Goal: Task Accomplishment & Management: Complete application form

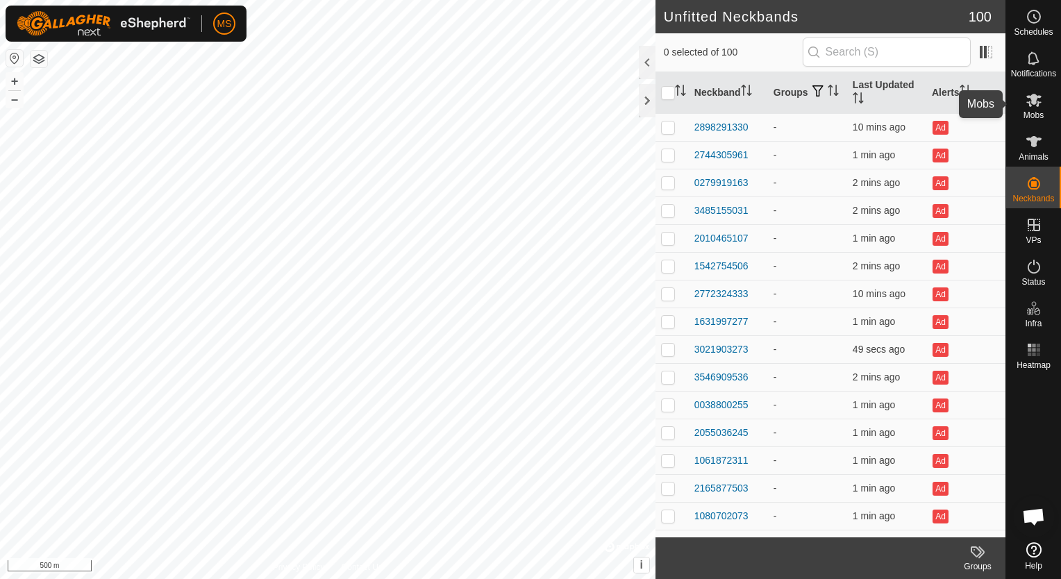
click at [1032, 93] on icon at bounding box center [1034, 100] width 17 height 17
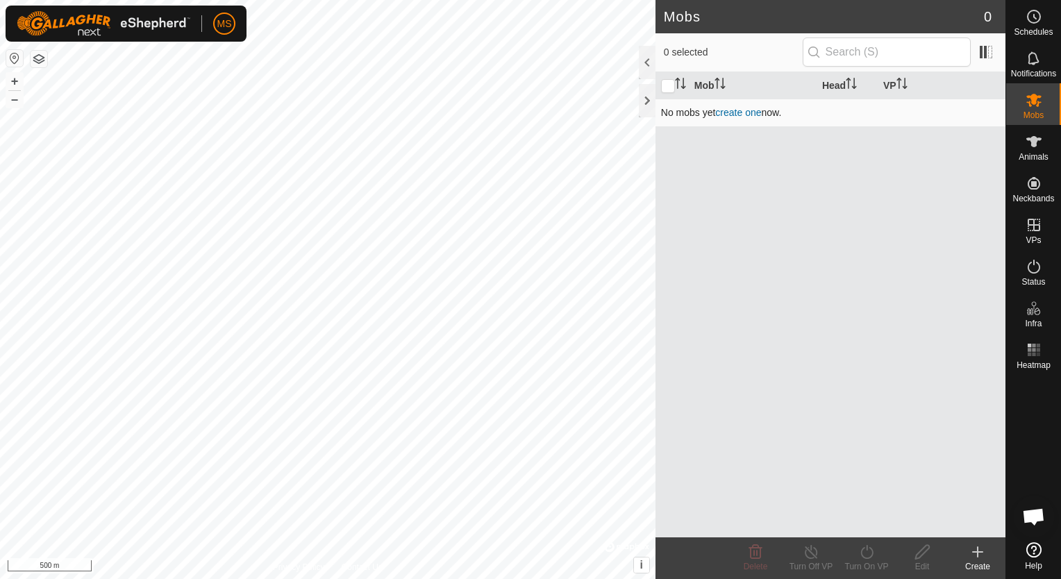
click at [756, 113] on link "create one" at bounding box center [738, 112] width 46 height 11
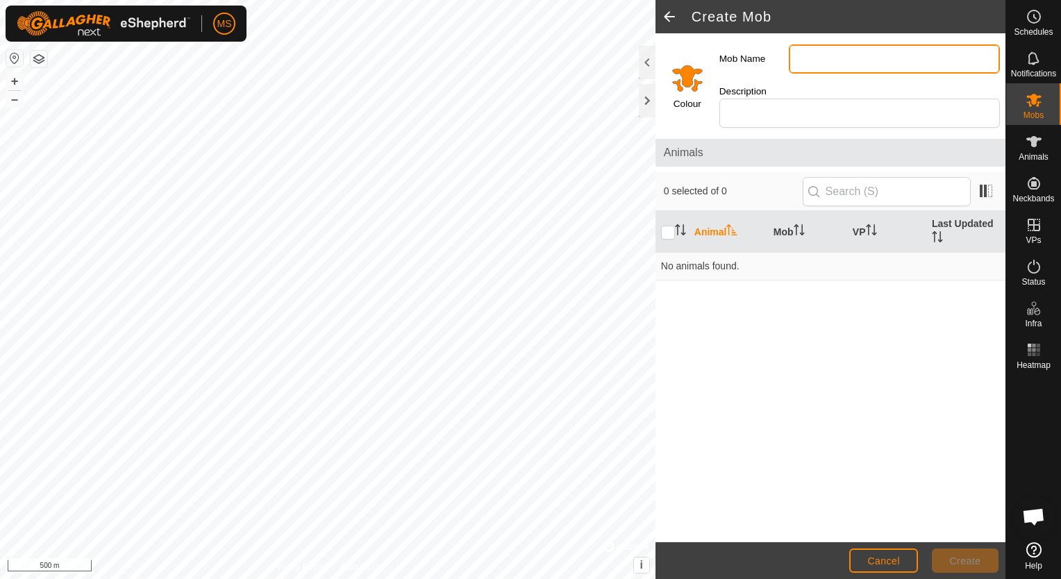
click at [845, 53] on input "Mob Name" at bounding box center [894, 58] width 211 height 29
type input "Dry Cows 2025"
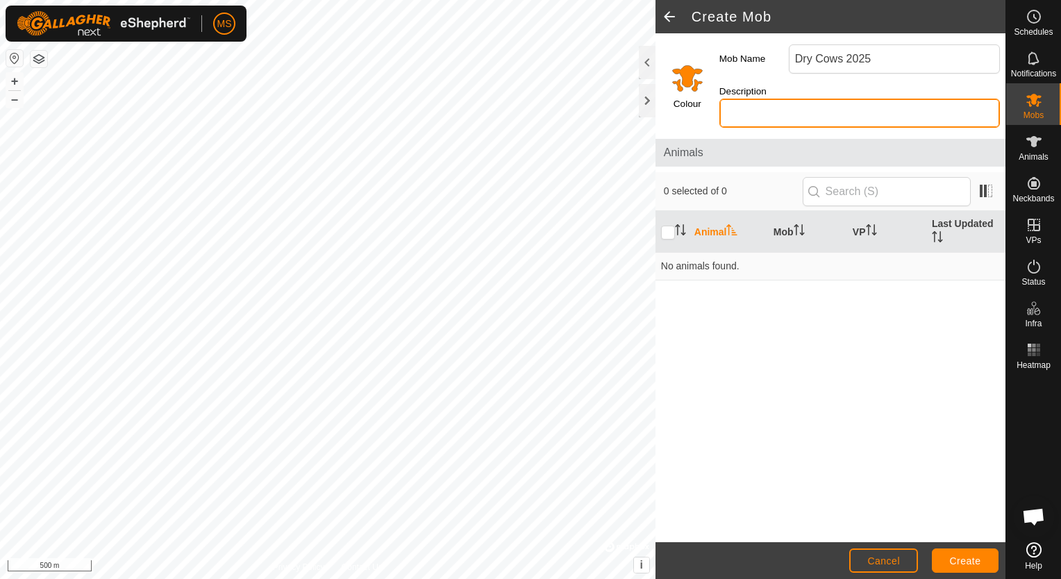
click at [838, 99] on input "Description" at bounding box center [860, 113] width 281 height 29
type input "D"
type input "Mixed age dry cows"
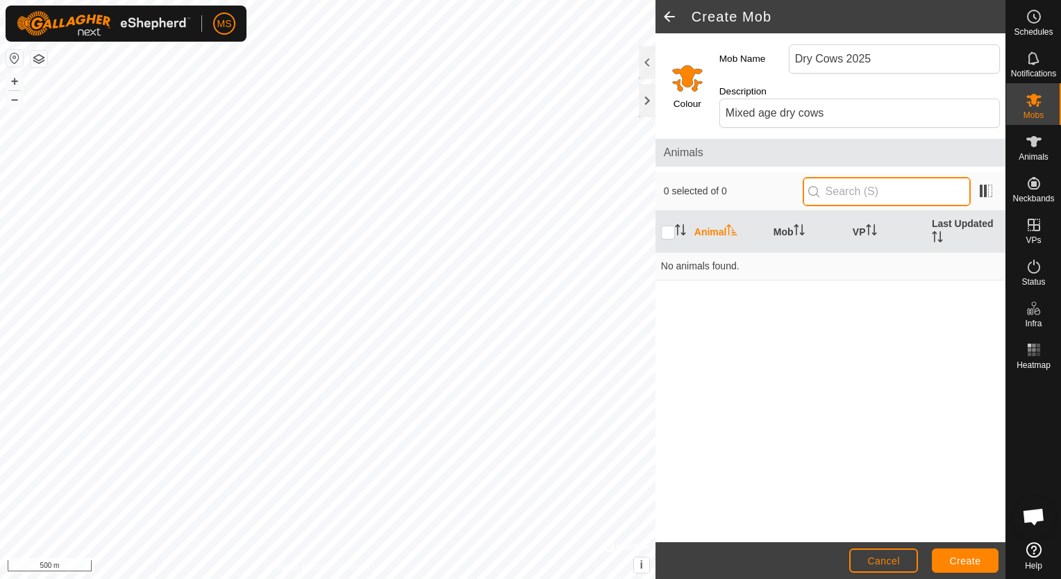
click at [920, 185] on input "text" at bounding box center [887, 191] width 168 height 29
click at [989, 555] on button "Create" at bounding box center [965, 561] width 67 height 24
click at [671, 226] on input "checkbox" at bounding box center [668, 233] width 14 height 14
checkbox input "false"
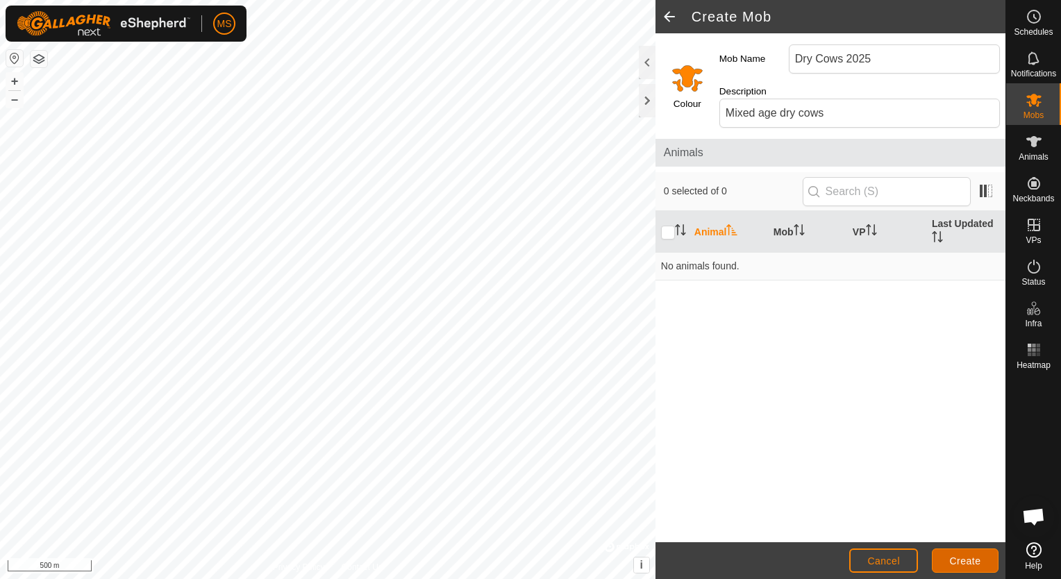
click at [952, 563] on span "Create" at bounding box center [965, 561] width 31 height 11
click at [888, 52] on input "Dry Cows 2025" at bounding box center [894, 58] width 211 height 29
click at [988, 560] on button "Create" at bounding box center [965, 561] width 67 height 24
click at [853, 65] on input "Dry Cows" at bounding box center [894, 58] width 211 height 29
type input "D"
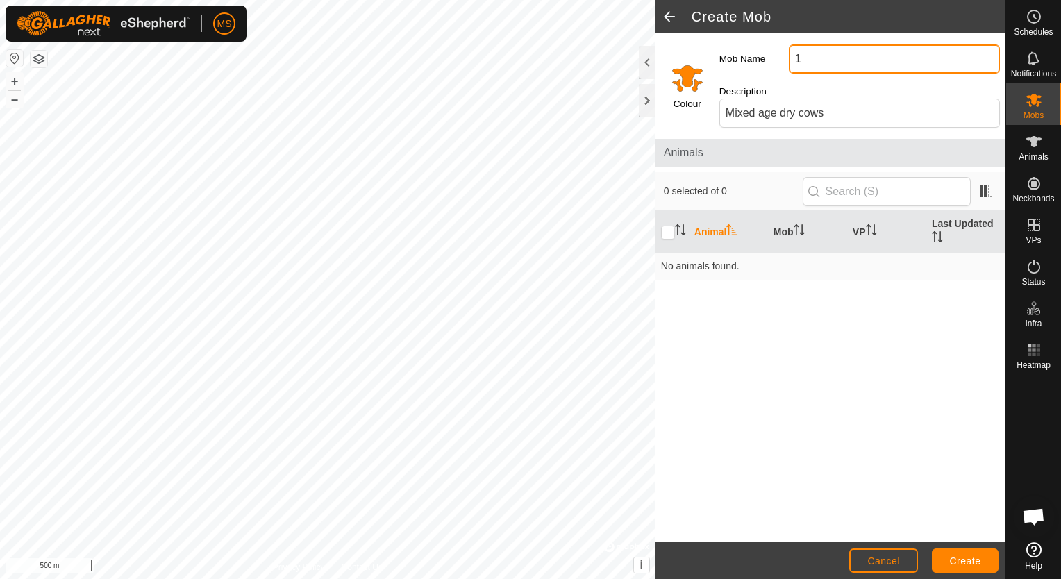
type input "1"
click at [988, 549] on button "Create" at bounding box center [965, 561] width 67 height 24
click at [825, 50] on input "1" at bounding box center [894, 58] width 211 height 29
type input "Dry Cows 2025"
click at [967, 565] on span "Create" at bounding box center [965, 561] width 31 height 11
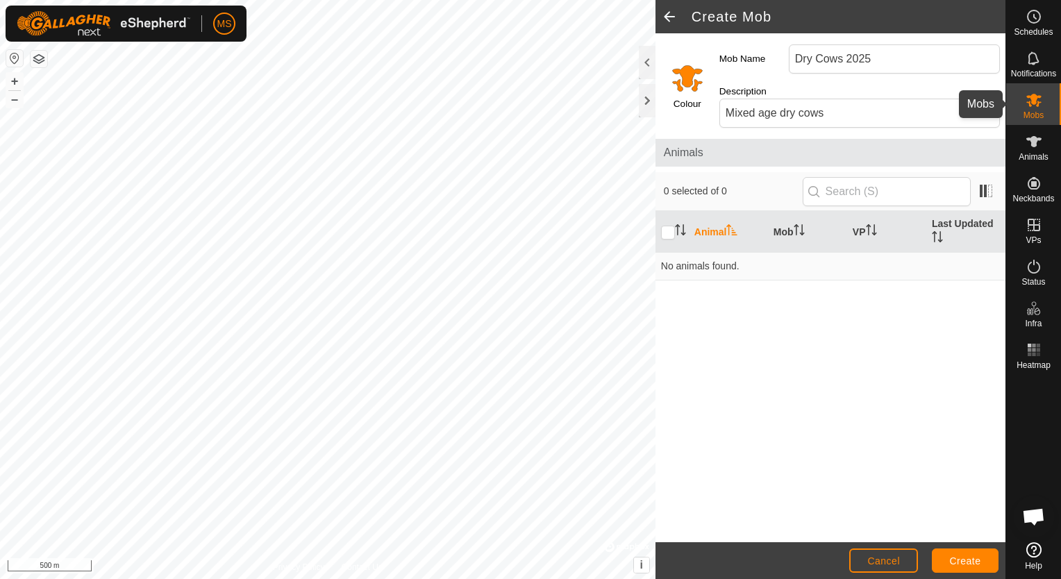
click at [1041, 97] on icon at bounding box center [1034, 100] width 17 height 17
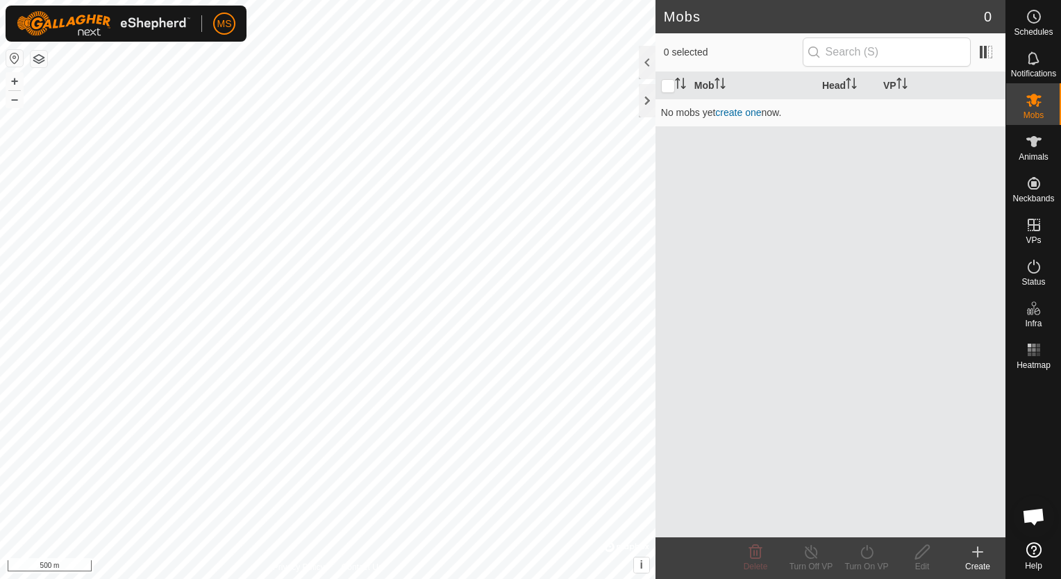
click at [1041, 97] on icon at bounding box center [1034, 100] width 17 height 17
click at [957, 49] on input "text" at bounding box center [887, 52] width 168 height 29
click at [671, 81] on input "checkbox" at bounding box center [668, 86] width 14 height 14
click at [669, 85] on input "checkbox" at bounding box center [668, 86] width 14 height 14
checkbox input "false"
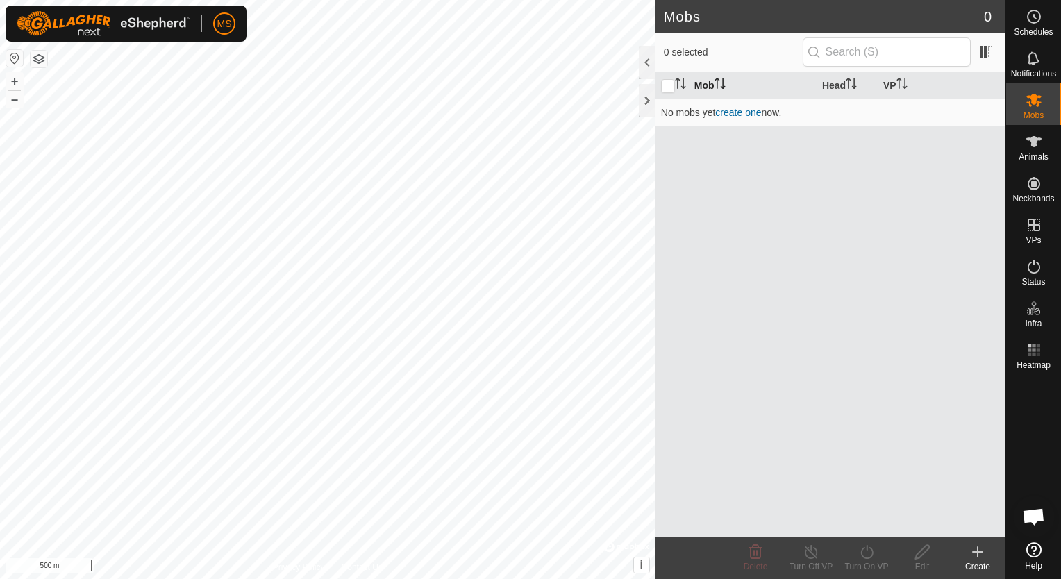
click at [700, 84] on th "Mob" at bounding box center [753, 85] width 128 height 27
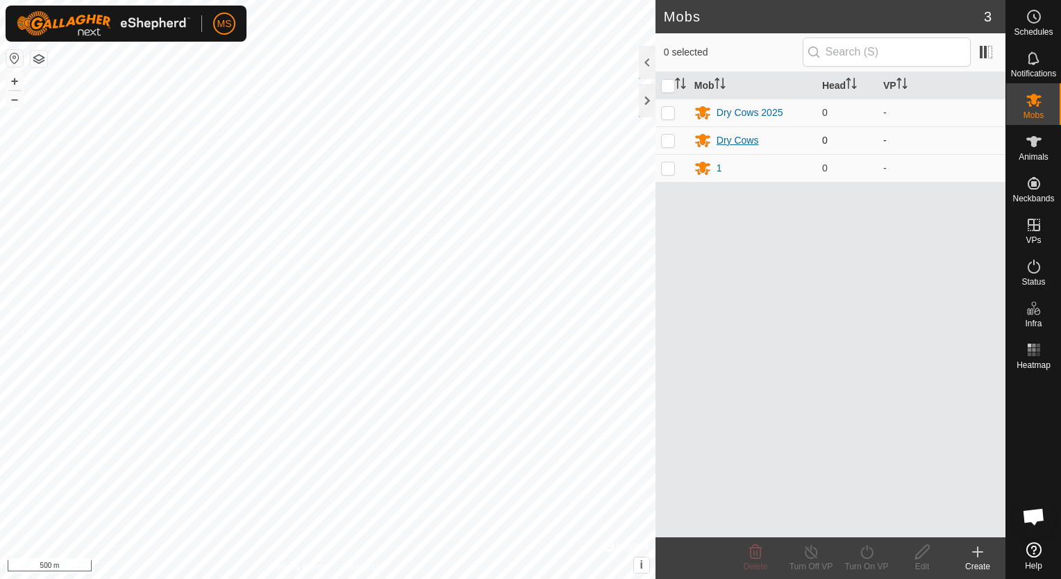
click at [737, 140] on div "Dry Cows" at bounding box center [738, 140] width 42 height 15
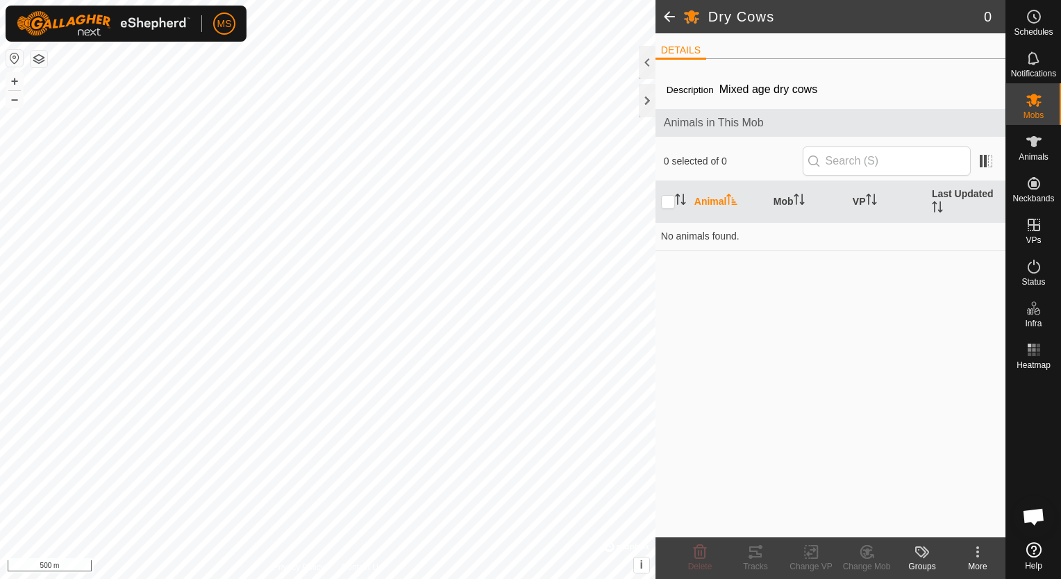
click at [662, 15] on span at bounding box center [670, 16] width 28 height 33
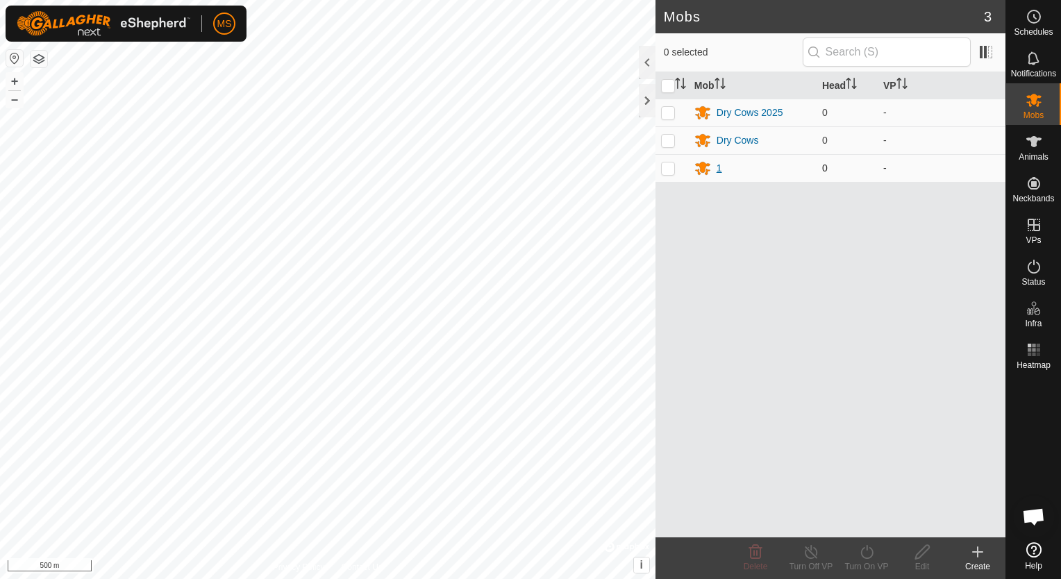
click at [719, 167] on div "1" at bounding box center [720, 168] width 6 height 15
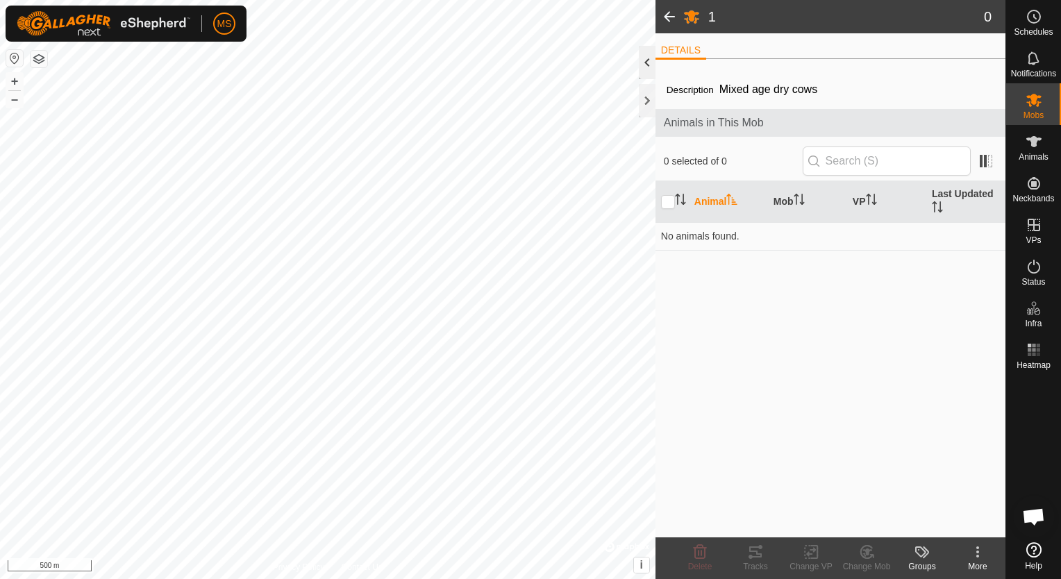
click at [654, 67] on div at bounding box center [647, 62] width 17 height 33
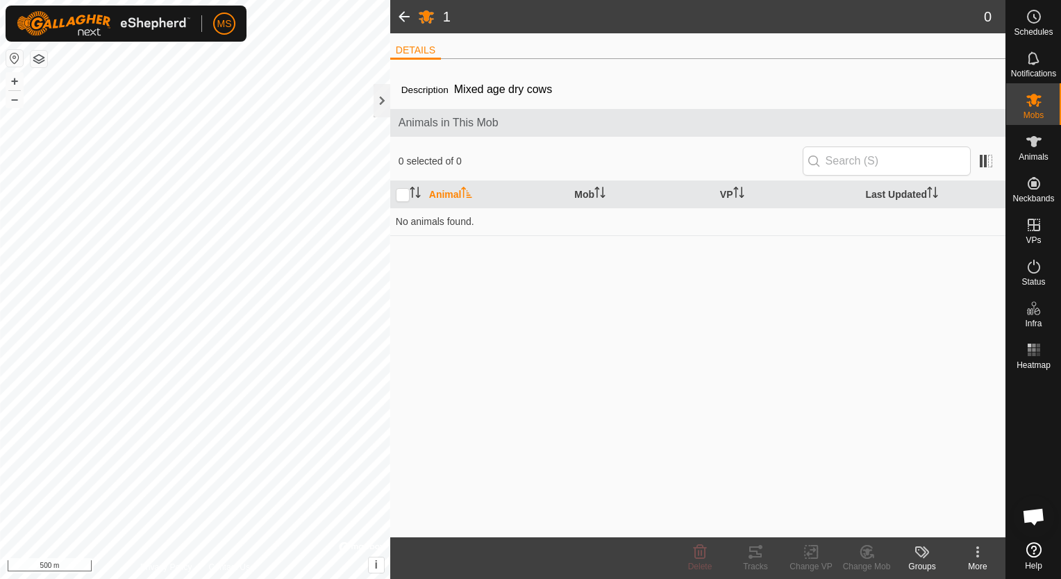
click at [457, 197] on th "Animal" at bounding box center [497, 194] width 146 height 27
click at [430, 23] on icon at bounding box center [426, 17] width 15 height 13
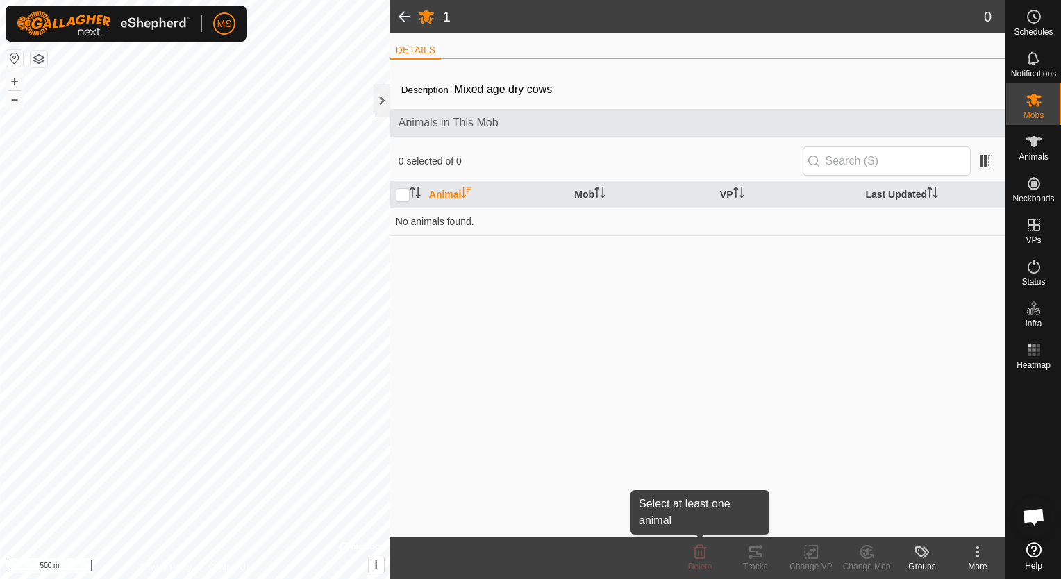
click at [701, 549] on icon at bounding box center [700, 552] width 17 height 17
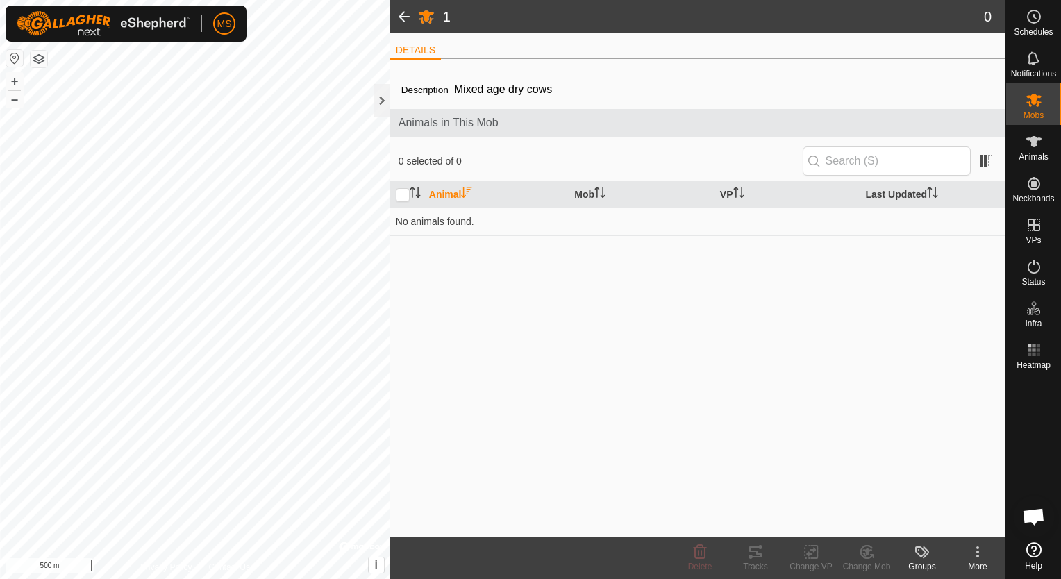
click at [407, 17] on span at bounding box center [404, 16] width 28 height 33
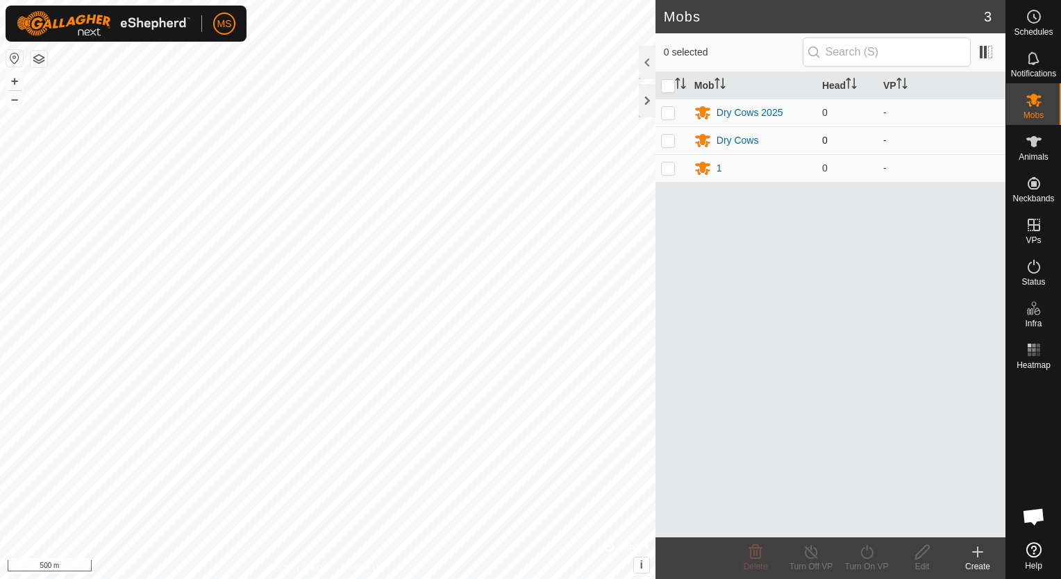
click at [672, 146] on td at bounding box center [672, 140] width 33 height 28
checkbox input "true"
click at [670, 175] on td at bounding box center [672, 168] width 33 height 28
checkbox input "true"
click at [758, 554] on icon at bounding box center [755, 552] width 17 height 17
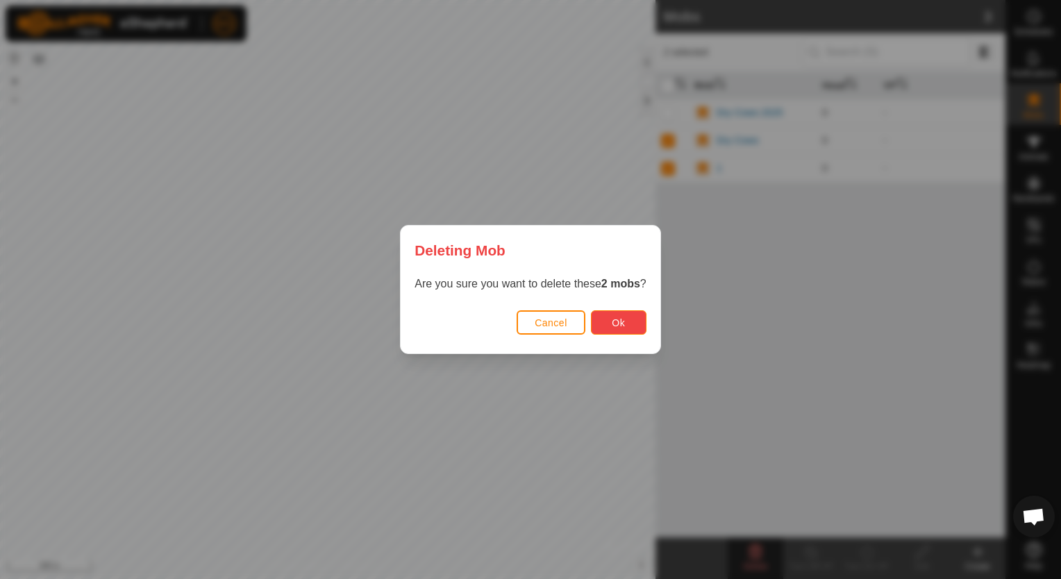
click at [616, 321] on span "Ok" at bounding box center [618, 322] width 13 height 11
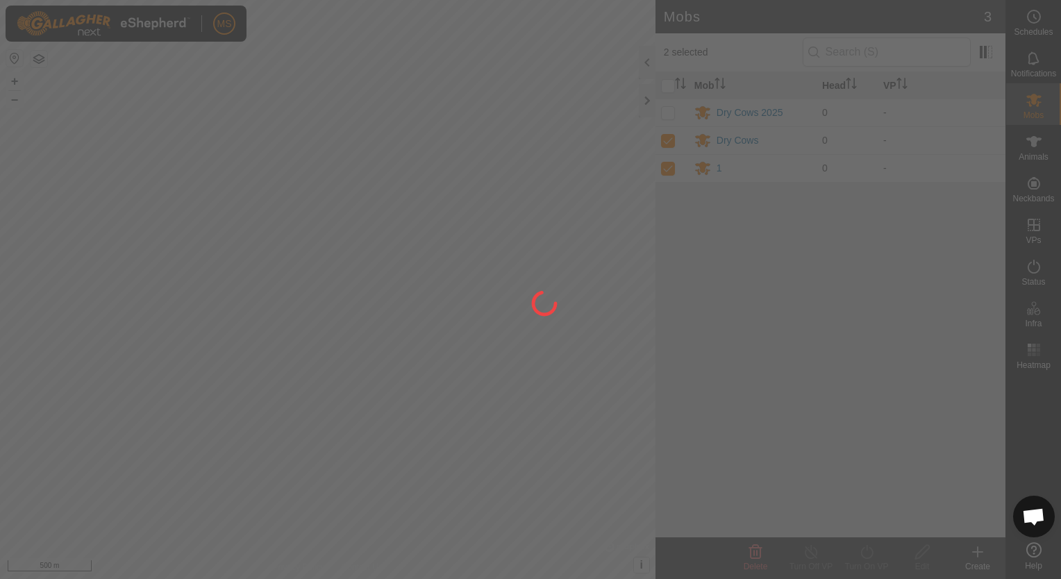
checkbox input "false"
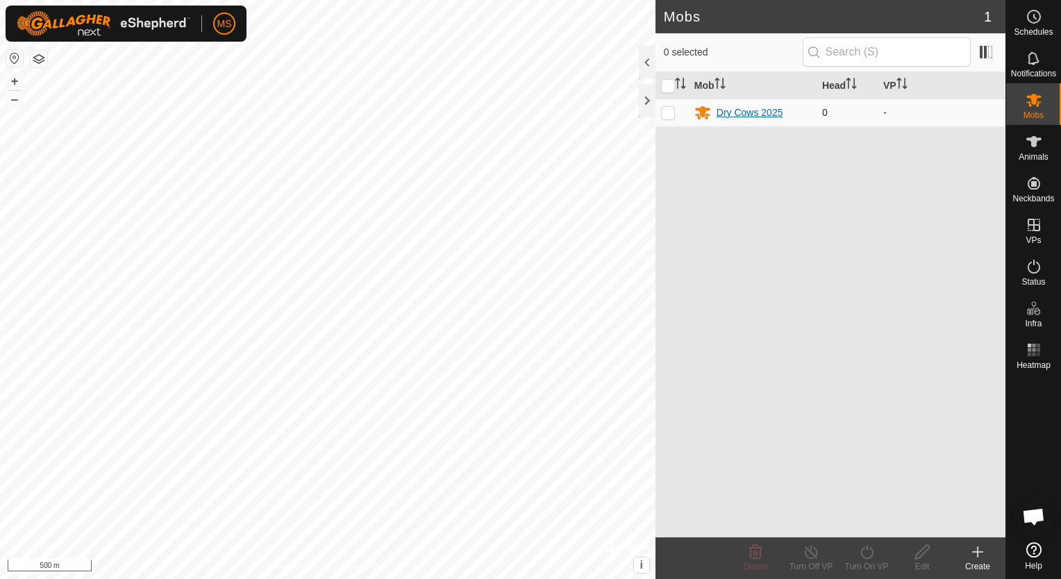
click at [728, 115] on div "Dry Cows 2025" at bounding box center [750, 113] width 67 height 15
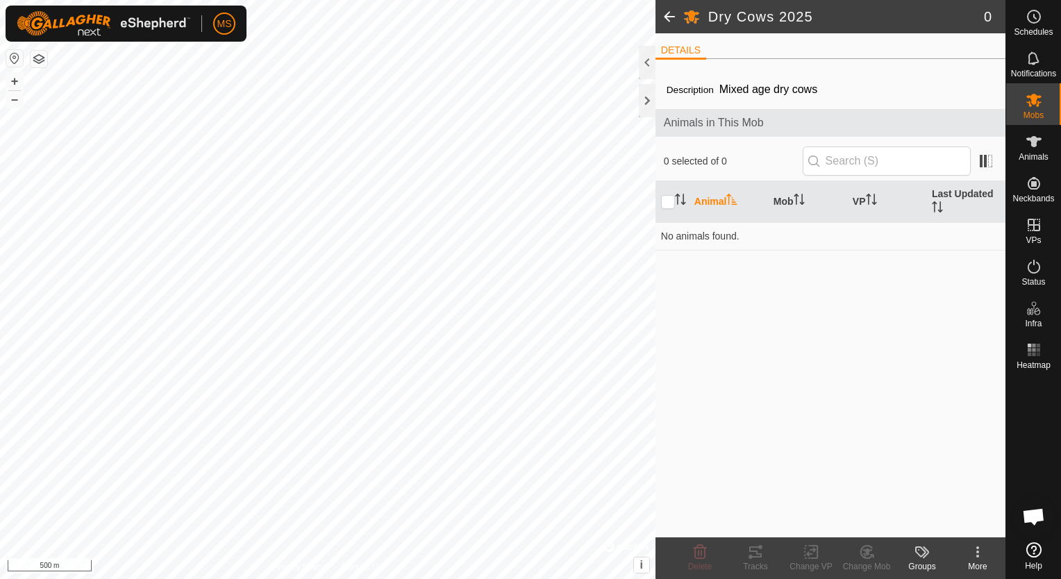
click at [720, 200] on th "Animal" at bounding box center [728, 202] width 79 height 42
click at [713, 240] on td "No animals found." at bounding box center [831, 236] width 350 height 28
click at [1033, 146] on icon at bounding box center [1033, 141] width 15 height 11
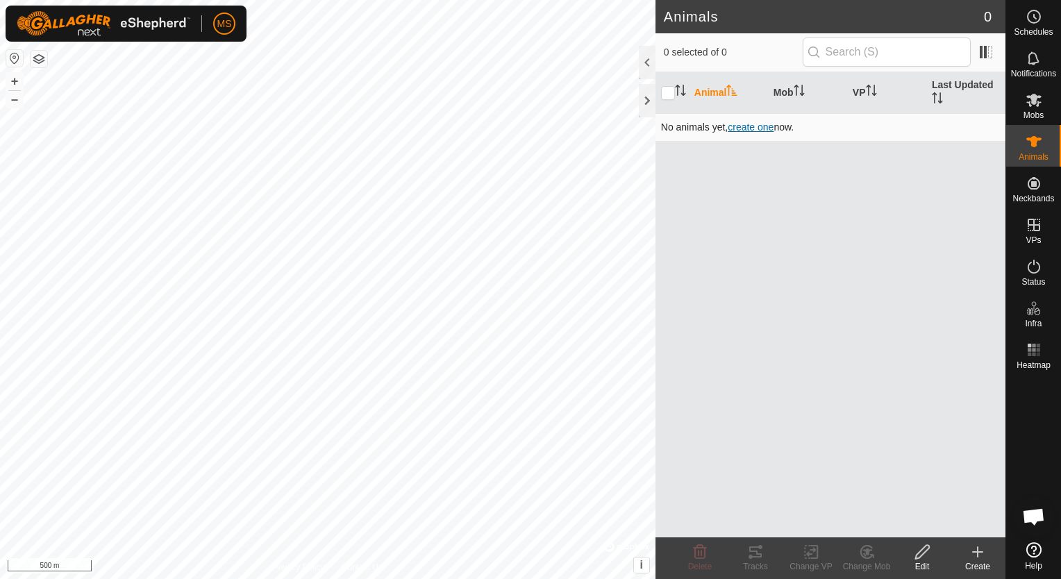
click at [766, 126] on span "create one" at bounding box center [751, 127] width 46 height 11
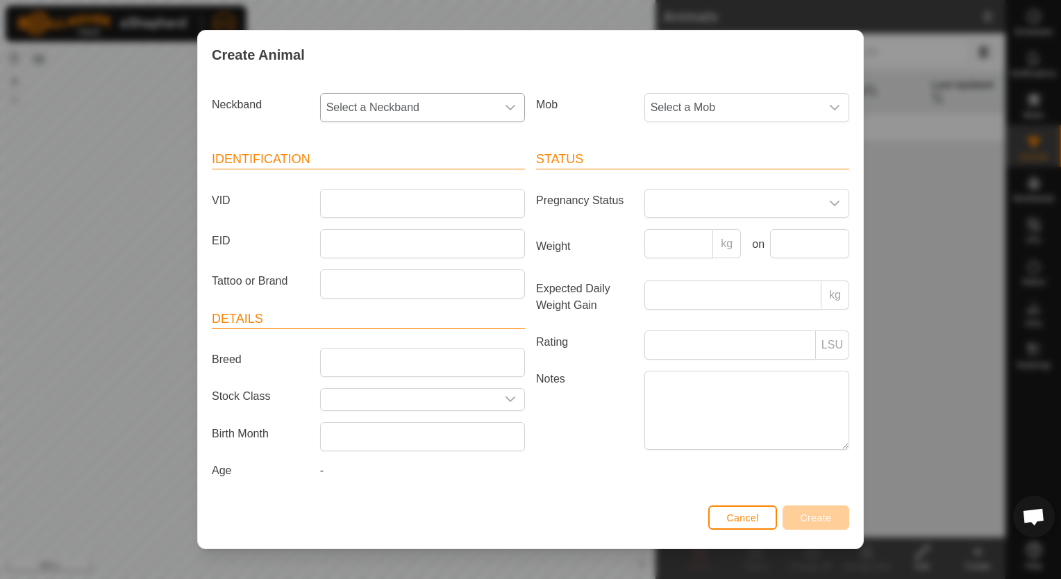
click at [517, 106] on div "dropdown trigger" at bounding box center [511, 108] width 28 height 28
type input "414"
click at [394, 182] on li "4142377603" at bounding box center [423, 179] width 203 height 28
click at [689, 115] on span "Select a Mob" at bounding box center [733, 108] width 176 height 28
click at [691, 207] on li "Dry Cows 2025" at bounding box center [746, 208] width 200 height 28
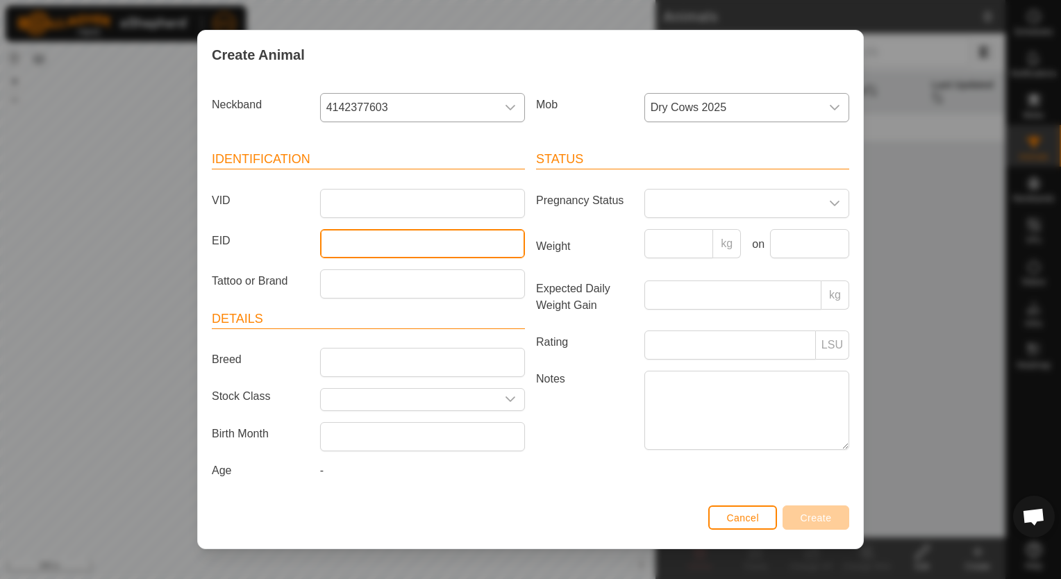
click at [426, 244] on input "EID" at bounding box center [422, 243] width 205 height 29
type input "2067"
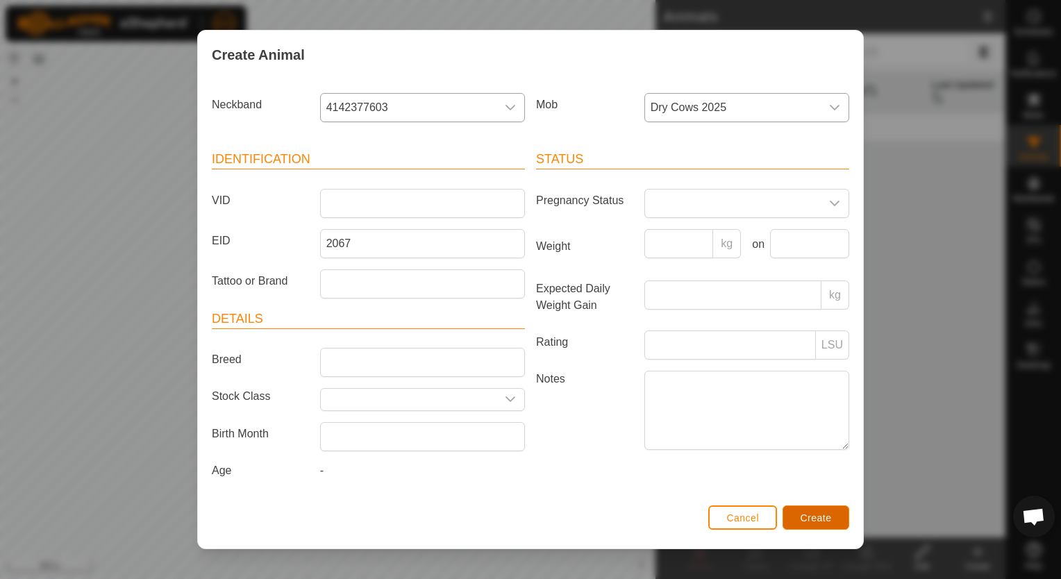
click at [810, 518] on span "Create" at bounding box center [816, 518] width 31 height 11
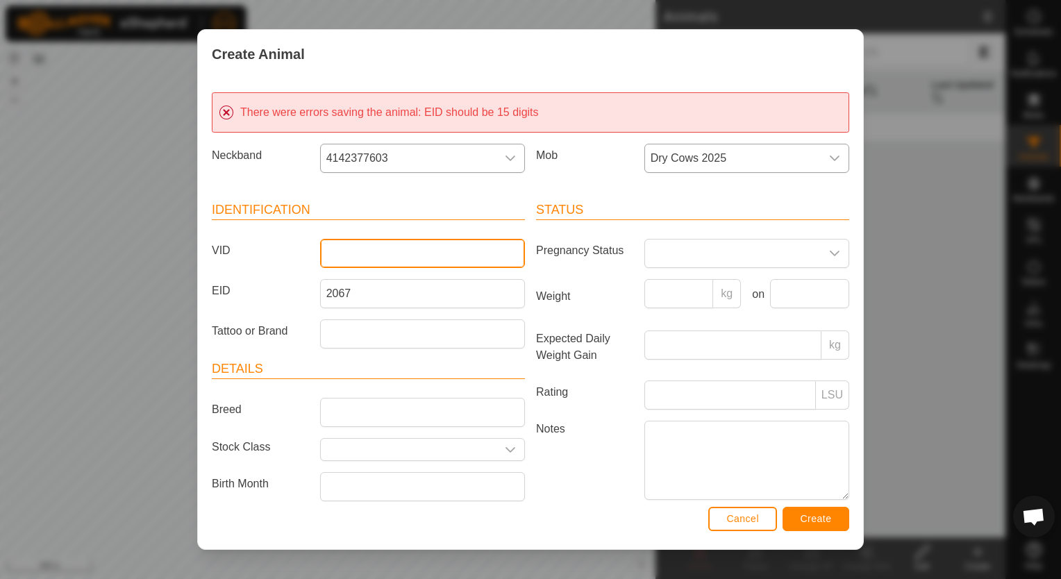
click at [403, 255] on input "VID" at bounding box center [422, 253] width 205 height 29
type input "2067"
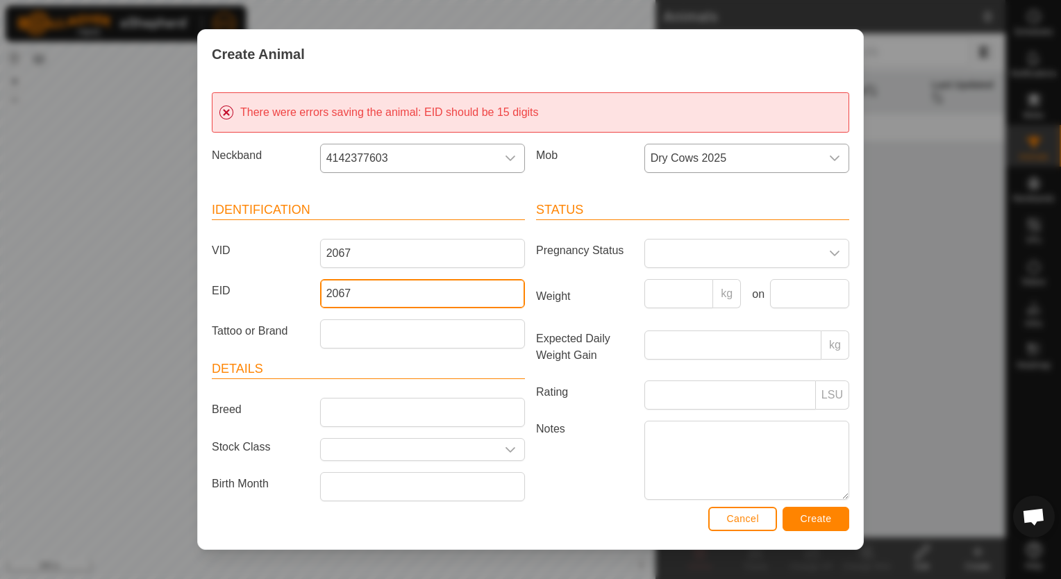
click at [368, 288] on input "2067" at bounding box center [422, 293] width 205 height 29
type input "2"
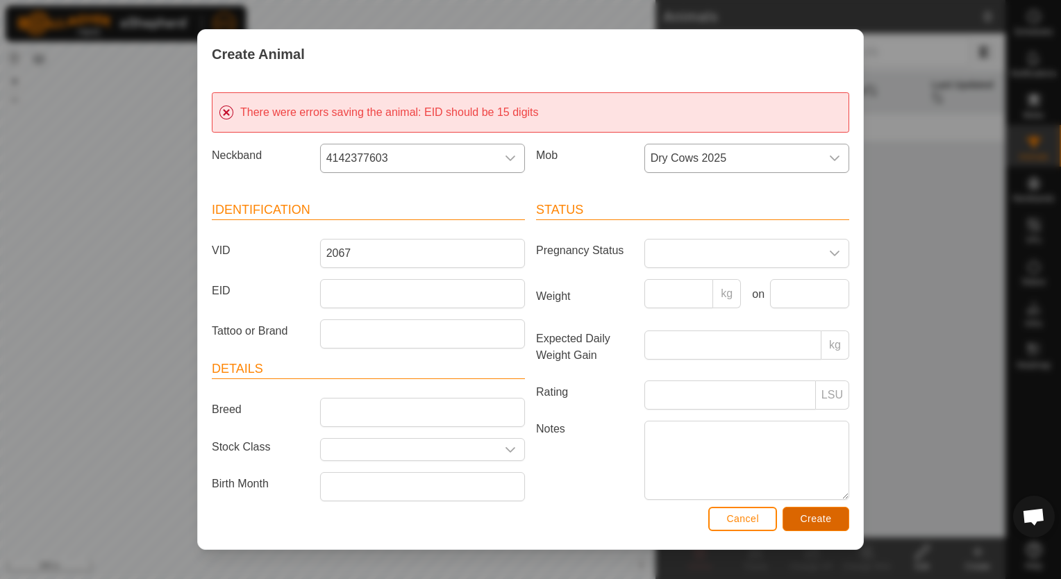
click at [814, 517] on span "Create" at bounding box center [816, 518] width 31 height 11
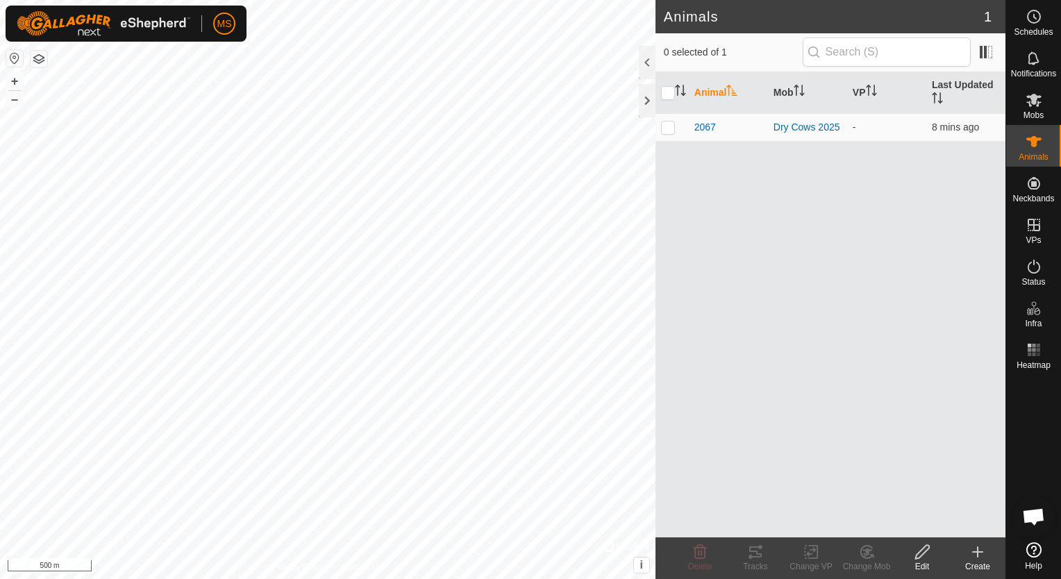
click at [981, 550] on icon at bounding box center [978, 552] width 17 height 17
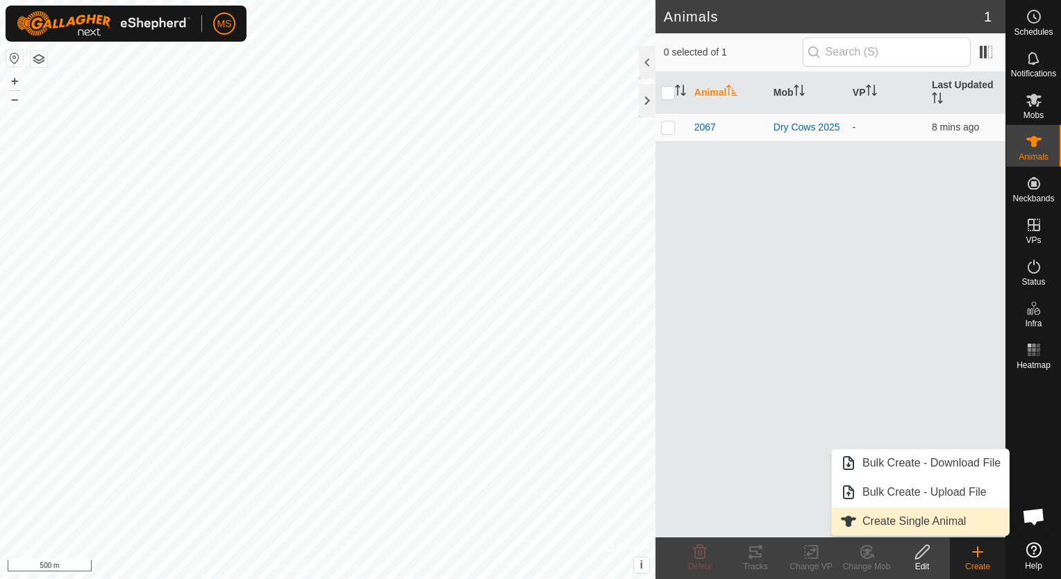
click at [968, 525] on link "Create Single Animal" at bounding box center [920, 522] width 177 height 28
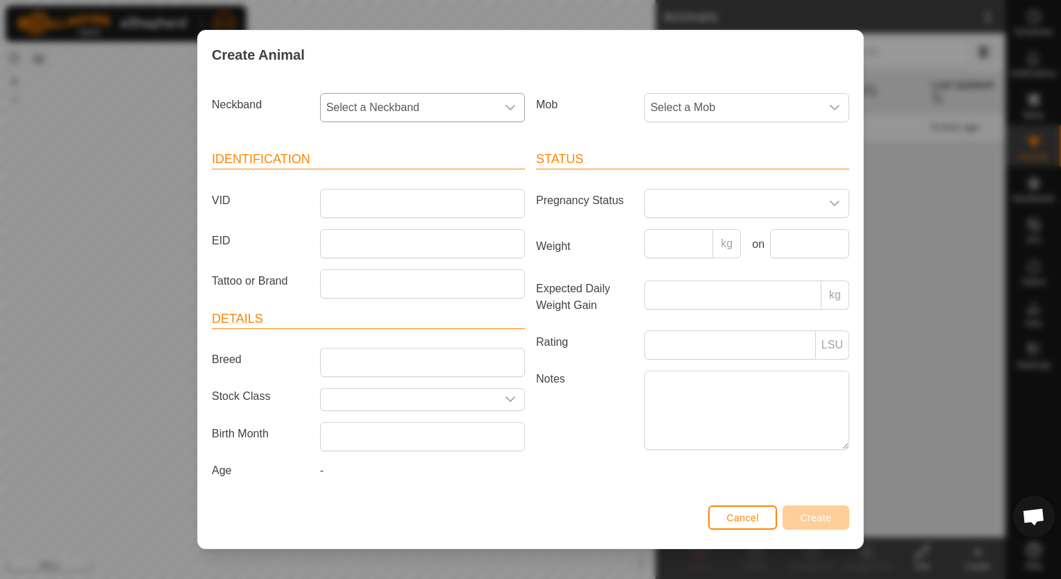
click at [519, 110] on div "dropdown trigger" at bounding box center [511, 108] width 28 height 28
type input "072"
click at [467, 185] on li "0727782314" at bounding box center [423, 179] width 203 height 28
click at [436, 205] on input "VID" at bounding box center [422, 203] width 205 height 29
type input "0048"
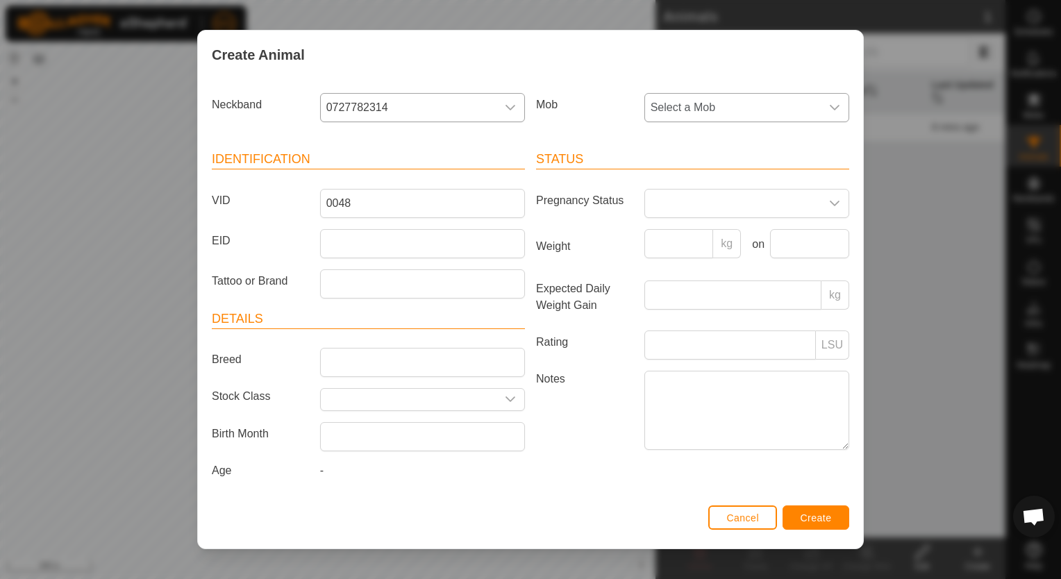
click at [824, 104] on div "dropdown trigger" at bounding box center [835, 108] width 28 height 28
click at [706, 209] on li "Dry Cows 2025" at bounding box center [746, 208] width 200 height 28
click at [802, 513] on span "Create" at bounding box center [816, 518] width 31 height 11
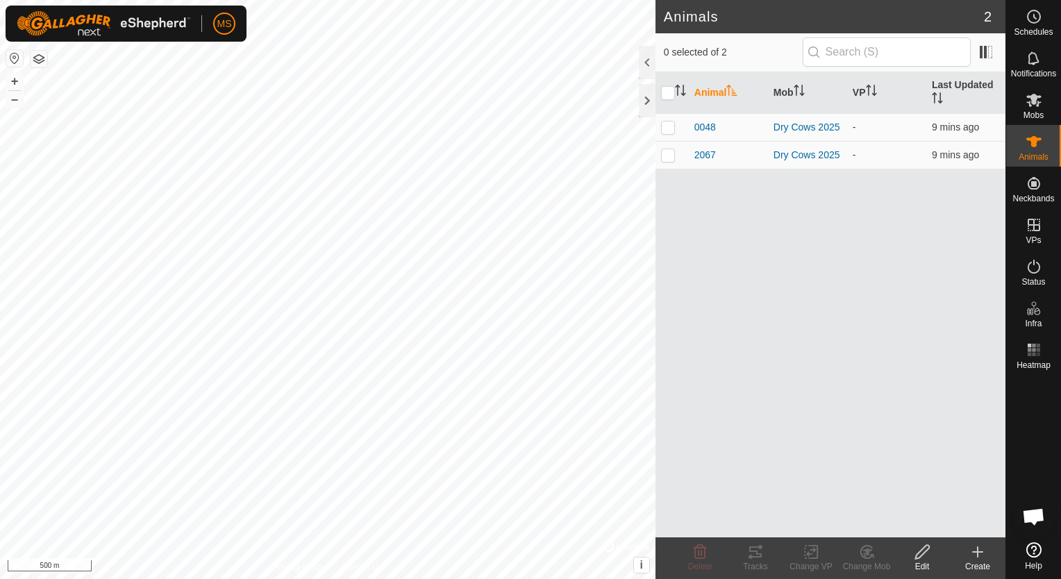
click at [983, 559] on icon at bounding box center [978, 552] width 17 height 17
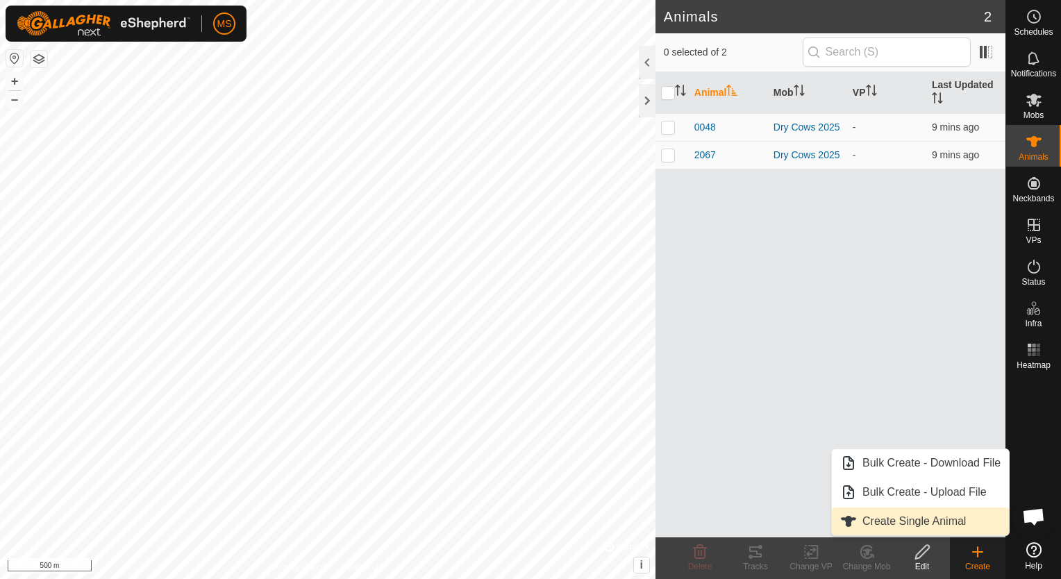
click at [967, 523] on link "Create Single Animal" at bounding box center [920, 522] width 177 height 28
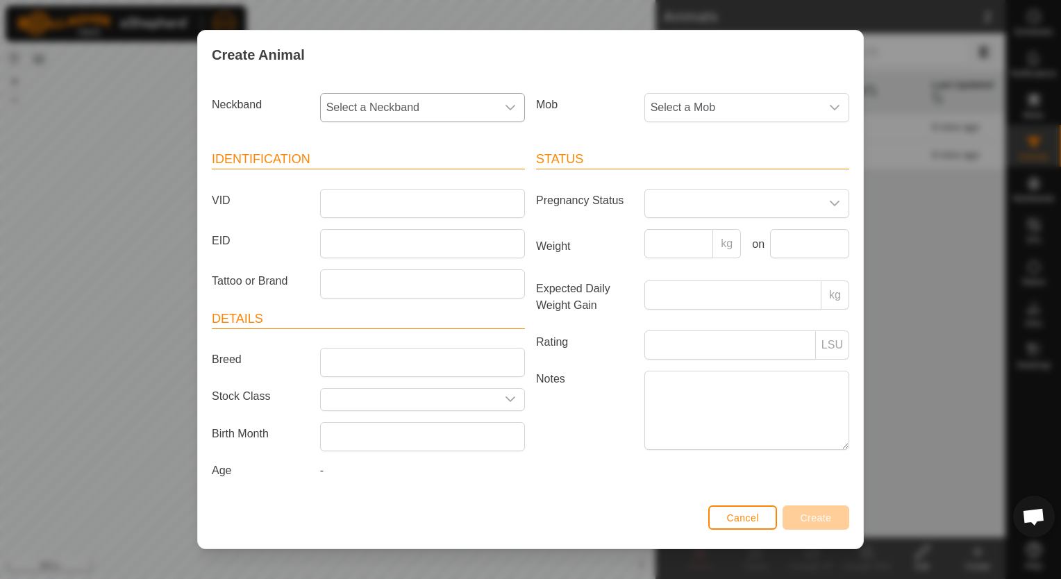
click at [519, 110] on div "dropdown trigger" at bounding box center [511, 108] width 28 height 28
type input "1059"
click at [431, 183] on li "1059814024" at bounding box center [423, 179] width 203 height 28
click at [697, 103] on span "Select a Mob" at bounding box center [733, 108] width 176 height 28
click at [722, 206] on li "Dry Cows 2025" at bounding box center [746, 208] width 200 height 28
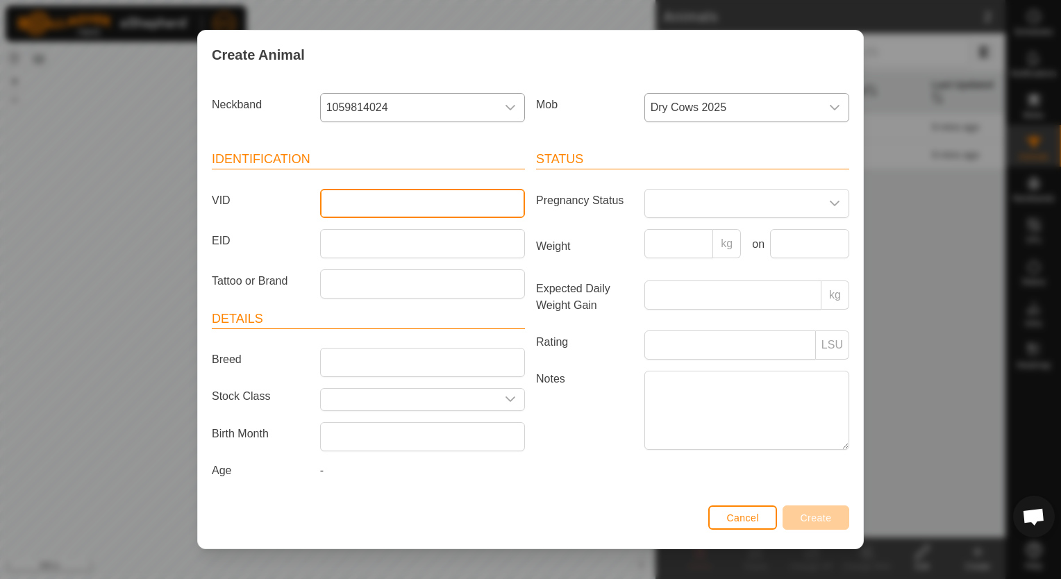
click at [398, 202] on input "VID" at bounding box center [422, 203] width 205 height 29
type input "0300"
click at [801, 519] on span "Create" at bounding box center [816, 518] width 31 height 11
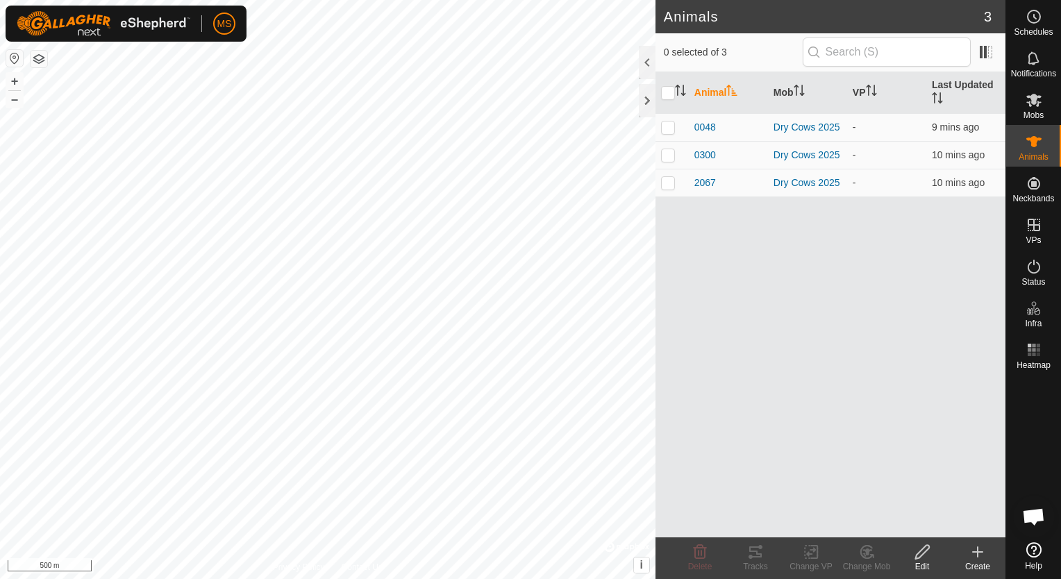
click at [976, 551] on icon at bounding box center [978, 552] width 17 height 17
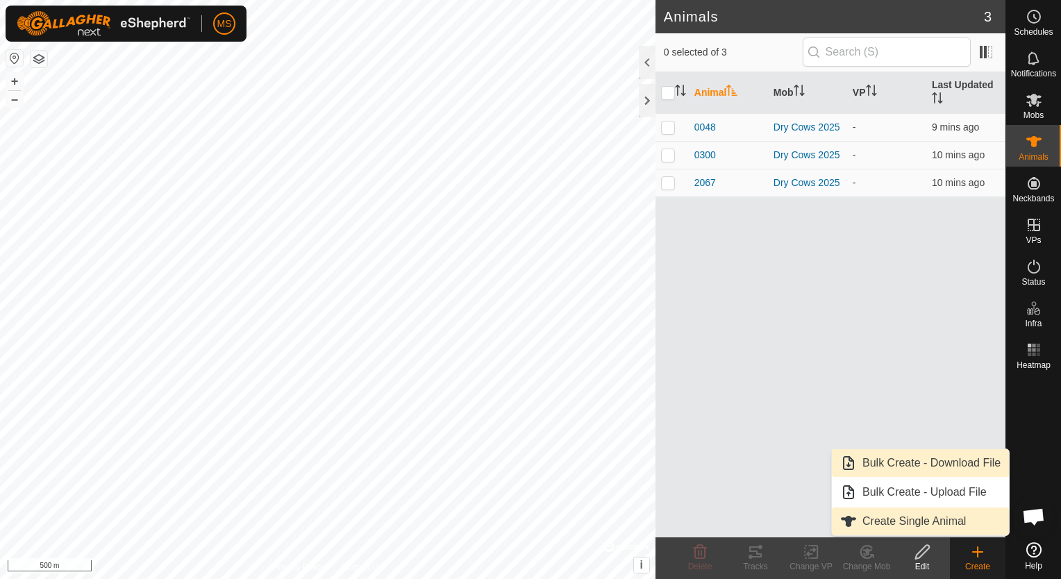
click at [908, 527] on link "Create Single Animal" at bounding box center [920, 522] width 177 height 28
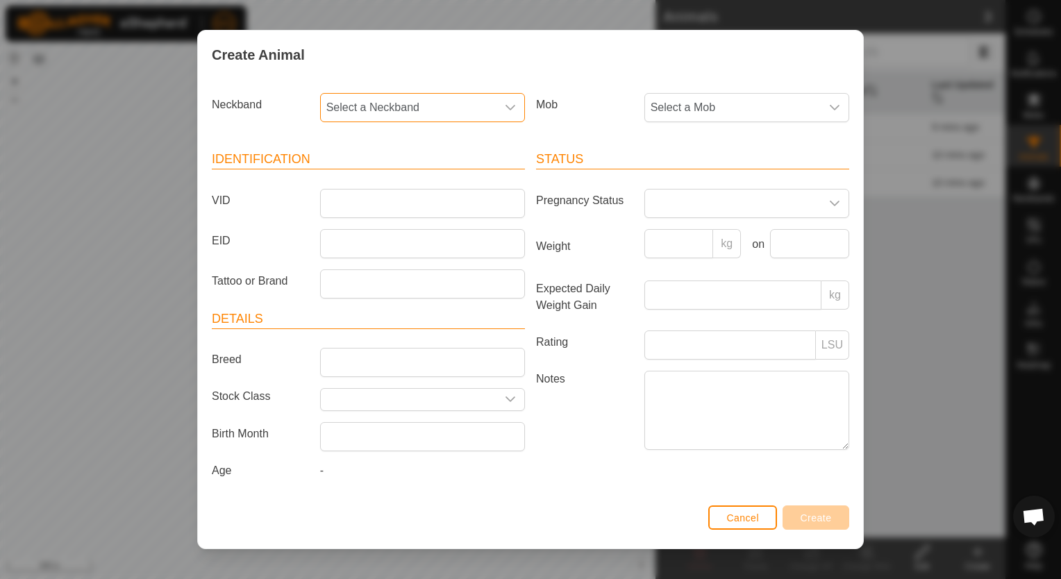
click at [472, 99] on span "Select a Neckband" at bounding box center [409, 108] width 176 height 28
type input "332"
click at [437, 190] on li "3326026301" at bounding box center [423, 179] width 203 height 28
click at [814, 113] on span "Select a Mob" at bounding box center [733, 108] width 176 height 28
click at [747, 212] on li "Dry Cows 2025" at bounding box center [746, 208] width 200 height 28
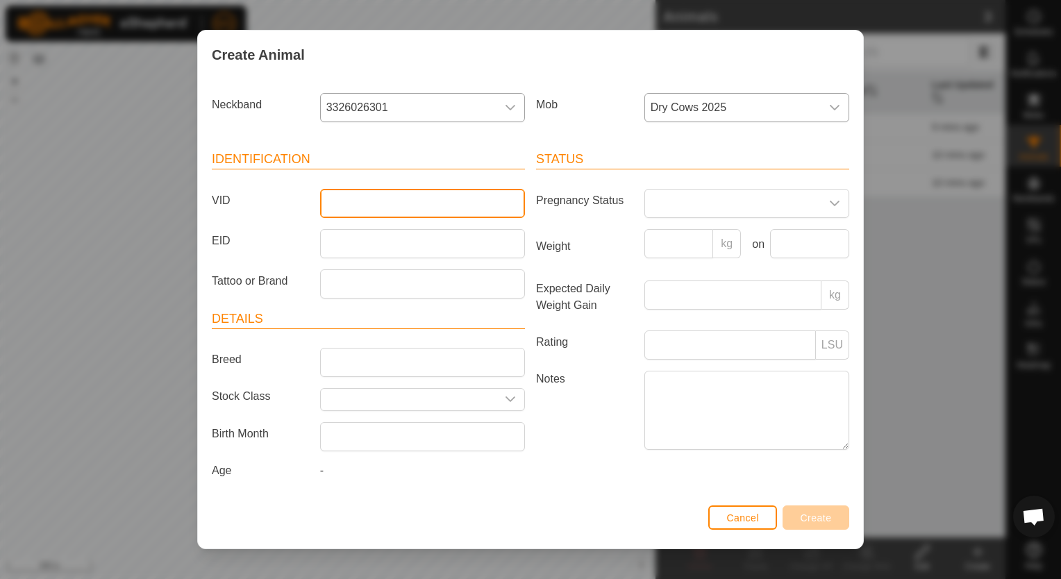
click at [477, 205] on input "VID" at bounding box center [422, 203] width 205 height 29
type input "0999"
click at [838, 513] on button "Create" at bounding box center [816, 518] width 67 height 24
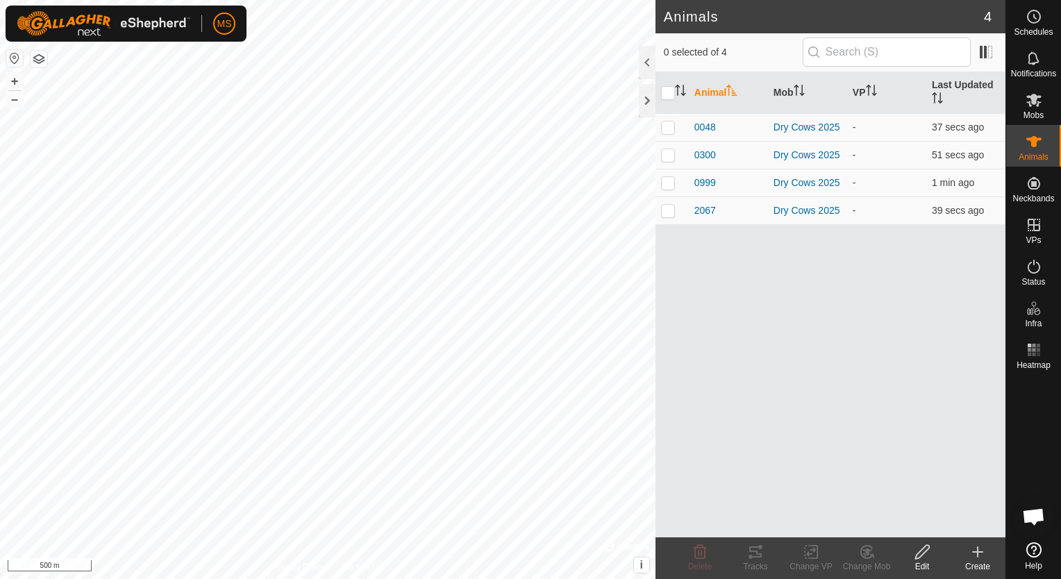
click at [982, 557] on icon at bounding box center [978, 552] width 17 height 17
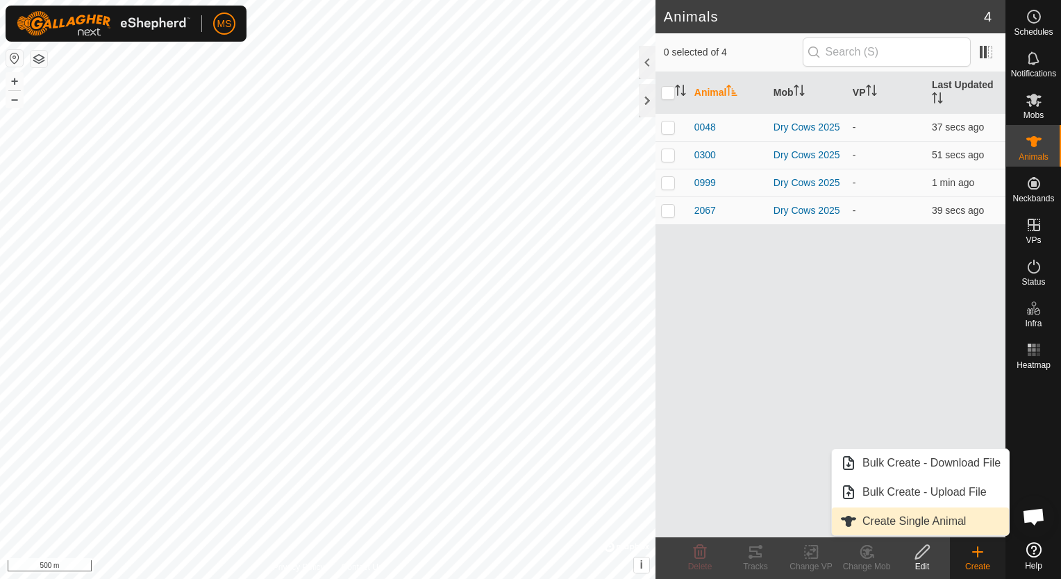
click at [949, 531] on link "Create Single Animal" at bounding box center [920, 522] width 177 height 28
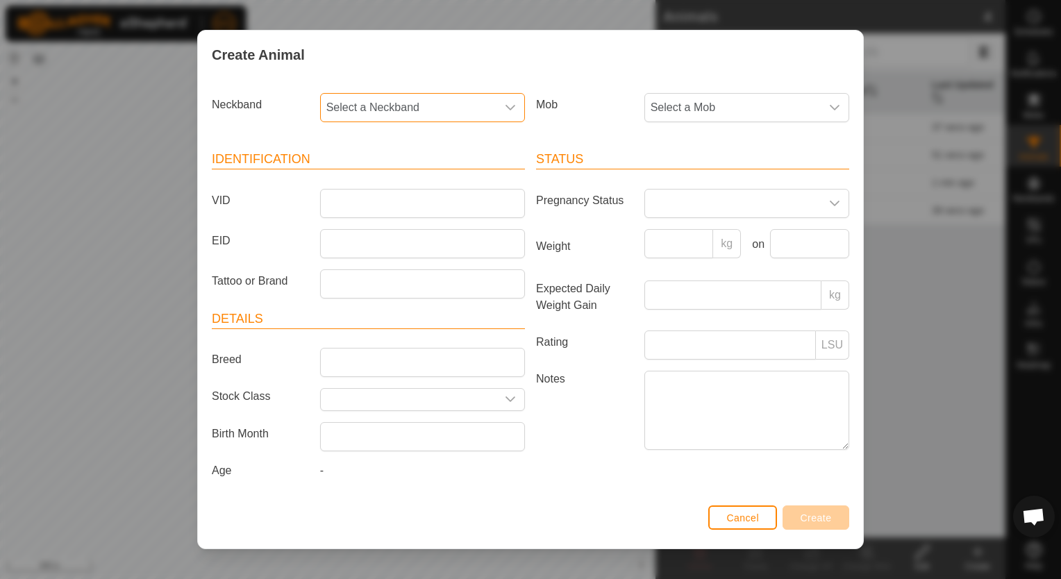
click at [451, 115] on span "Select a Neckband" at bounding box center [409, 108] width 176 height 28
type input "0166"
click at [407, 187] on li "0166287417" at bounding box center [423, 179] width 203 height 28
click at [694, 119] on span "Select a Mob" at bounding box center [733, 108] width 176 height 28
click at [701, 206] on li "Dry Cows 2025" at bounding box center [746, 208] width 200 height 28
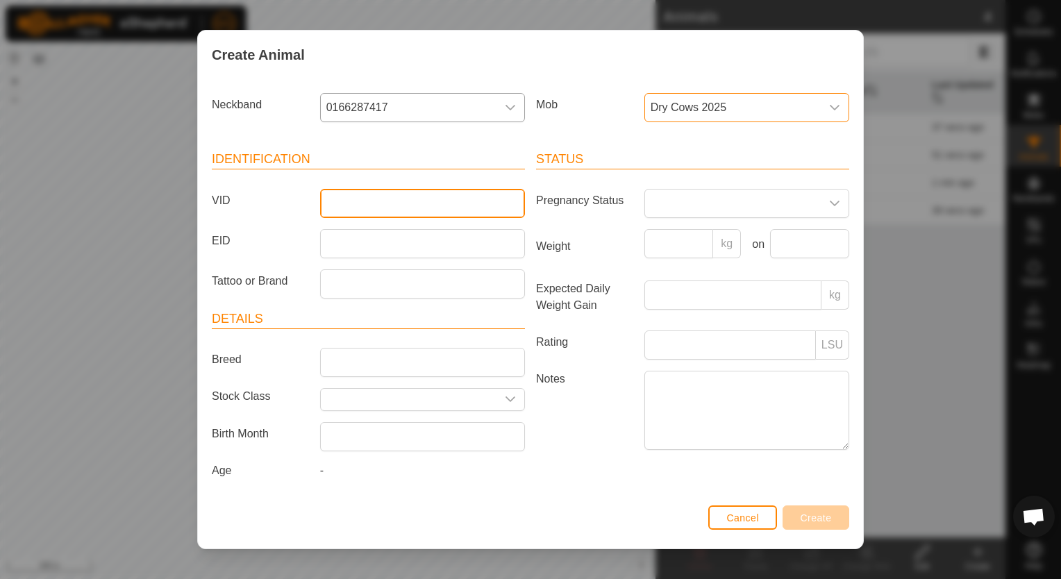
click at [360, 199] on input "VID" at bounding box center [422, 203] width 205 height 29
type input "0115"
click at [833, 516] on button "Create" at bounding box center [816, 518] width 67 height 24
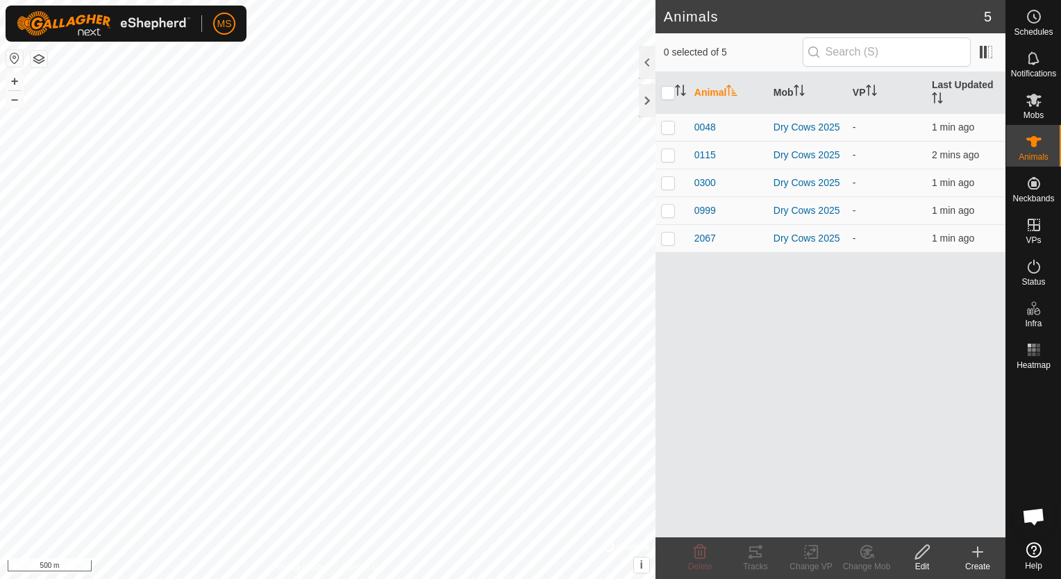
click at [972, 557] on icon at bounding box center [978, 552] width 17 height 17
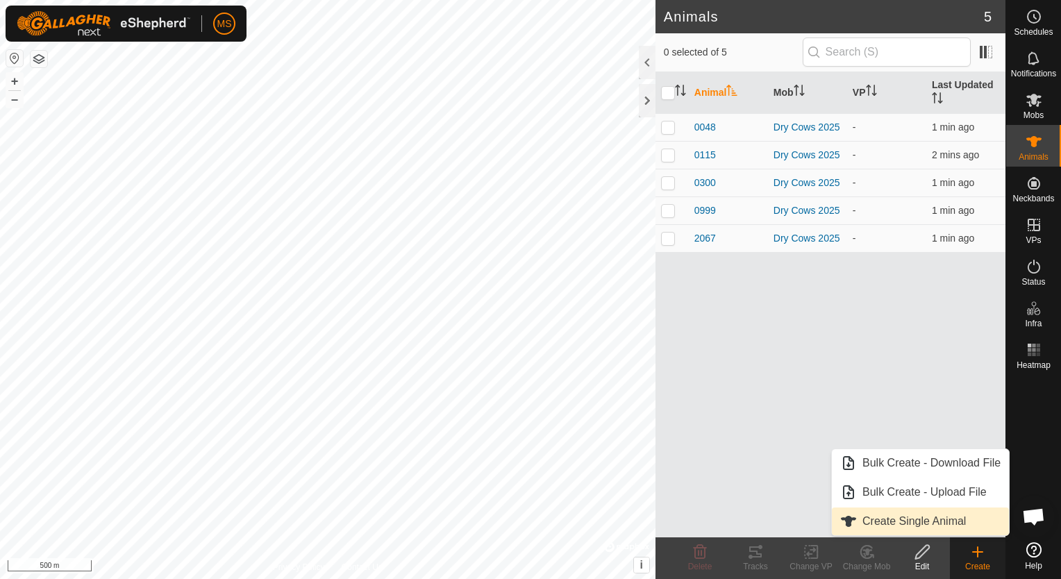
click at [954, 524] on link "Create Single Animal" at bounding box center [920, 522] width 177 height 28
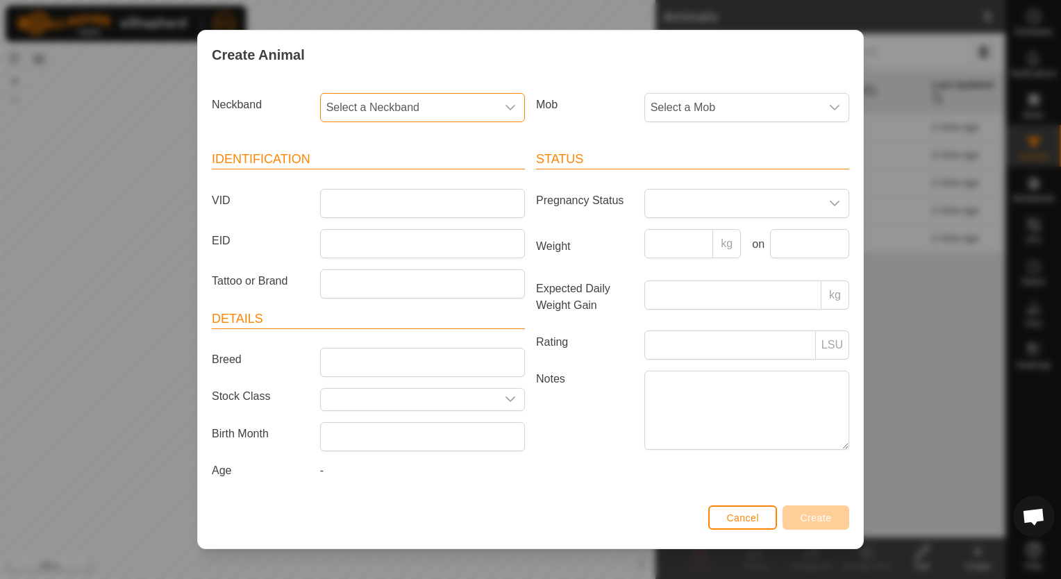
click at [483, 109] on span "Select a Neckband" at bounding box center [409, 108] width 176 height 28
type input "1635"
click at [408, 180] on li "1635256224" at bounding box center [423, 179] width 203 height 28
click at [679, 102] on span "Select a Mob" at bounding box center [733, 108] width 176 height 28
click at [722, 205] on li "Dry Cows 2025" at bounding box center [746, 208] width 200 height 28
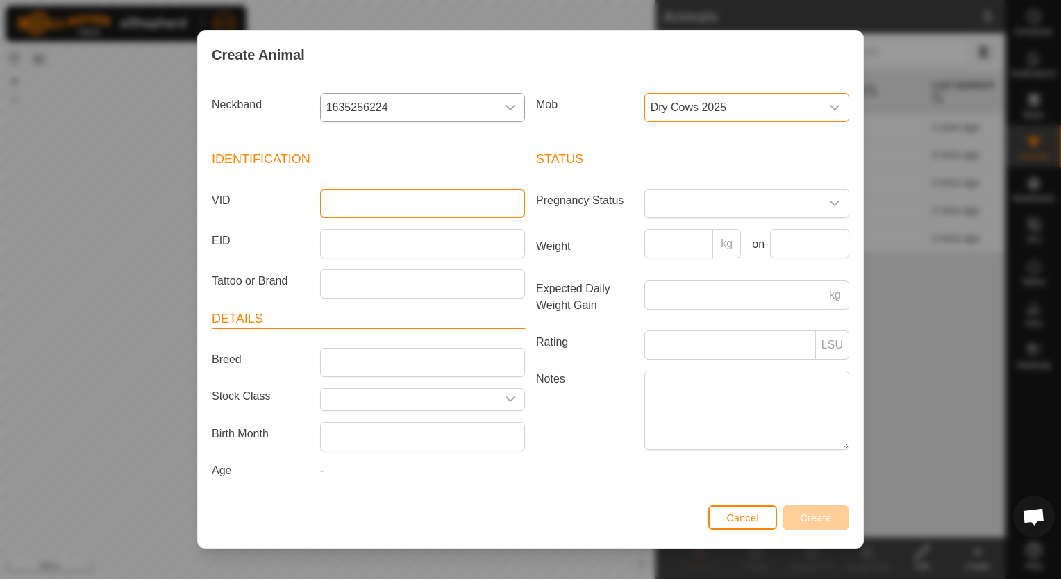
click at [396, 199] on input "VID" at bounding box center [422, 203] width 205 height 29
type input "0032"
click at [807, 518] on span "Create" at bounding box center [816, 518] width 31 height 11
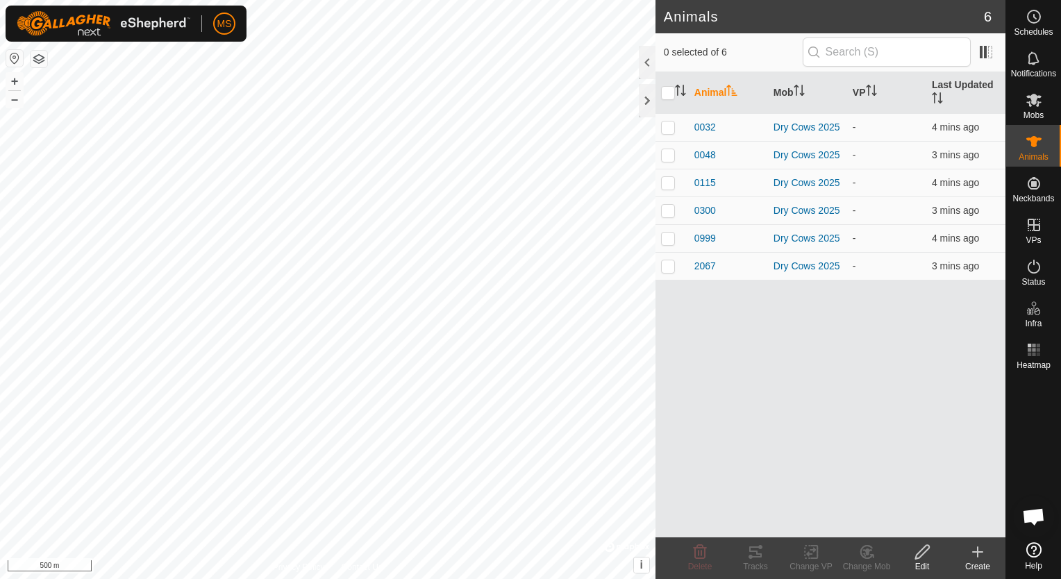
click at [976, 554] on icon at bounding box center [978, 552] width 17 height 17
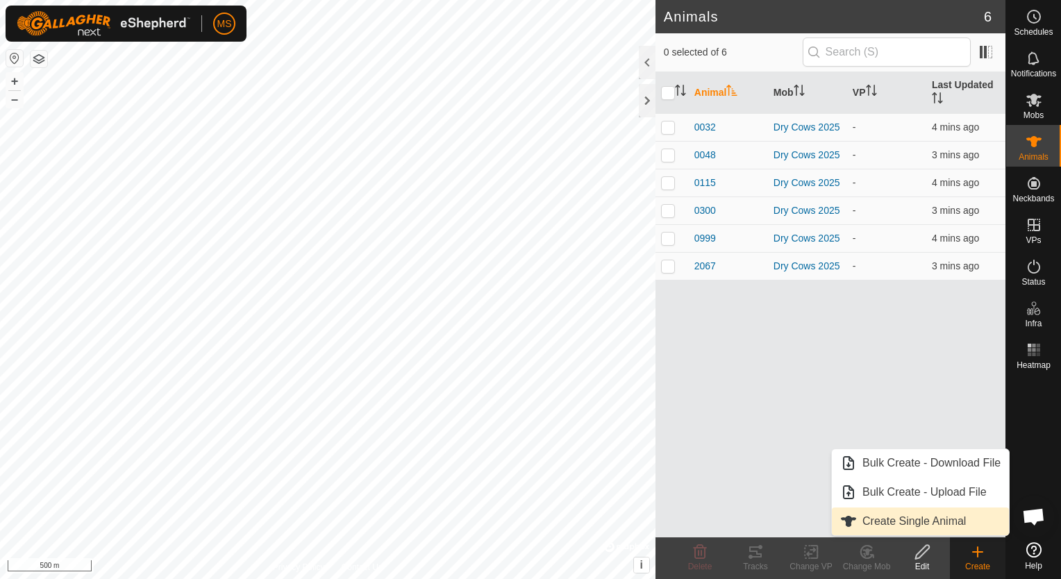
click at [960, 523] on link "Create Single Animal" at bounding box center [920, 522] width 177 height 28
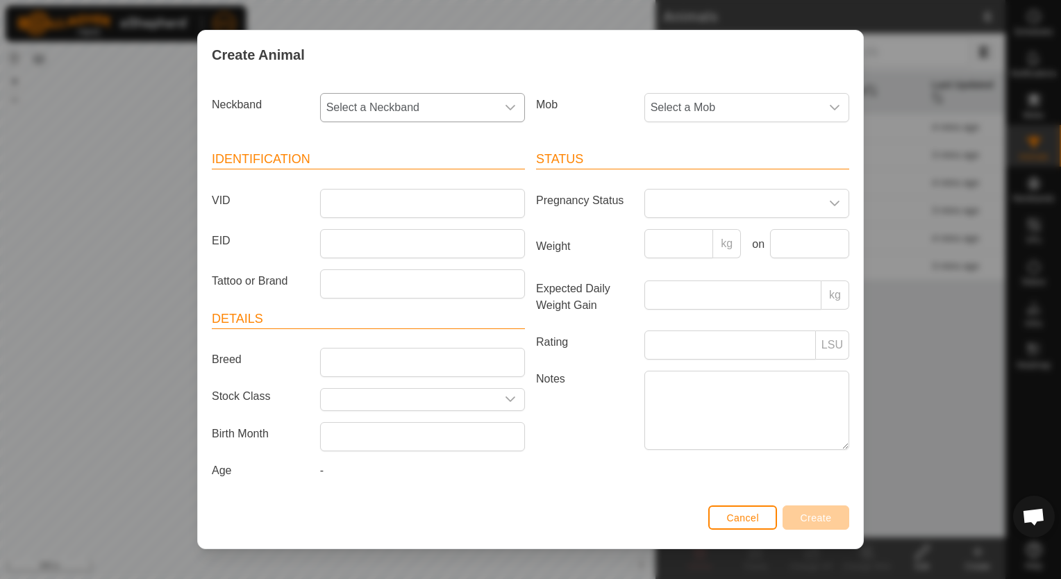
click at [500, 114] on div "dropdown trigger" at bounding box center [511, 108] width 28 height 28
type input "0517"
click at [447, 183] on li "0517059492" at bounding box center [423, 179] width 203 height 28
click at [724, 118] on span "Select a Mob" at bounding box center [733, 108] width 176 height 28
click at [725, 201] on li "Dry Cows 2025" at bounding box center [746, 208] width 200 height 28
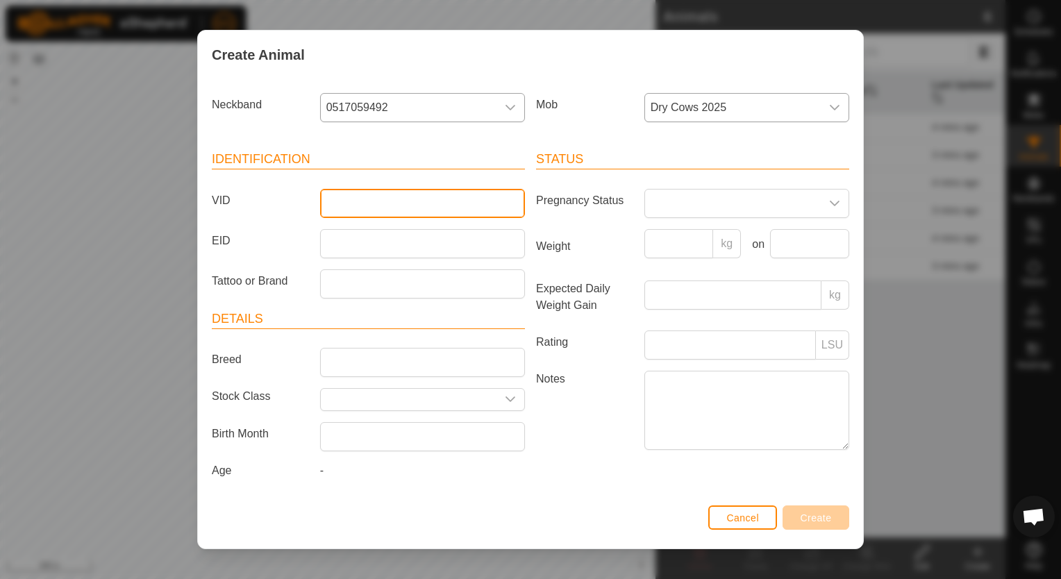
click at [433, 209] on input "VID" at bounding box center [422, 203] width 205 height 29
type input "2130"
click at [828, 523] on button "Create" at bounding box center [816, 518] width 67 height 24
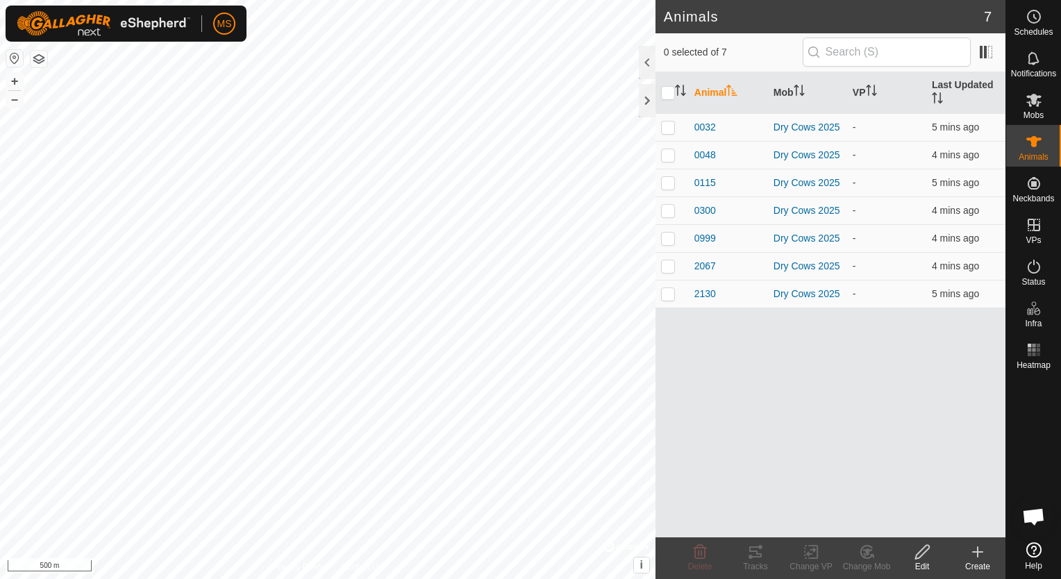
click at [983, 554] on icon at bounding box center [978, 552] width 17 height 17
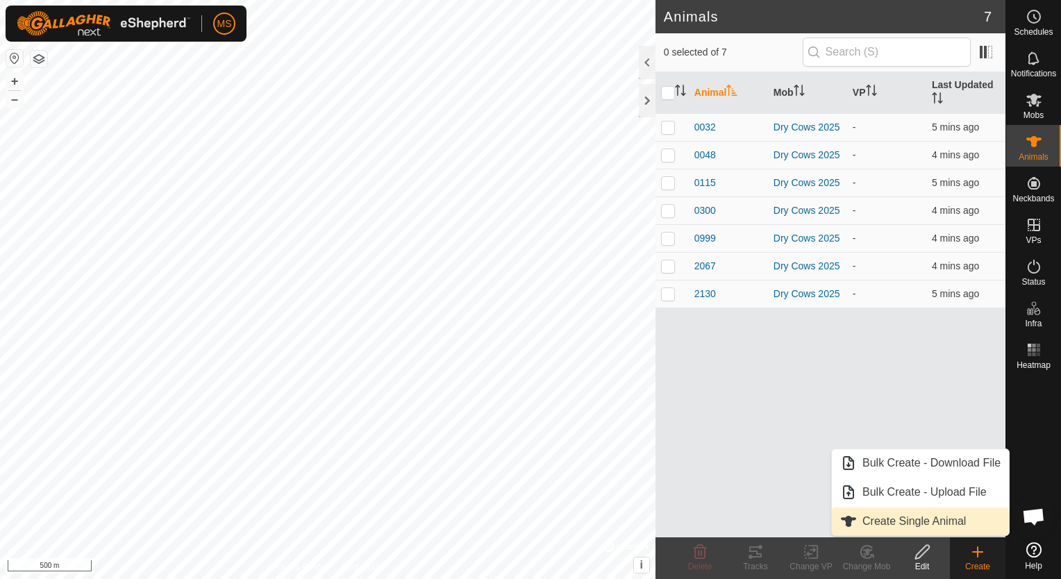
click at [951, 526] on link "Create Single Animal" at bounding box center [920, 522] width 177 height 28
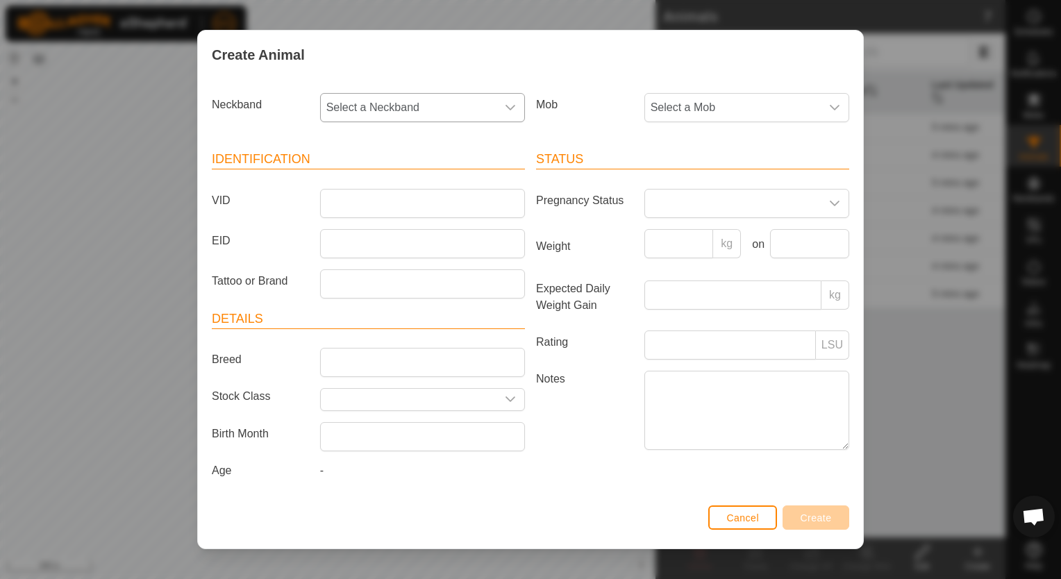
click at [515, 108] on icon "dropdown trigger" at bounding box center [510, 107] width 11 height 11
type input "148"
click at [408, 181] on li "1487266979" at bounding box center [423, 179] width 203 height 28
click at [680, 117] on span "Select a Mob" at bounding box center [733, 108] width 176 height 28
click at [695, 204] on li "Dry Cows 2025" at bounding box center [746, 208] width 200 height 28
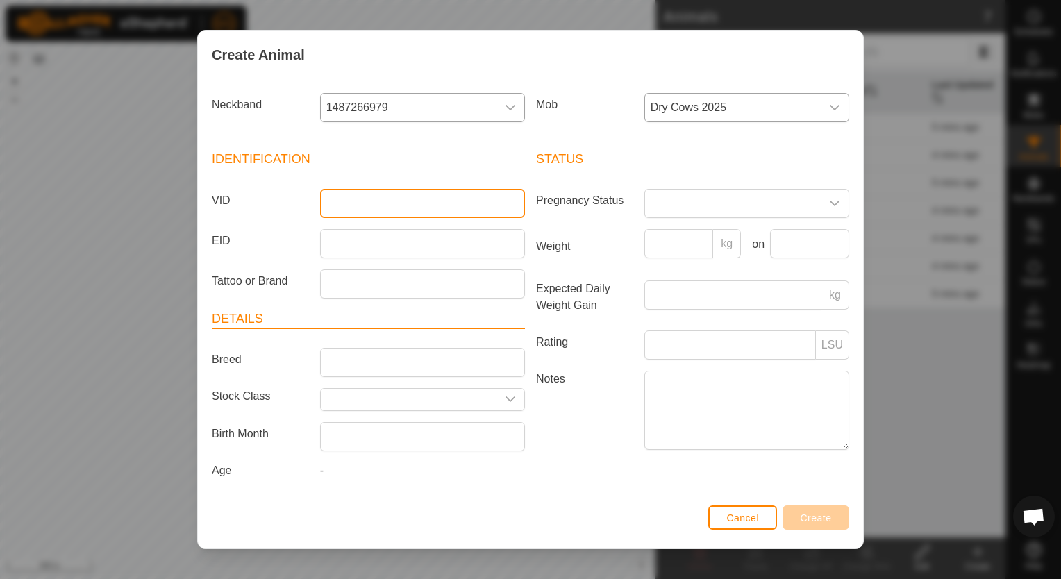
click at [483, 203] on input "VID" at bounding box center [422, 203] width 205 height 29
click at [483, 203] on input "2218" at bounding box center [422, 203] width 205 height 29
type input "2218"
click at [824, 521] on span "Create" at bounding box center [816, 518] width 31 height 11
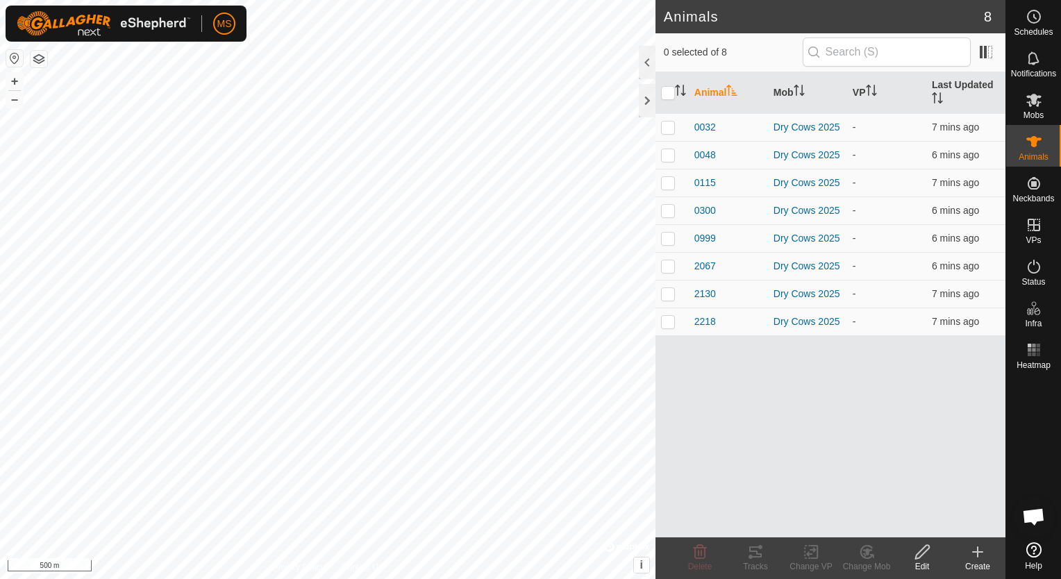
click at [978, 549] on icon at bounding box center [978, 552] width 0 height 10
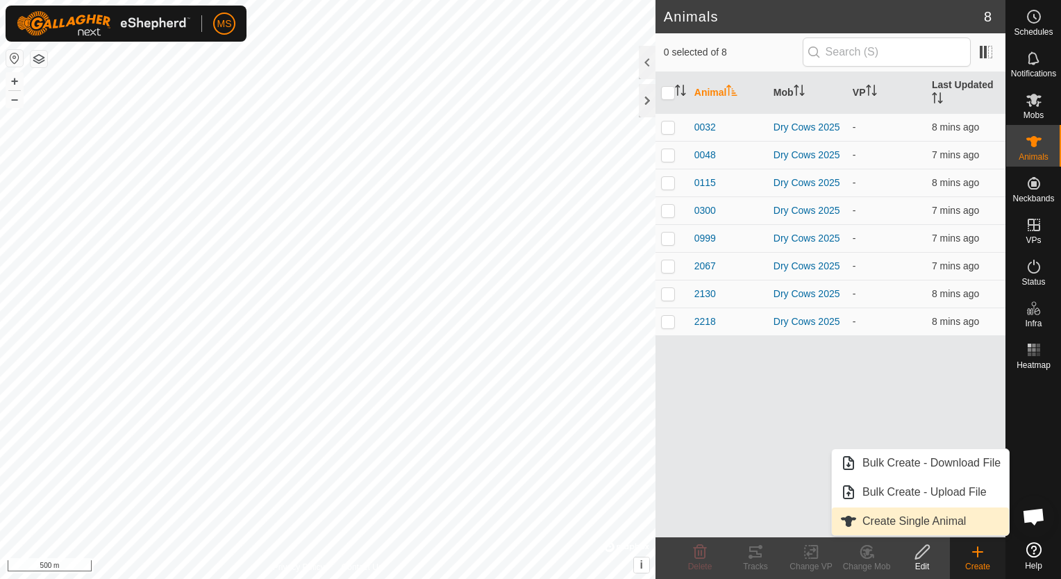
click at [960, 526] on link "Create Single Animal" at bounding box center [920, 522] width 177 height 28
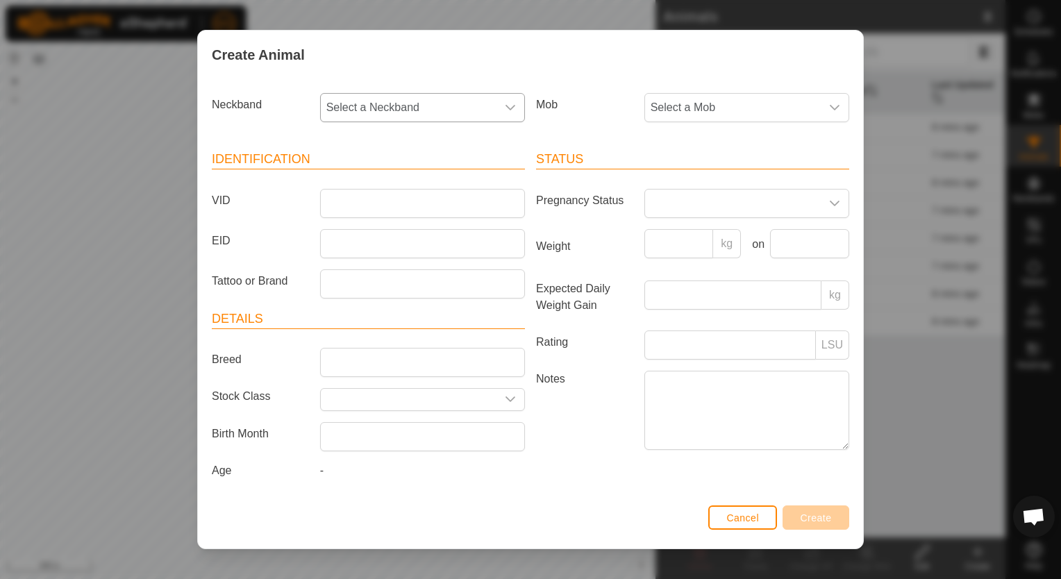
click at [511, 122] on p-select "Select a Neckband" at bounding box center [422, 107] width 205 height 29
type input "2567"
click at [409, 181] on li "2567922485" at bounding box center [423, 179] width 203 height 28
click at [678, 115] on span "Select a Mob" at bounding box center [733, 108] width 176 height 28
click at [679, 205] on li "Dry Cows 2025" at bounding box center [746, 208] width 200 height 28
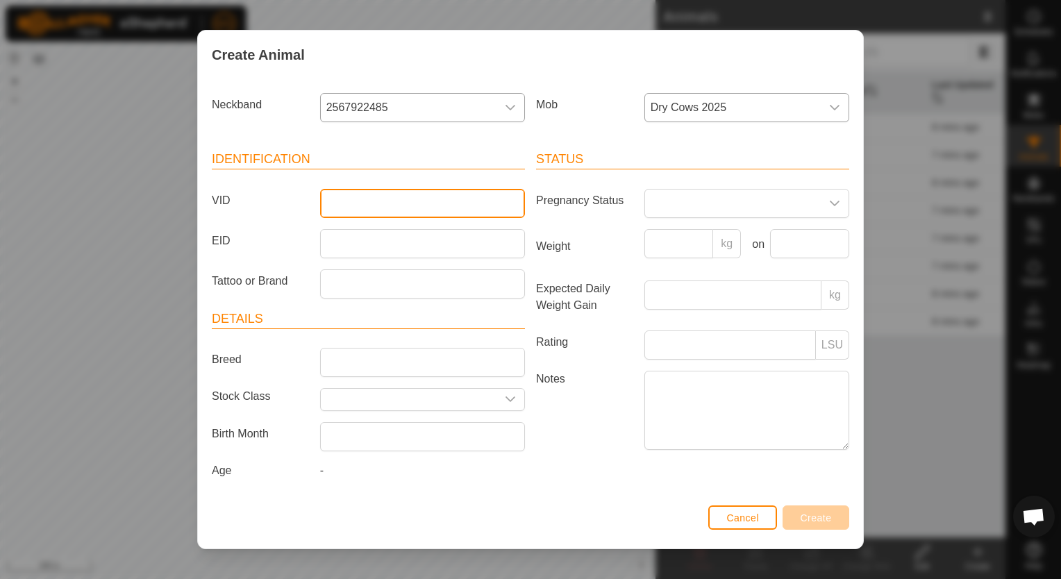
click at [481, 215] on input "VID" at bounding box center [422, 203] width 205 height 29
type input "0025"
click at [806, 513] on span "Create" at bounding box center [816, 518] width 31 height 11
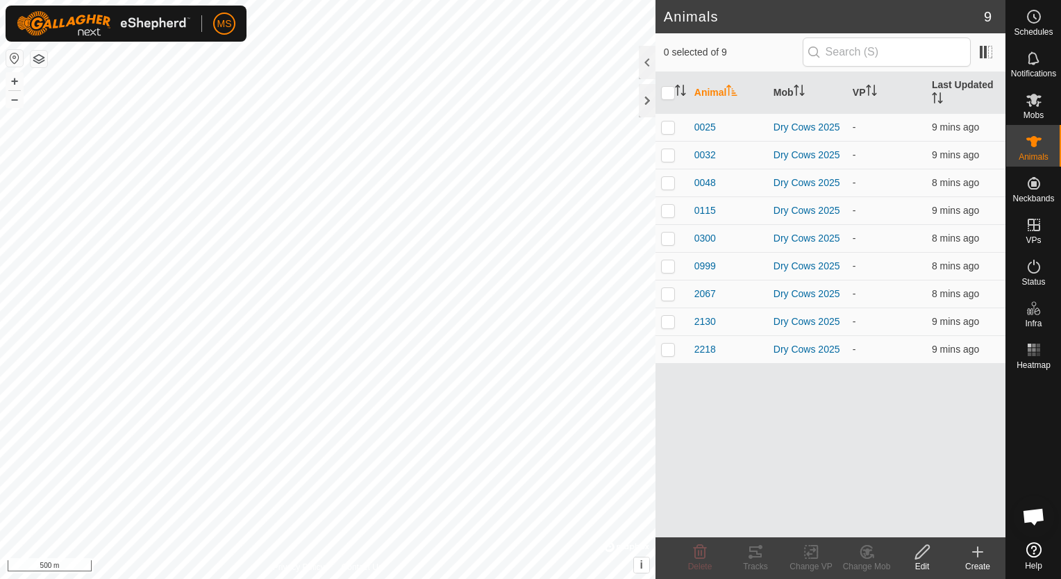
click at [979, 552] on icon at bounding box center [978, 552] width 10 height 0
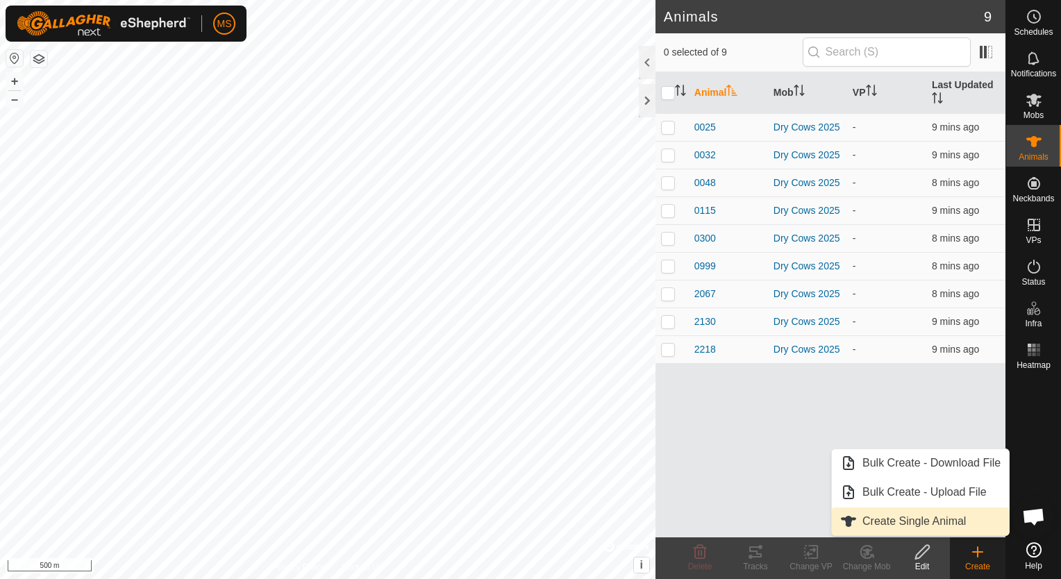
click at [955, 527] on link "Create Single Animal" at bounding box center [920, 522] width 177 height 28
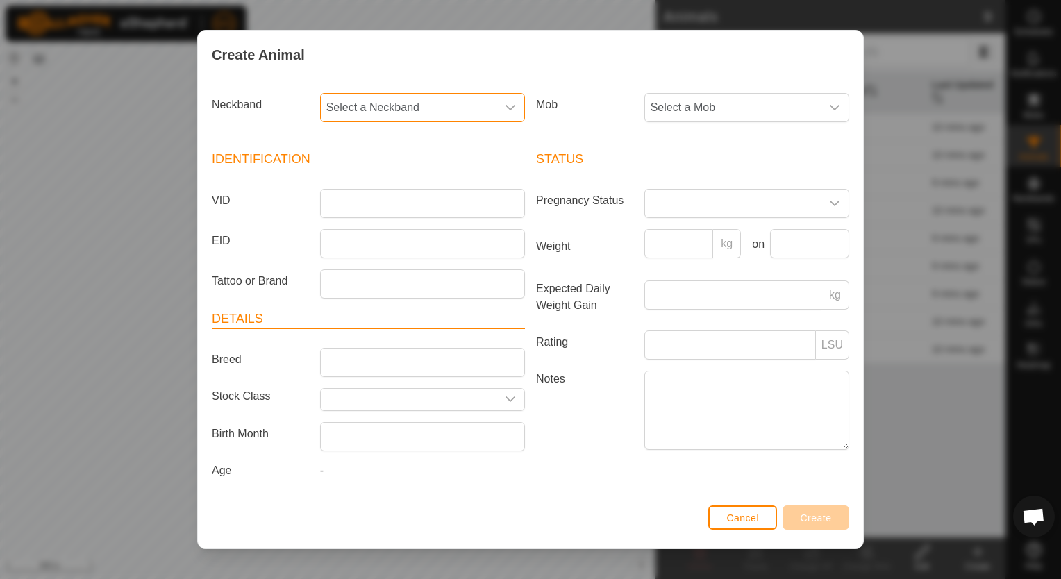
click at [427, 116] on span "Select a Neckband" at bounding box center [409, 108] width 176 height 28
type input "2899"
click at [393, 188] on li "2899398761" at bounding box center [423, 179] width 203 height 28
click at [683, 113] on span "Select a Mob" at bounding box center [733, 108] width 176 height 28
click at [712, 210] on li "Dry Cows 2025" at bounding box center [746, 208] width 200 height 28
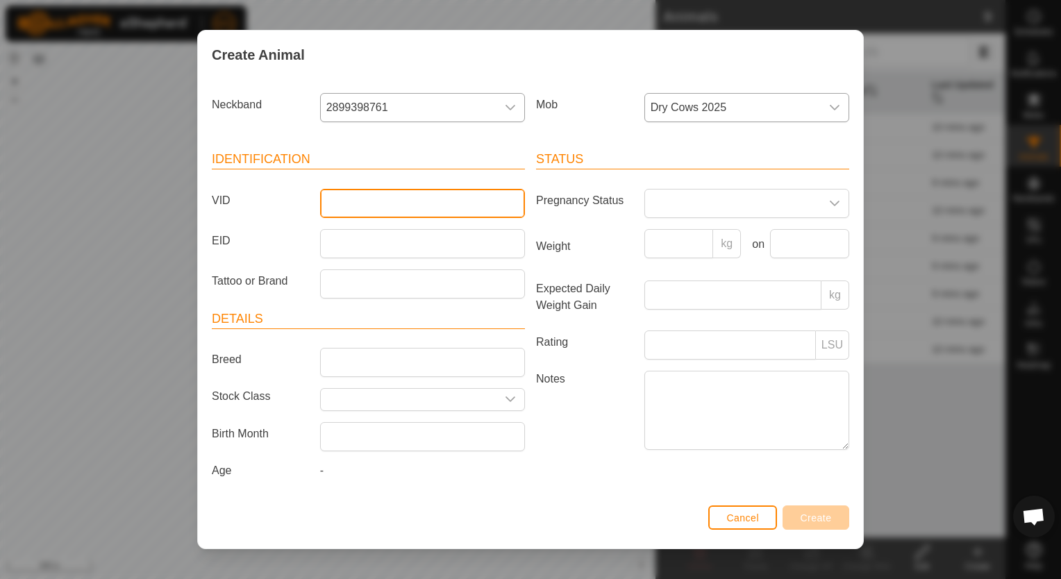
click at [492, 194] on input "VID" at bounding box center [422, 203] width 205 height 29
type input "0092"
click at [824, 514] on span "Create" at bounding box center [816, 518] width 31 height 11
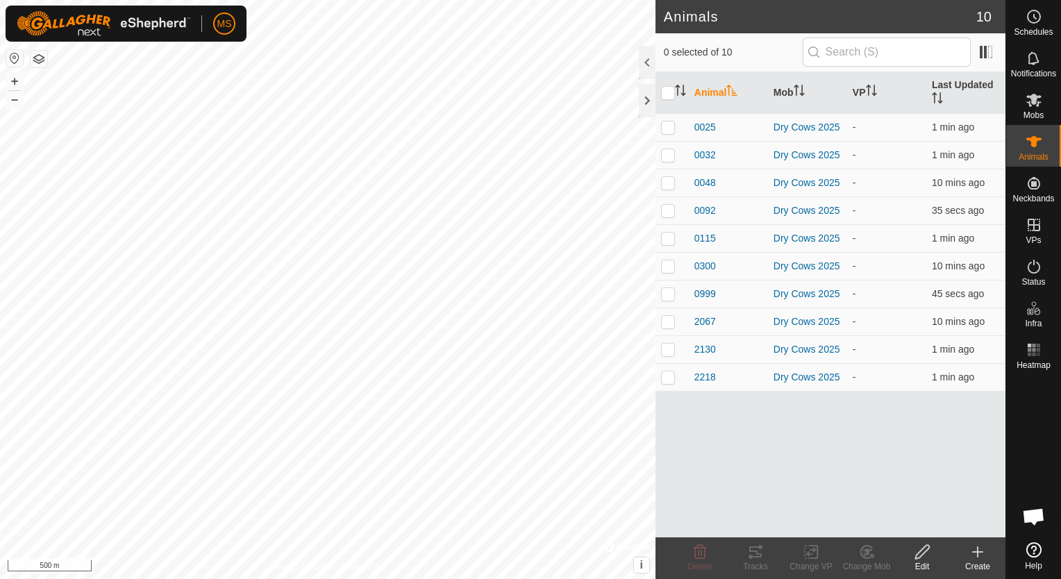
click at [978, 556] on icon at bounding box center [978, 552] width 0 height 10
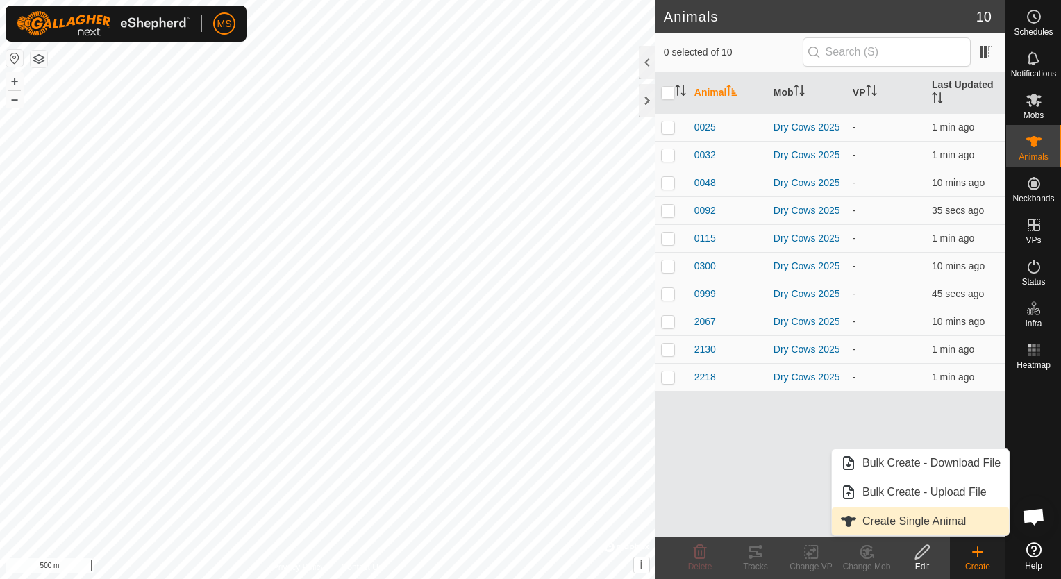
click at [958, 518] on link "Create Single Animal" at bounding box center [920, 522] width 177 height 28
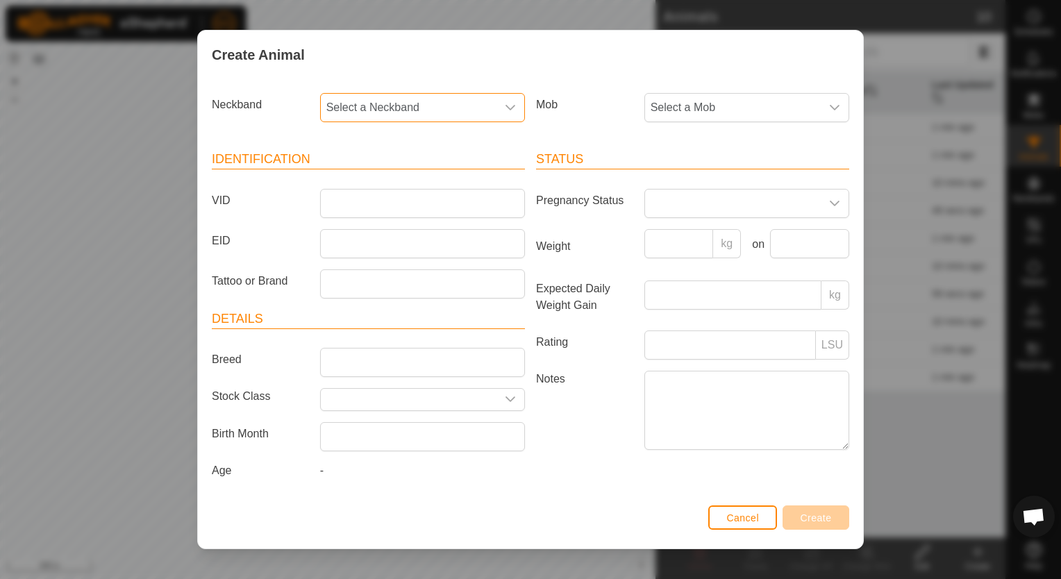
click at [485, 118] on span "Select a Neckband" at bounding box center [409, 108] width 176 height 28
type input "293"
click at [429, 185] on li "2939692368" at bounding box center [423, 179] width 203 height 28
click at [693, 117] on span "Select a Mob" at bounding box center [733, 108] width 176 height 28
click at [710, 206] on li "Dry Cows 2025" at bounding box center [746, 208] width 200 height 28
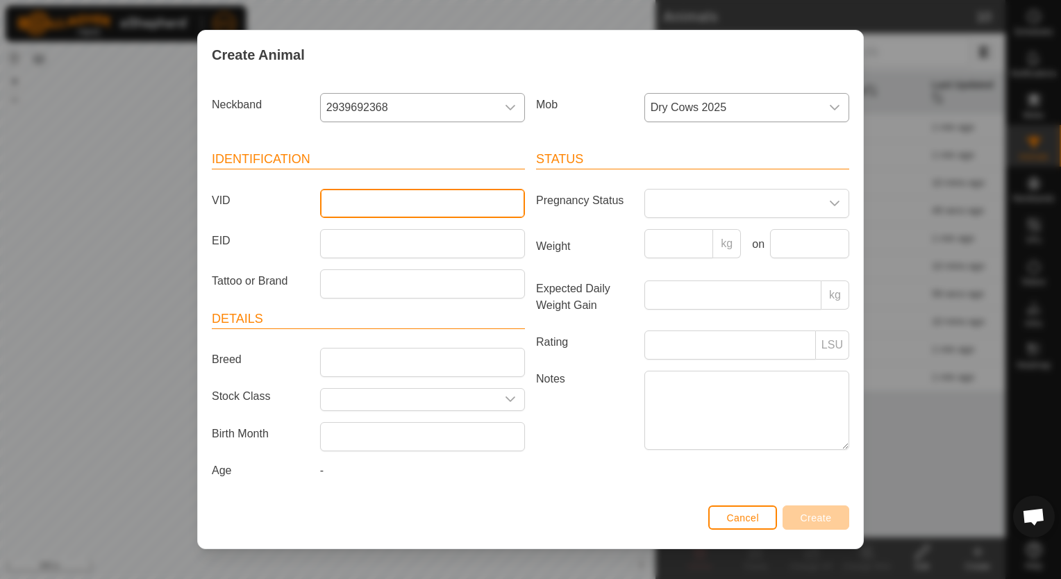
click at [403, 201] on input "VID" at bounding box center [422, 203] width 205 height 29
type input "0916"
click at [808, 515] on span "Create" at bounding box center [816, 518] width 31 height 11
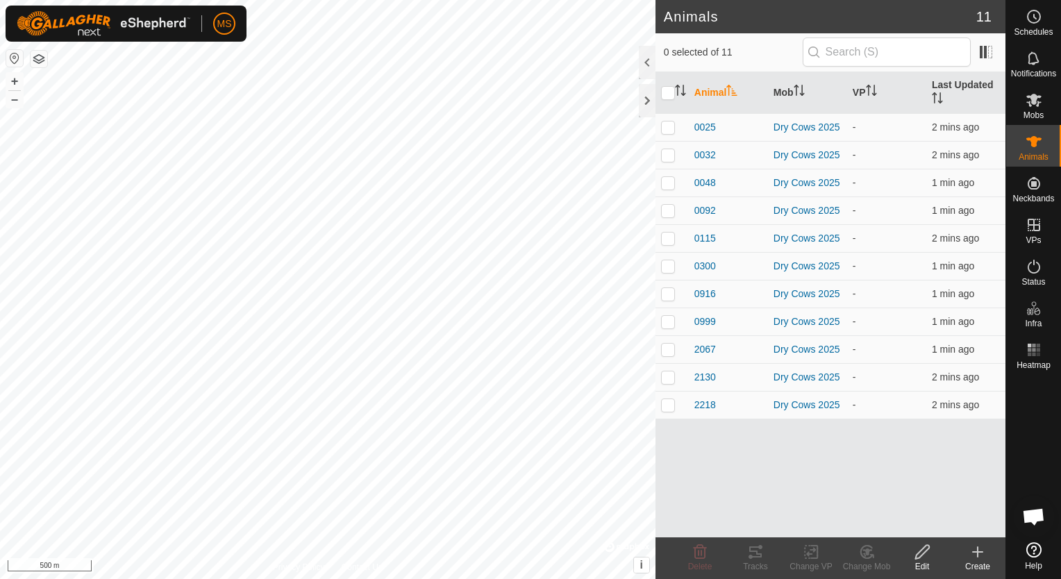
click at [979, 557] on icon at bounding box center [978, 552] width 17 height 17
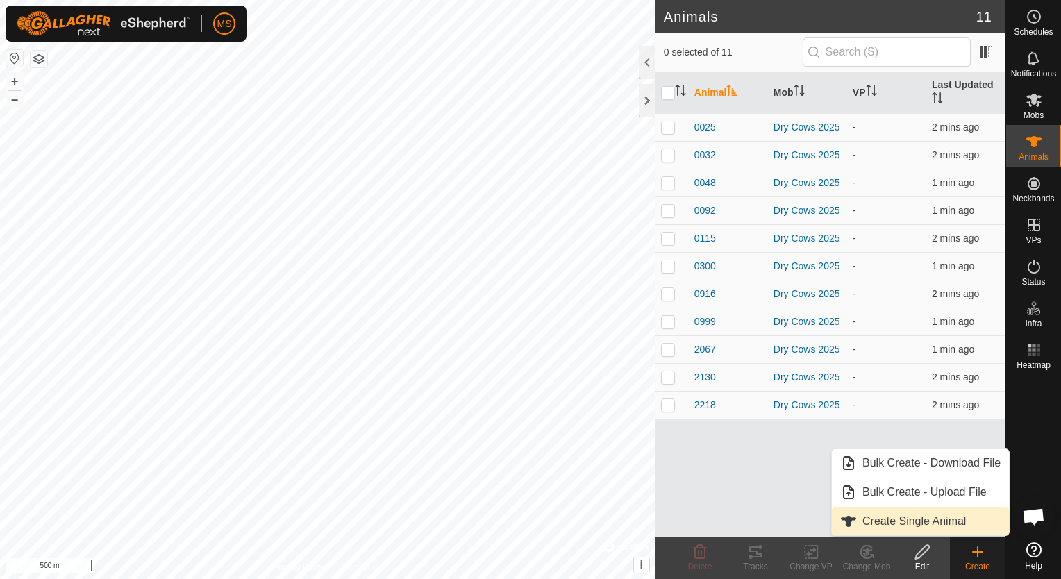
click at [947, 527] on link "Create Single Animal" at bounding box center [920, 522] width 177 height 28
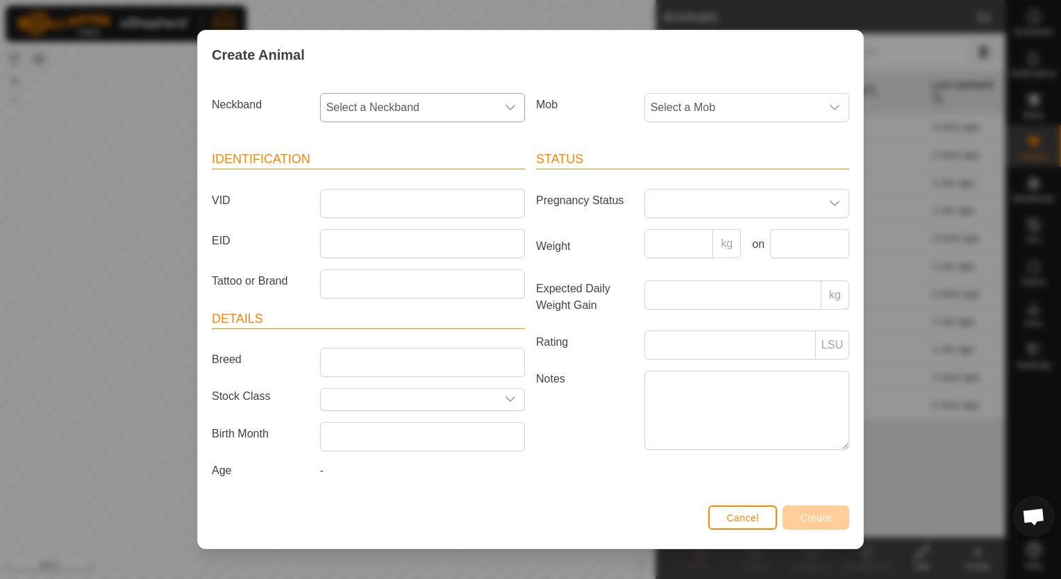
click at [503, 101] on div "dropdown trigger" at bounding box center [511, 108] width 28 height 28
type input "3154"
click at [456, 170] on li "3154992846" at bounding box center [423, 179] width 203 height 28
click at [692, 103] on span "Select a Mob" at bounding box center [733, 108] width 176 height 28
click at [720, 210] on li "Dry Cows 2025" at bounding box center [746, 208] width 200 height 28
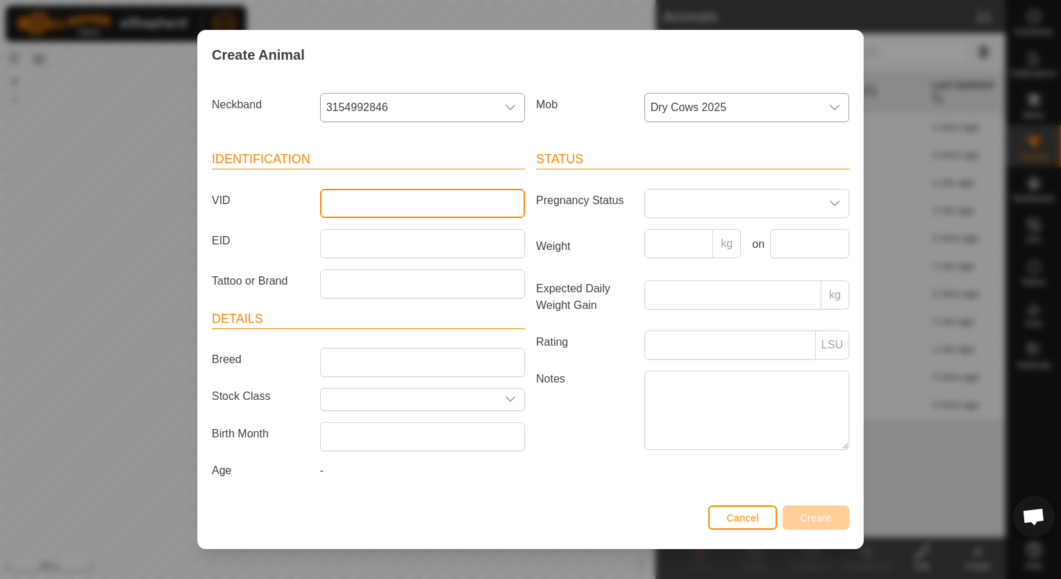
click at [481, 210] on input "VID" at bounding box center [422, 203] width 205 height 29
type input "0170"
click at [816, 513] on span "Create" at bounding box center [816, 518] width 31 height 11
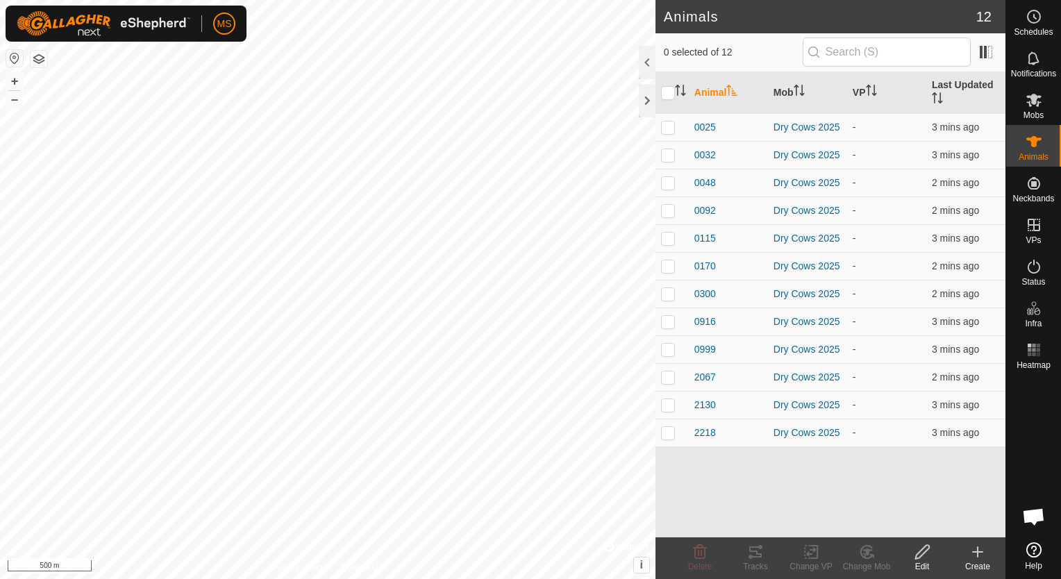
click at [986, 554] on create-svg-icon at bounding box center [978, 552] width 56 height 17
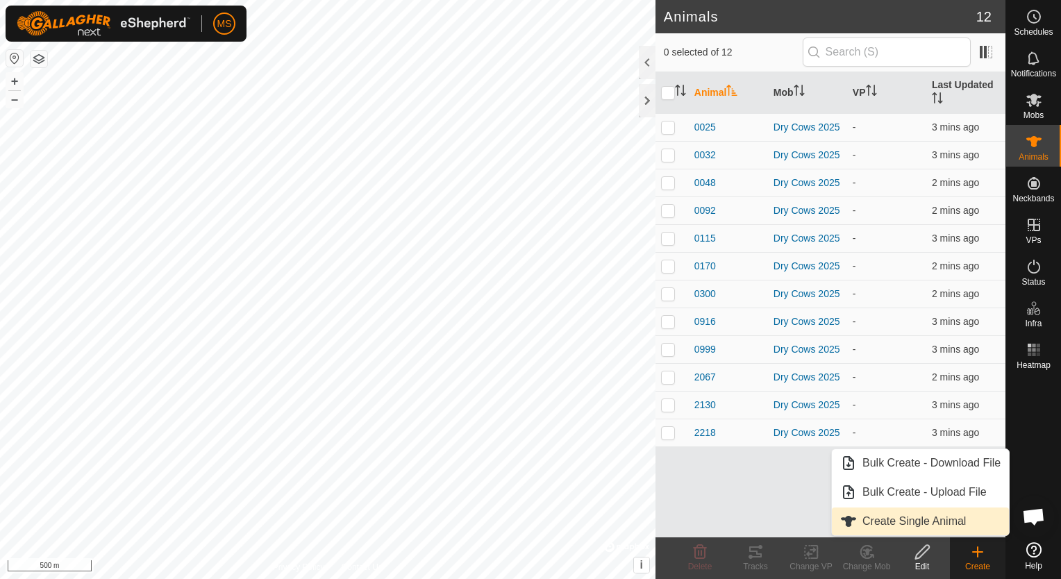
click at [936, 526] on link "Create Single Animal" at bounding box center [920, 522] width 177 height 28
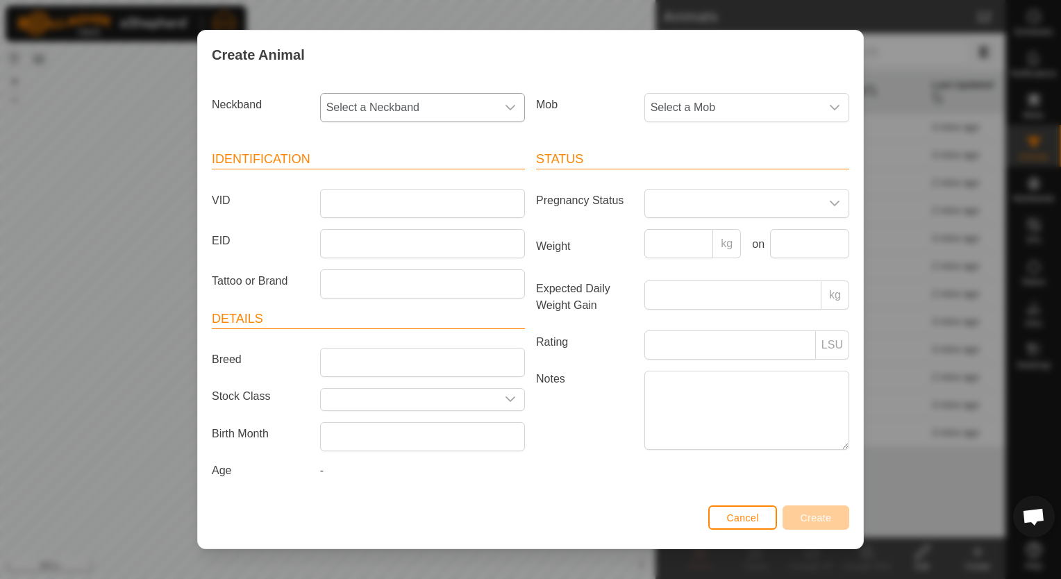
click at [478, 122] on p-select "Select a Neckband" at bounding box center [422, 107] width 205 height 29
type input "10101"
click at [449, 175] on li "1010188462" at bounding box center [423, 179] width 203 height 28
click at [718, 99] on span "Select a Mob" at bounding box center [733, 108] width 176 height 28
click at [684, 206] on li "Dry Cows 2025" at bounding box center [746, 208] width 200 height 28
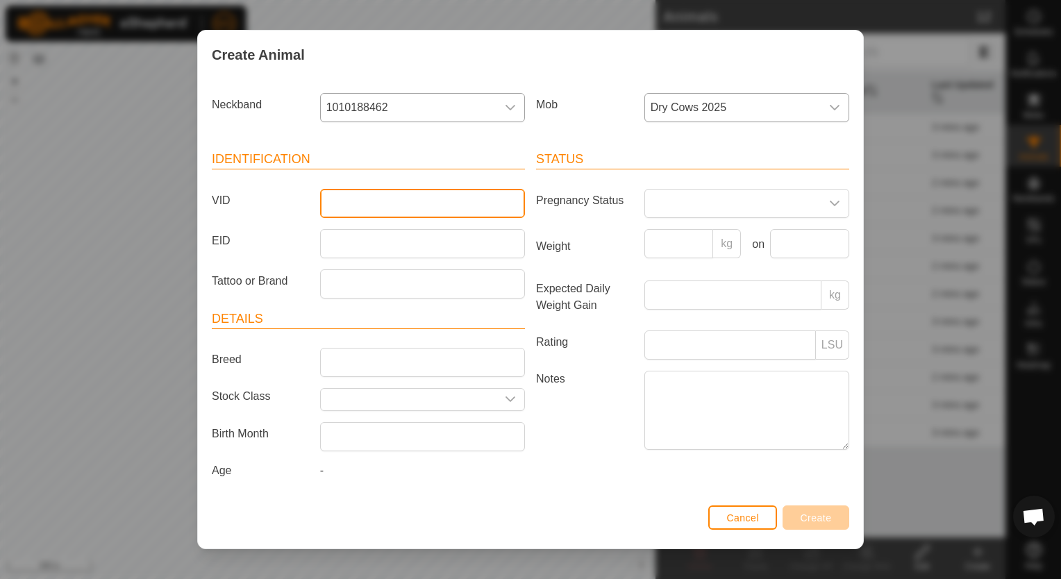
click at [447, 206] on input "VID" at bounding box center [422, 203] width 205 height 29
type input "1721"
click at [823, 521] on span "Create" at bounding box center [816, 518] width 31 height 11
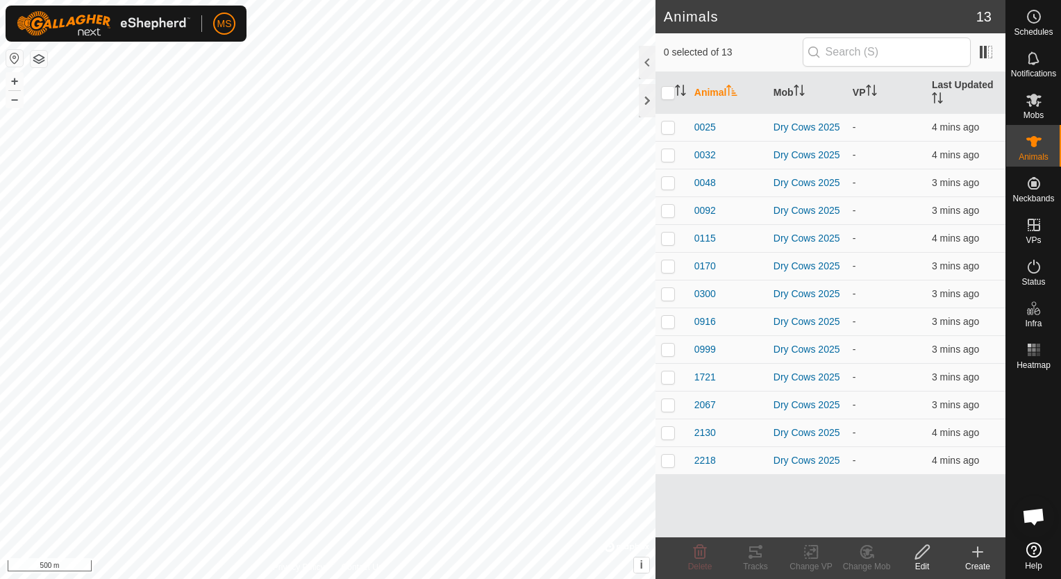
click at [985, 554] on icon at bounding box center [978, 552] width 17 height 17
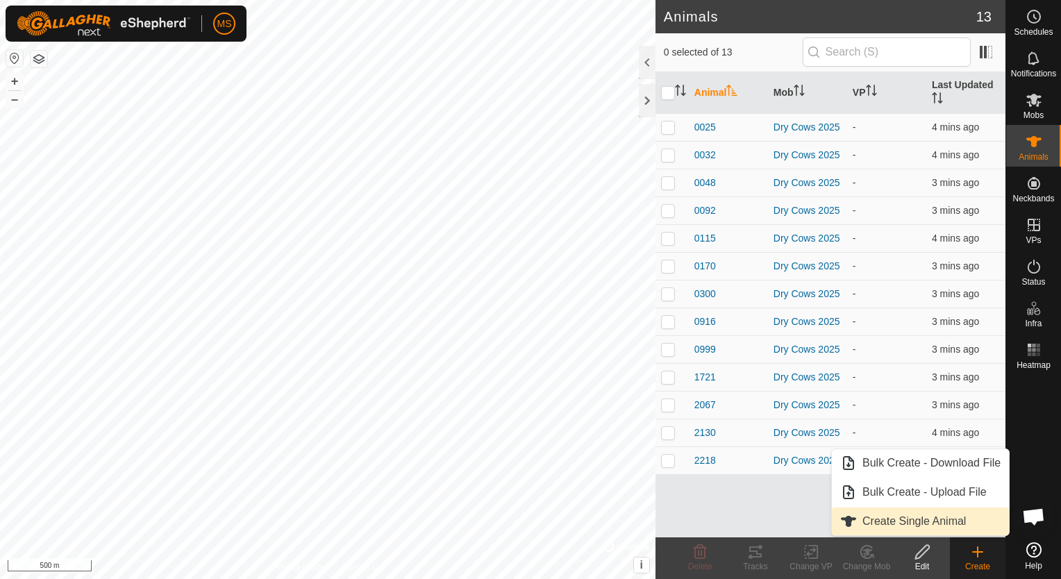
click at [970, 529] on link "Create Single Animal" at bounding box center [920, 522] width 177 height 28
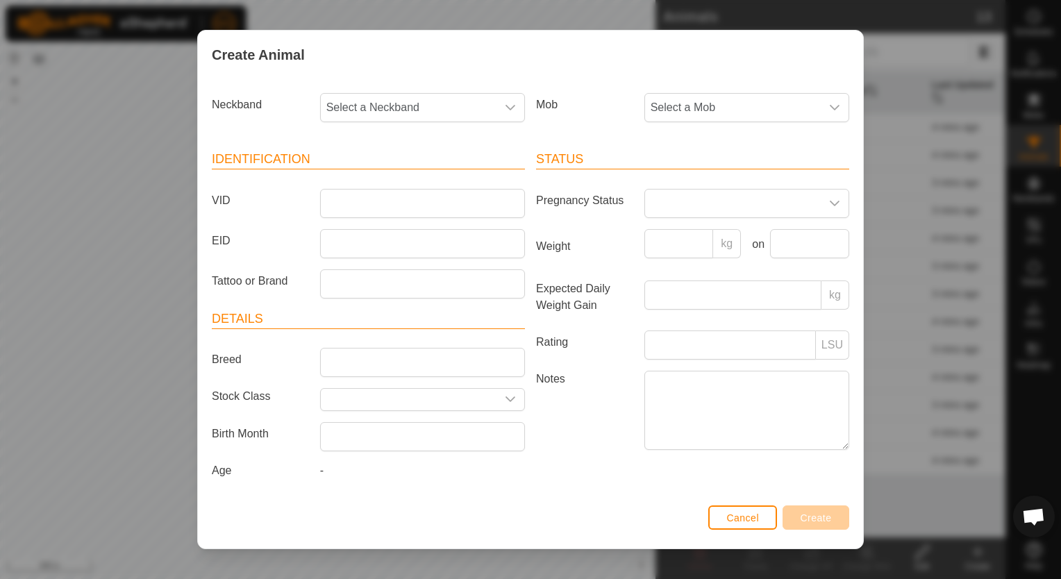
click at [488, 124] on div "Neckband Select a Neckband" at bounding box center [368, 113] width 324 height 51
click at [481, 113] on span "Select a Neckband" at bounding box center [409, 108] width 176 height 28
type input "0677"
click at [431, 186] on li "0677931436" at bounding box center [423, 179] width 203 height 28
click at [703, 111] on span "Select a Mob" at bounding box center [733, 108] width 176 height 28
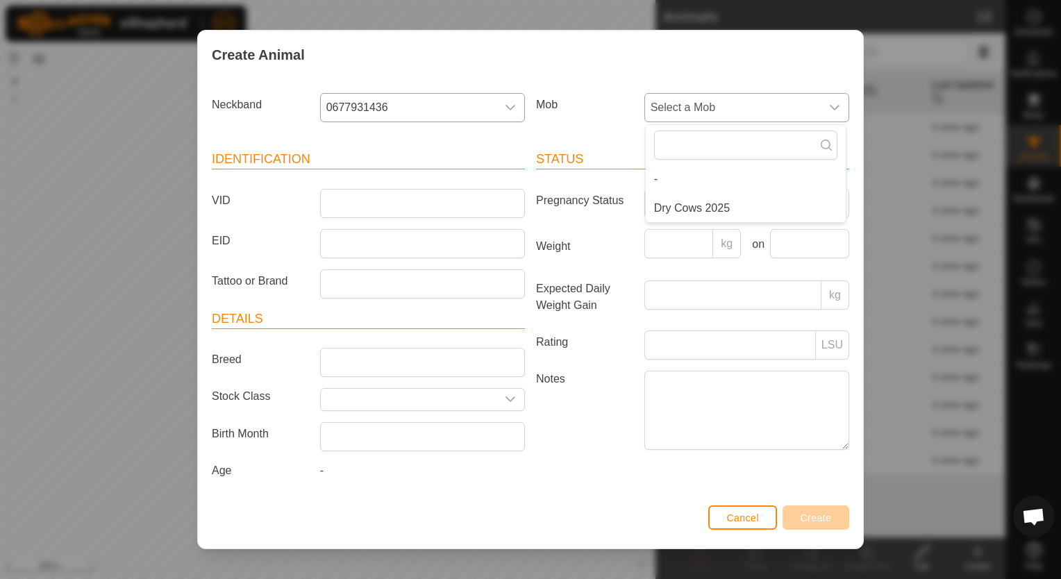
click at [724, 213] on li "Dry Cows 2025" at bounding box center [746, 208] width 200 height 28
click at [446, 210] on input "VID" at bounding box center [422, 203] width 205 height 29
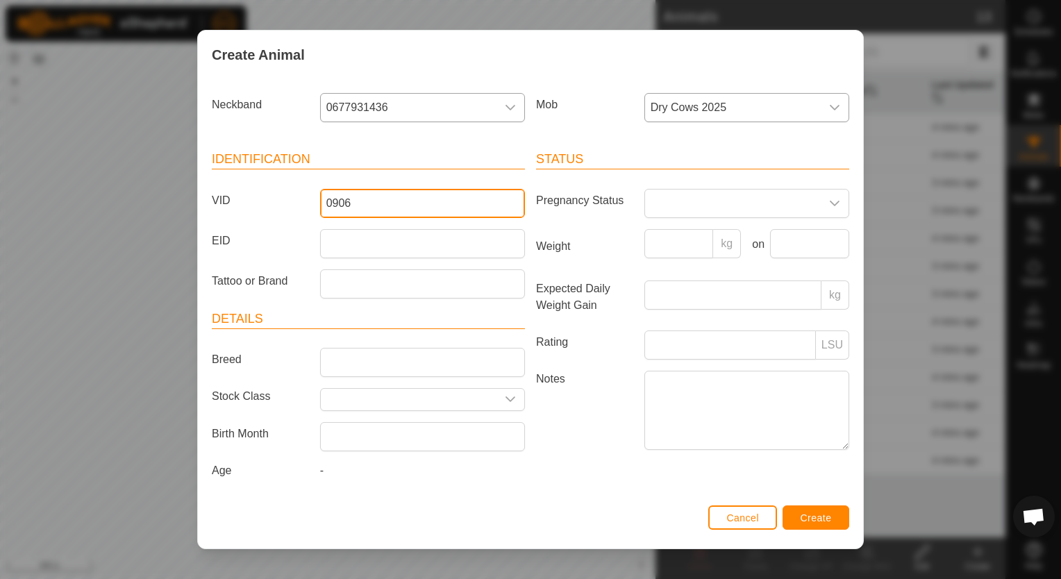
type input "0906"
click at [807, 515] on span "Create" at bounding box center [816, 518] width 31 height 11
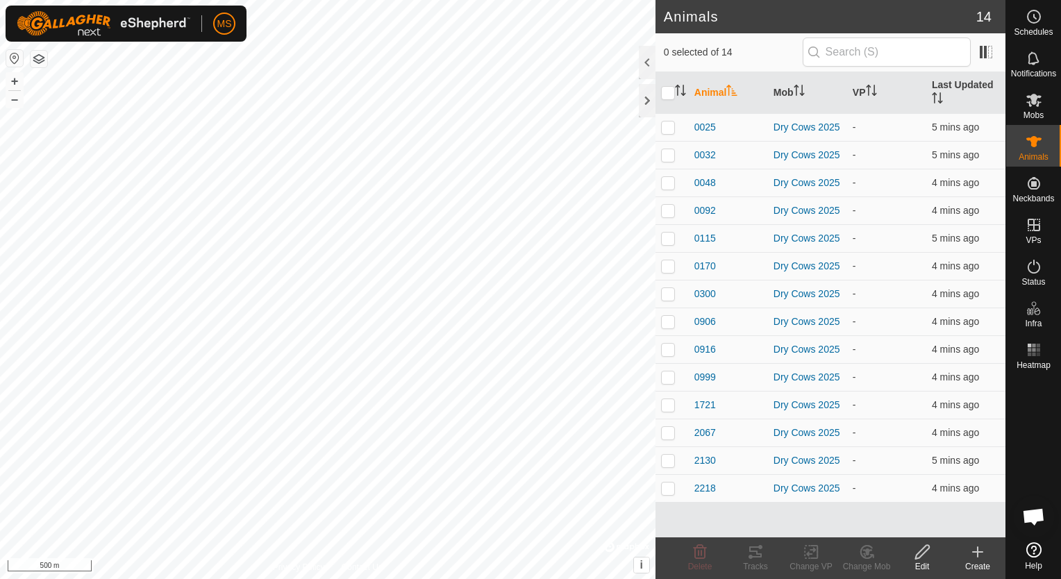
click at [981, 554] on icon at bounding box center [978, 552] width 17 height 17
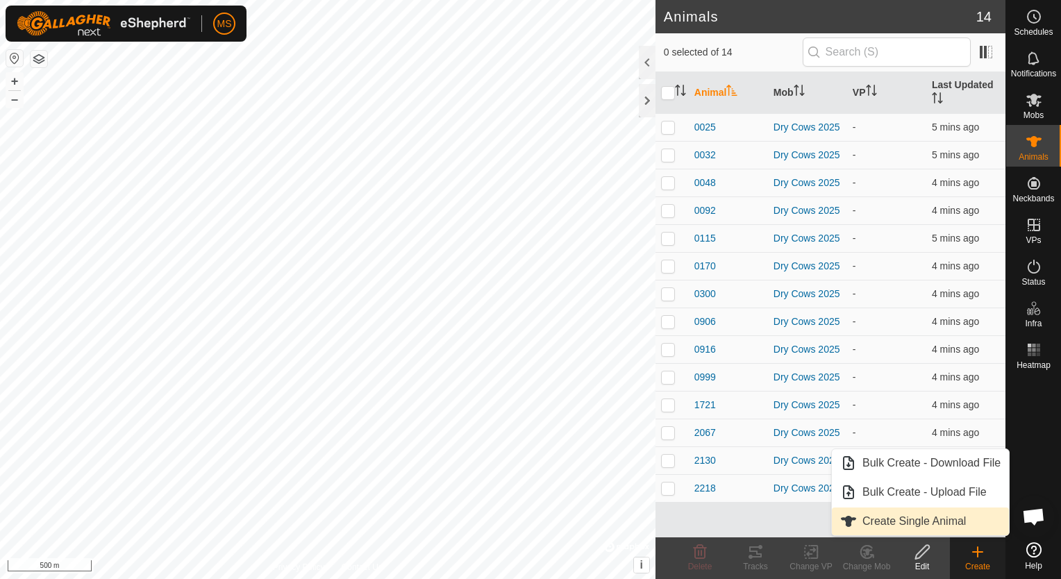
click at [949, 526] on link "Create Single Animal" at bounding box center [920, 522] width 177 height 28
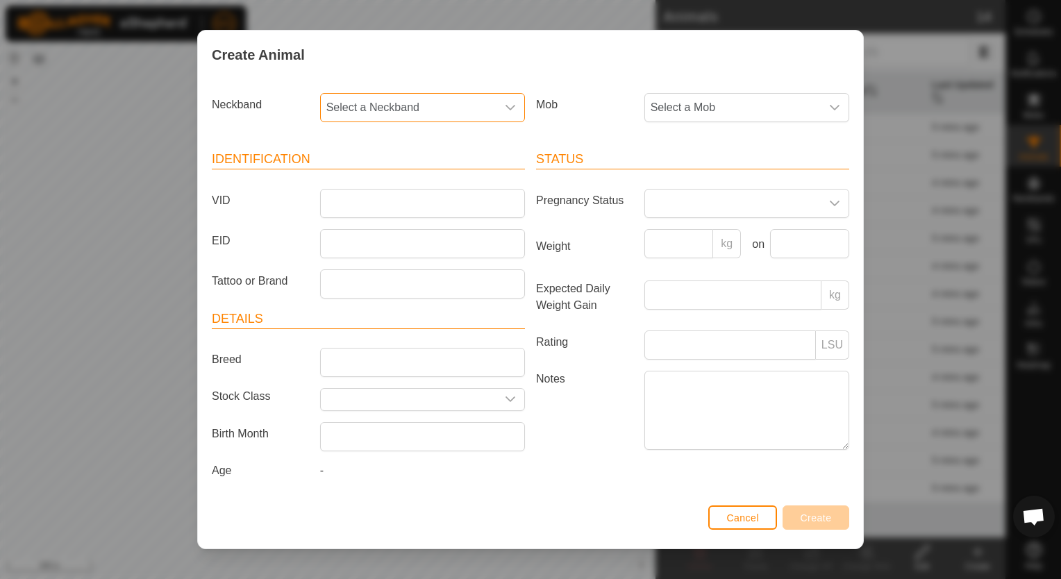
click at [423, 110] on span "Select a Neckband" at bounding box center [409, 108] width 176 height 28
type input "0440"
click at [375, 185] on li "0440155732" at bounding box center [423, 179] width 203 height 28
click at [672, 113] on span "Select a Mob" at bounding box center [733, 108] width 176 height 28
click at [690, 204] on li "Dry Cows 2025" at bounding box center [746, 208] width 200 height 28
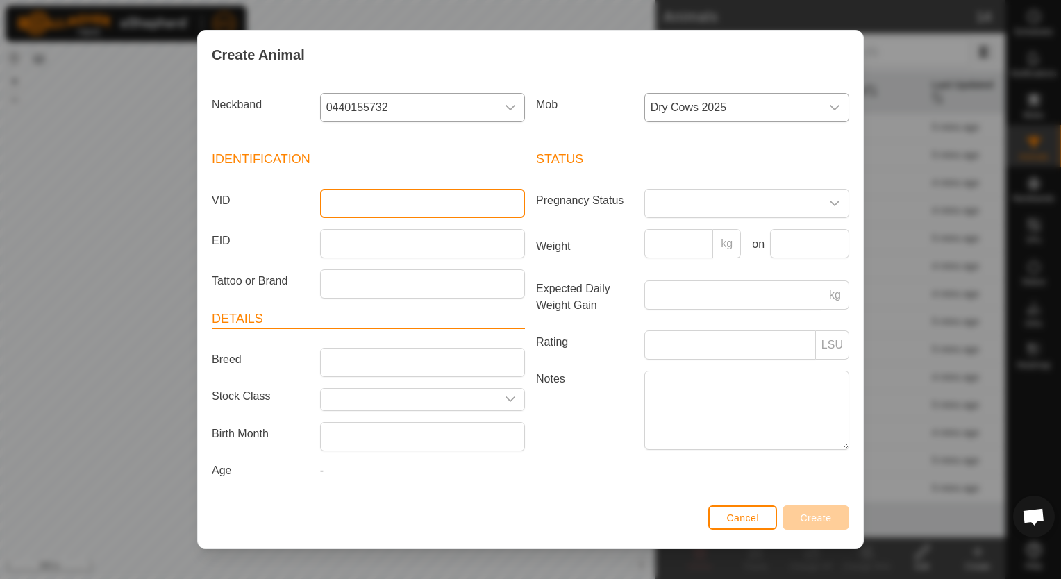
click at [401, 211] on input "VID" at bounding box center [422, 203] width 205 height 29
type input "1844"
click at [819, 515] on span "Create" at bounding box center [816, 518] width 31 height 11
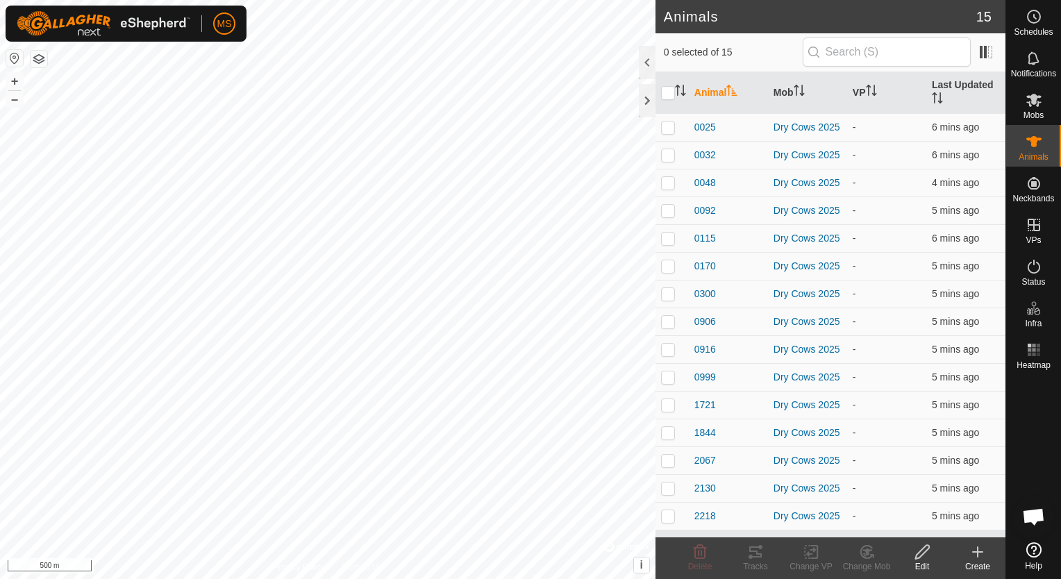
click at [978, 557] on icon at bounding box center [978, 552] width 0 height 10
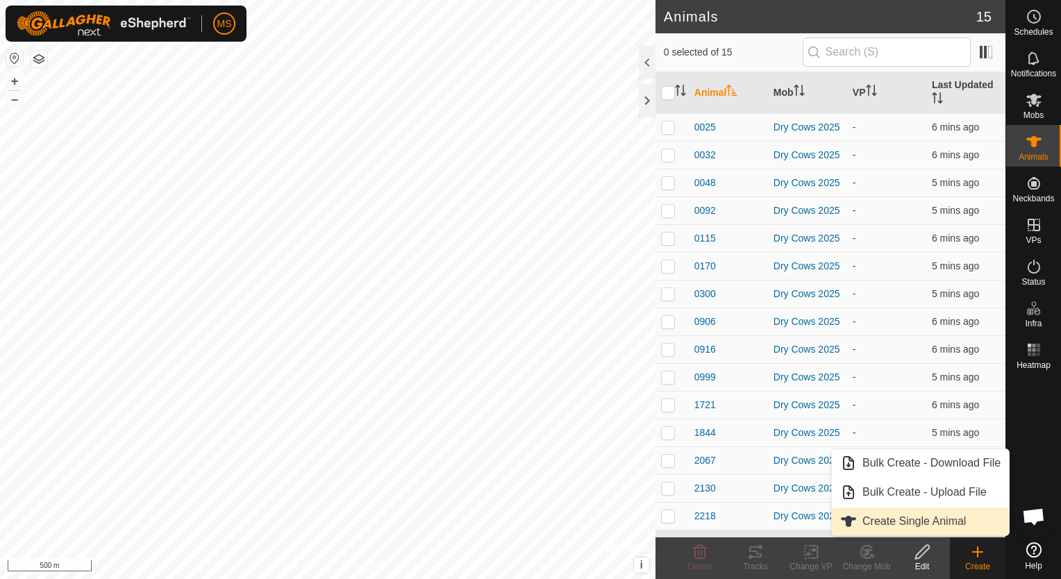
click at [945, 524] on link "Create Single Animal" at bounding box center [920, 522] width 177 height 28
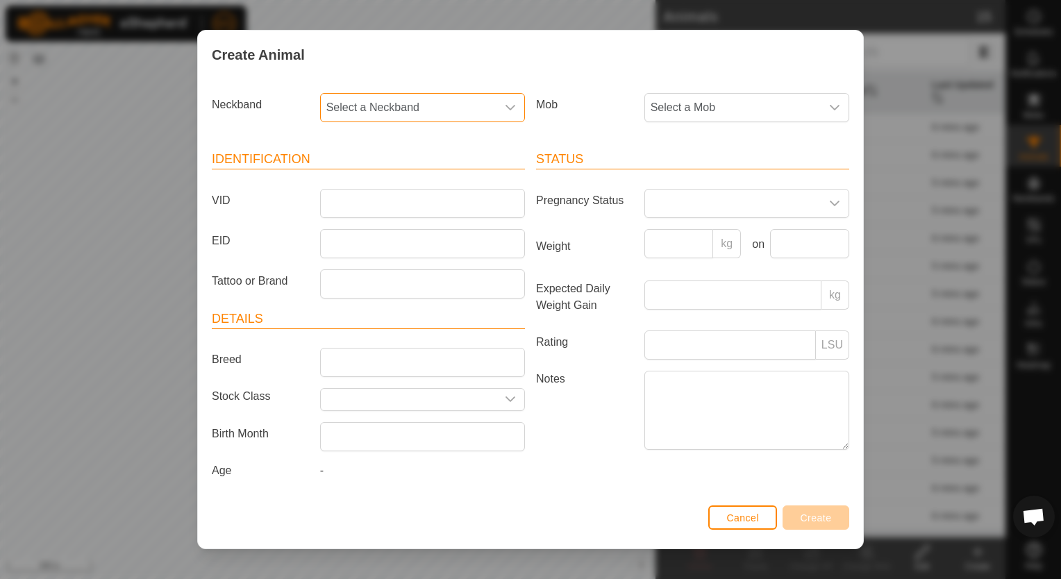
click at [404, 116] on span "Select a Neckband" at bounding box center [409, 108] width 176 height 28
type input "262"
click at [372, 180] on li "2621872625" at bounding box center [423, 179] width 203 height 28
click at [720, 102] on span "Select a Mob" at bounding box center [733, 108] width 176 height 28
click at [713, 213] on li "Dry Cows 2025" at bounding box center [746, 208] width 200 height 28
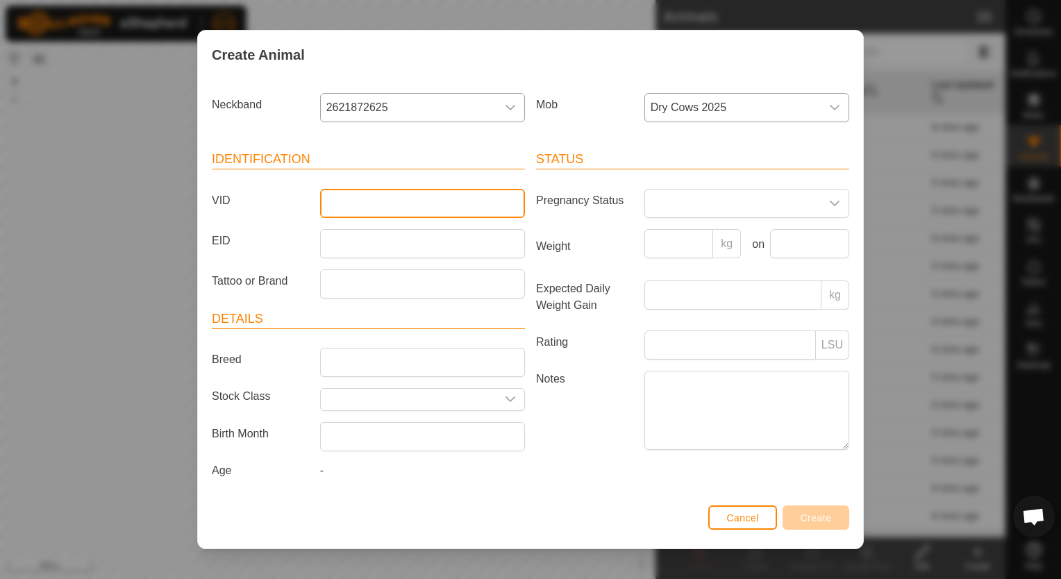
click at [462, 202] on input "VID" at bounding box center [422, 203] width 205 height 29
type input "0186"
click at [815, 516] on span "Create" at bounding box center [816, 518] width 31 height 11
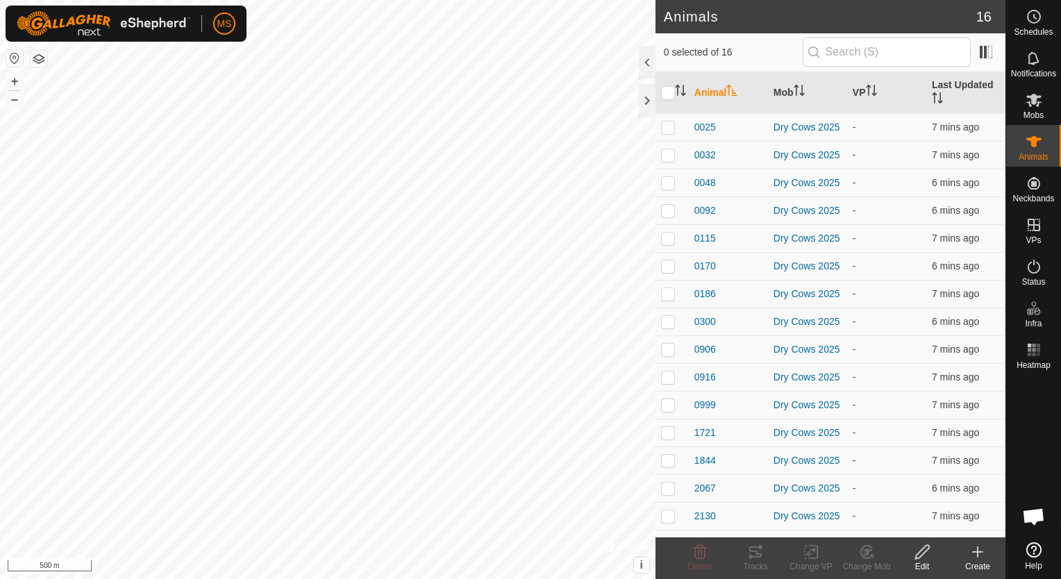
click at [978, 557] on icon at bounding box center [978, 552] width 0 height 10
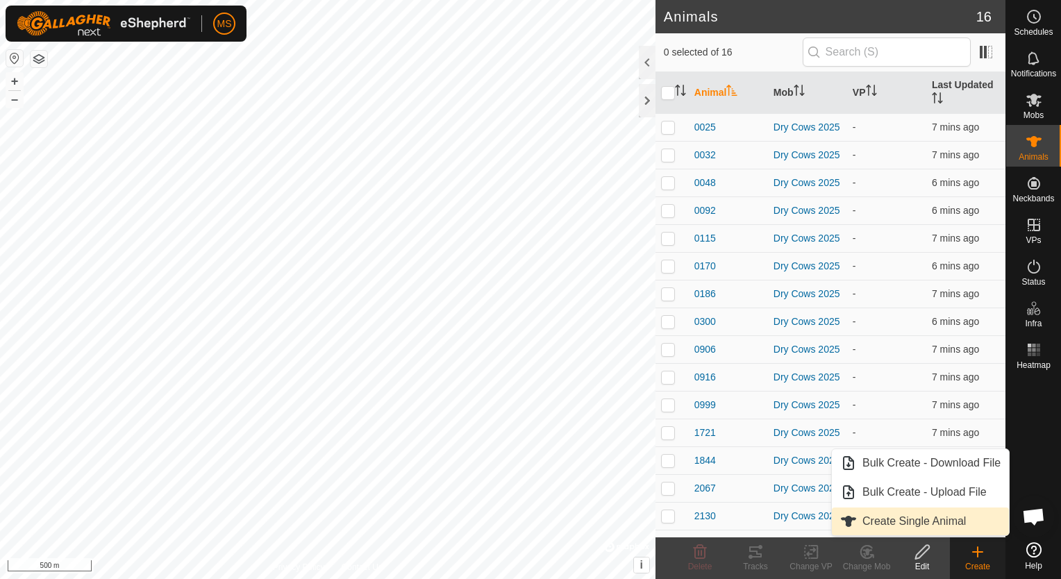
click at [947, 529] on link "Create Single Animal" at bounding box center [920, 522] width 177 height 28
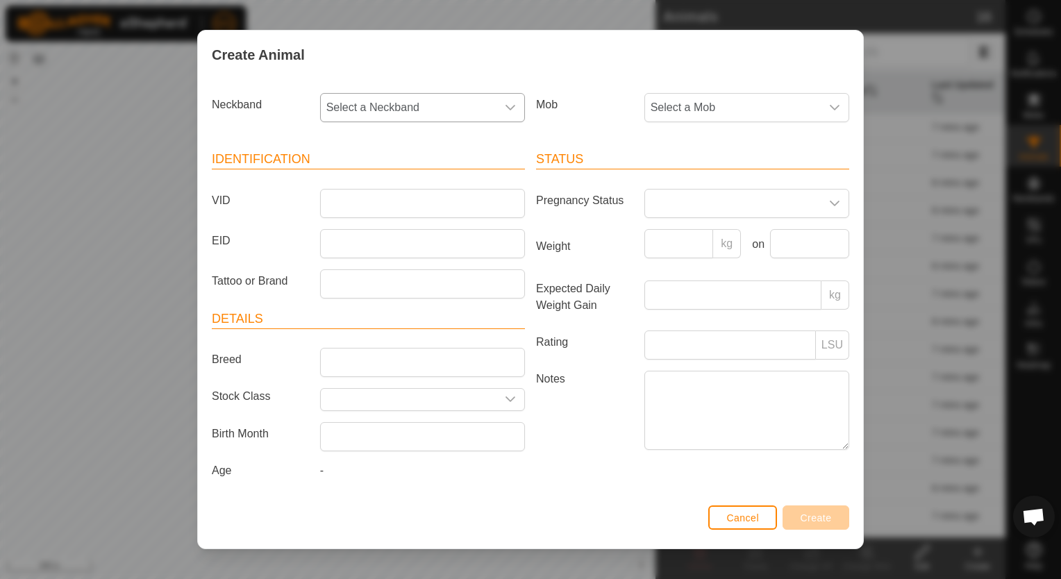
click at [513, 113] on icon "dropdown trigger" at bounding box center [510, 107] width 11 height 11
type input "095"
click at [408, 206] on li "0954284570" at bounding box center [423, 208] width 203 height 28
click at [688, 107] on span "Select a Mob" at bounding box center [733, 108] width 176 height 28
click at [720, 204] on li "Dry Cows 2025" at bounding box center [746, 208] width 200 height 28
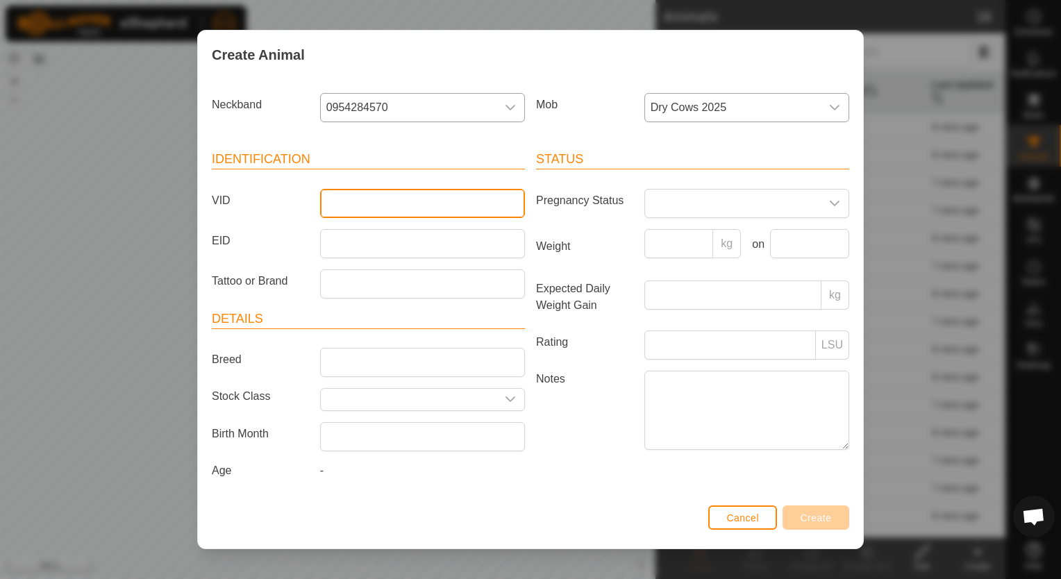
click at [452, 204] on input "VID" at bounding box center [422, 203] width 205 height 29
type input "0066"
click at [826, 519] on span "Create" at bounding box center [816, 518] width 31 height 11
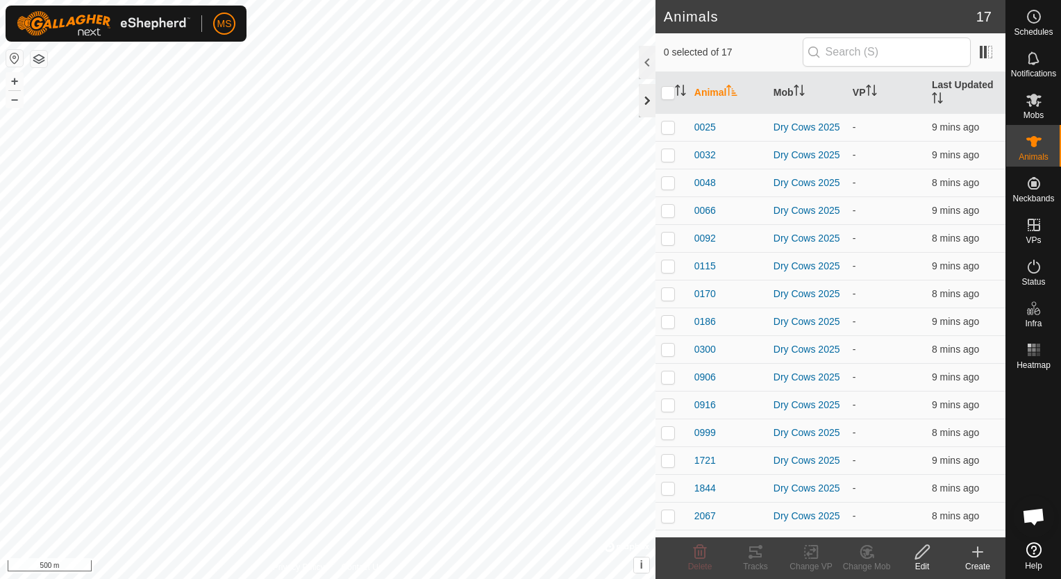
click at [649, 93] on div at bounding box center [647, 100] width 17 height 33
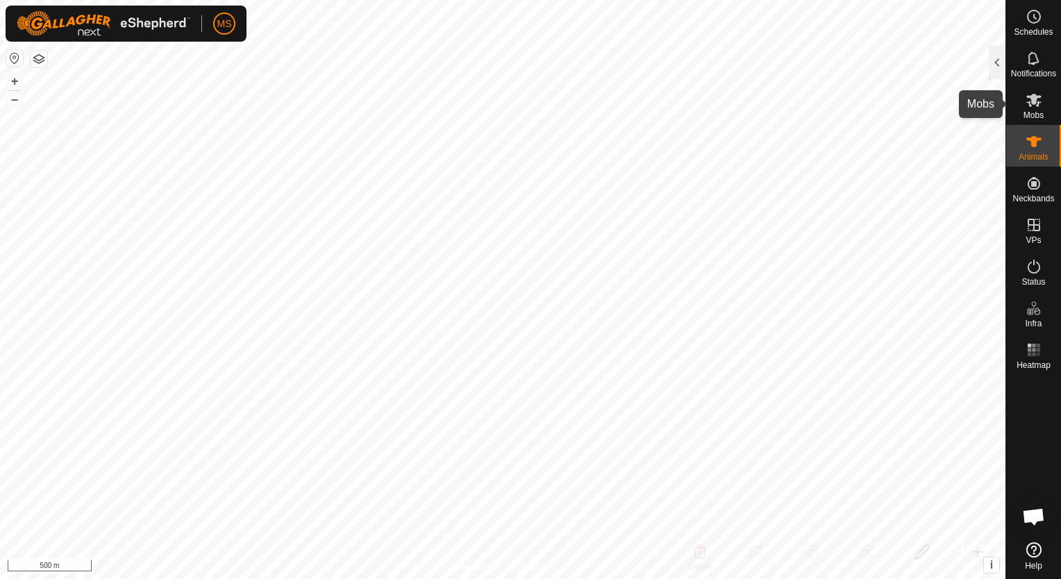
click at [1038, 101] on icon at bounding box center [1033, 100] width 15 height 13
click at [1036, 93] on icon at bounding box center [1034, 100] width 17 height 17
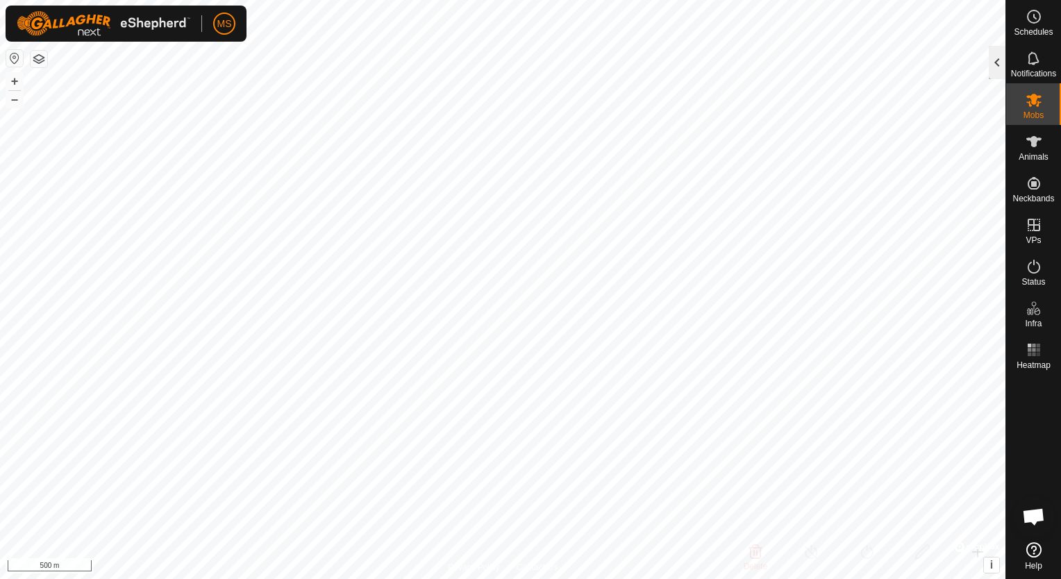
click at [1003, 65] on div at bounding box center [997, 62] width 17 height 33
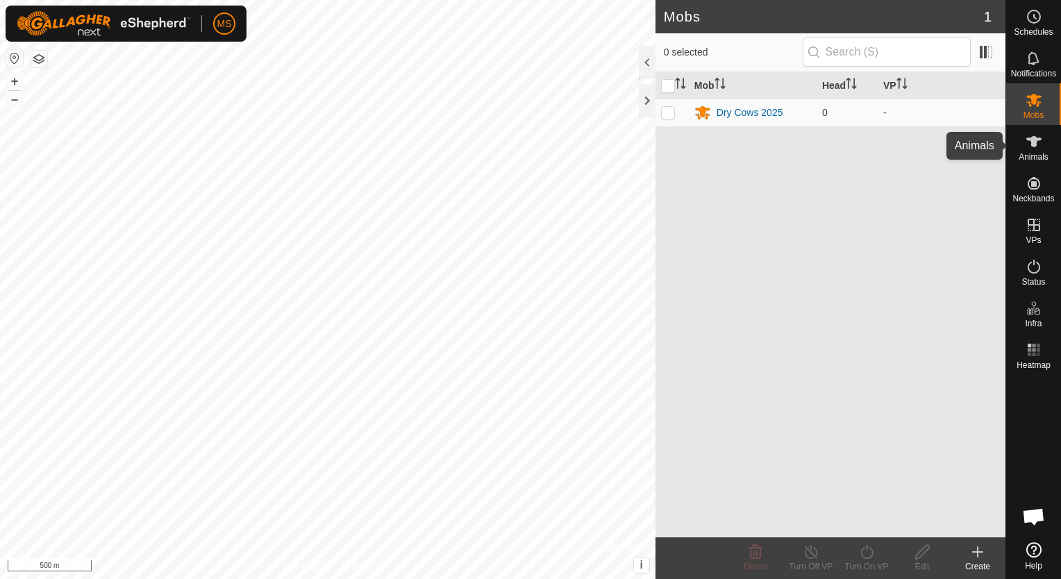
click at [1045, 142] on es-animals-svg-icon at bounding box center [1034, 142] width 25 height 22
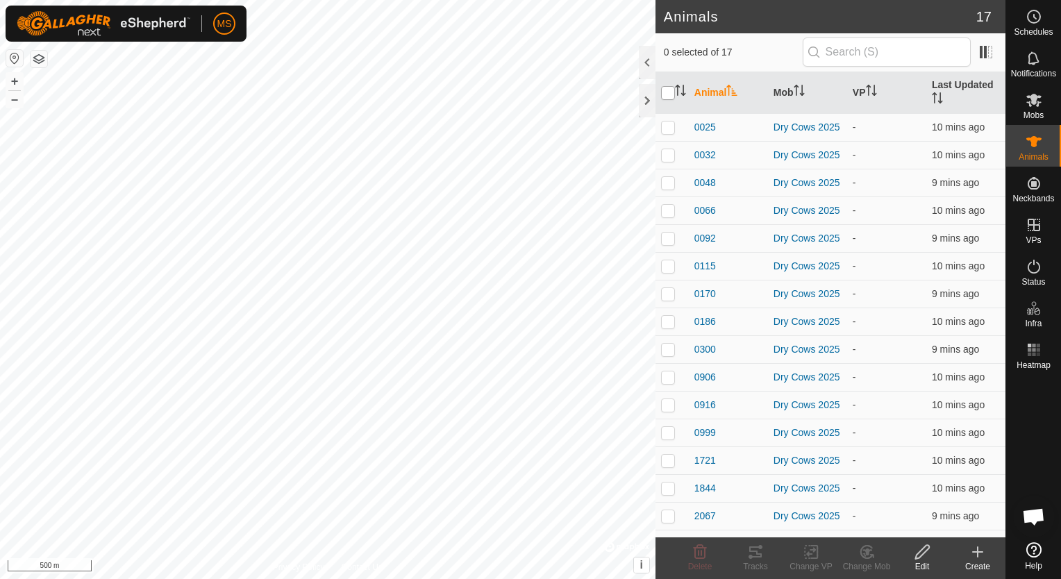
click at [673, 88] on input "checkbox" at bounding box center [668, 93] width 14 height 14
checkbox input "true"
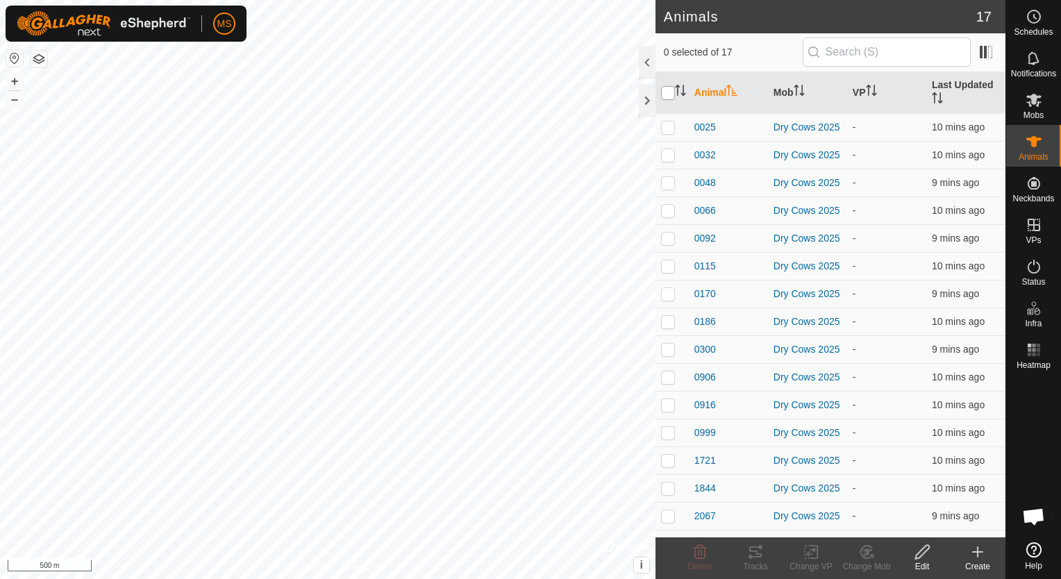
checkbox input "true"
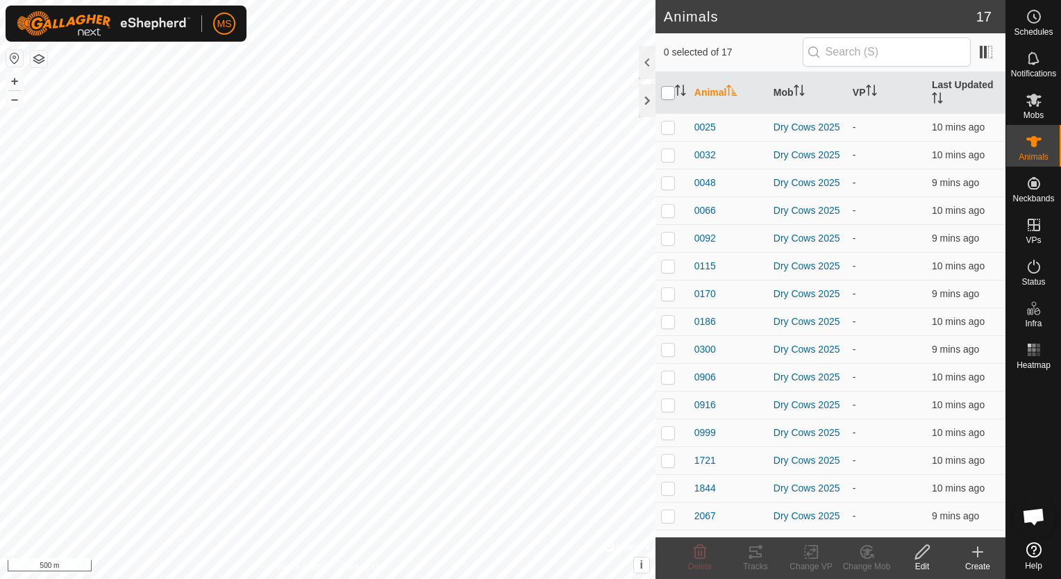
checkbox input "true"
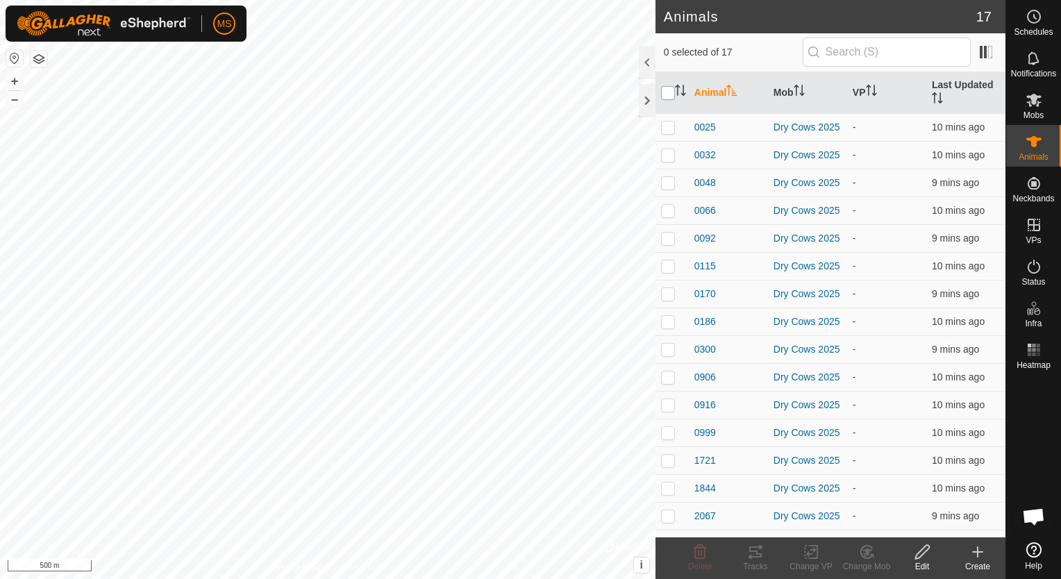
checkbox input "true"
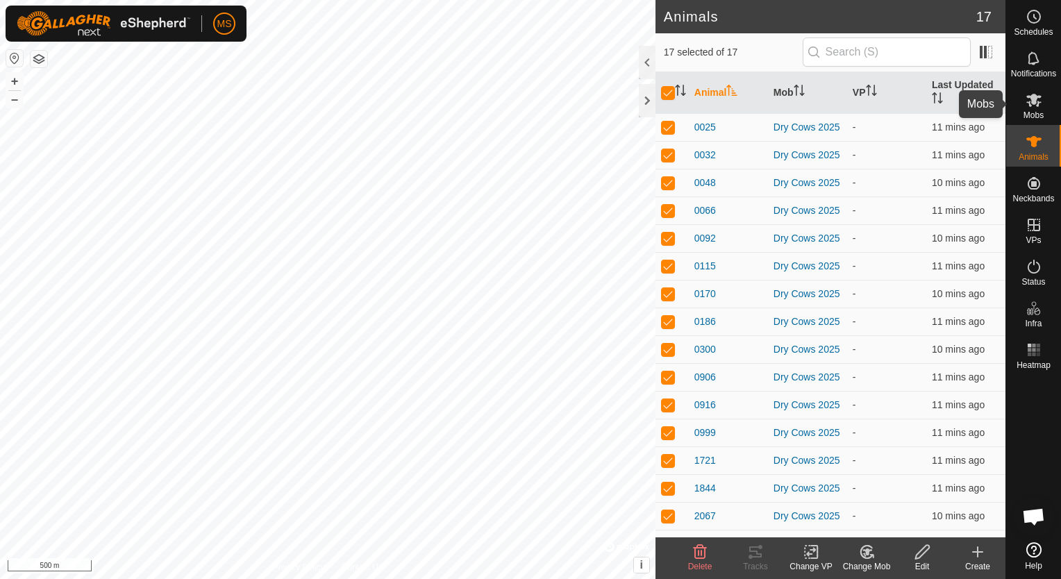
click at [1031, 113] on span "Mobs" at bounding box center [1034, 115] width 20 height 8
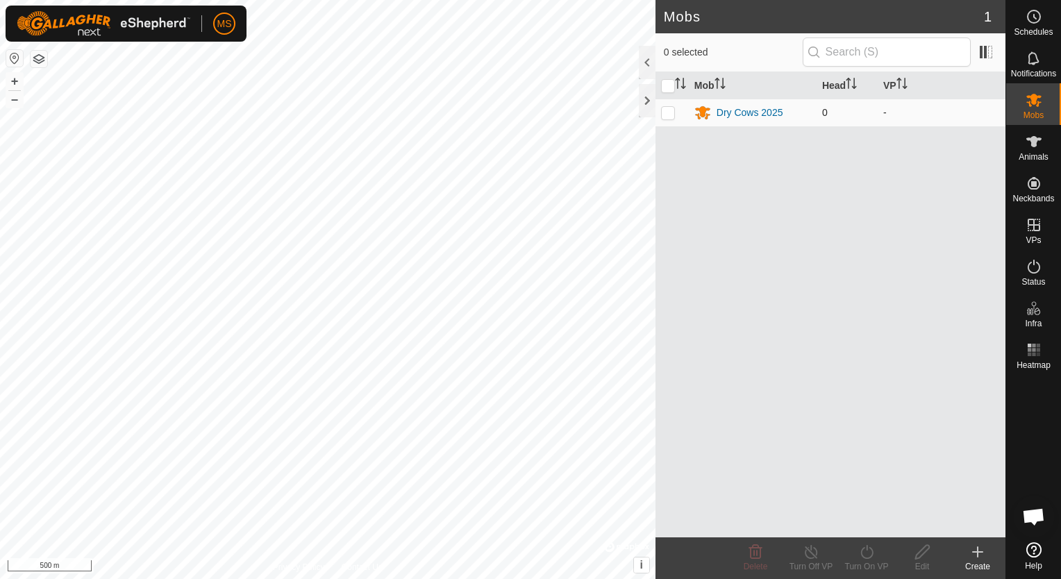
click at [666, 114] on p-checkbox at bounding box center [668, 112] width 14 height 11
checkbox input "true"
click at [728, 113] on div "Dry Cows 2025" at bounding box center [750, 113] width 67 height 15
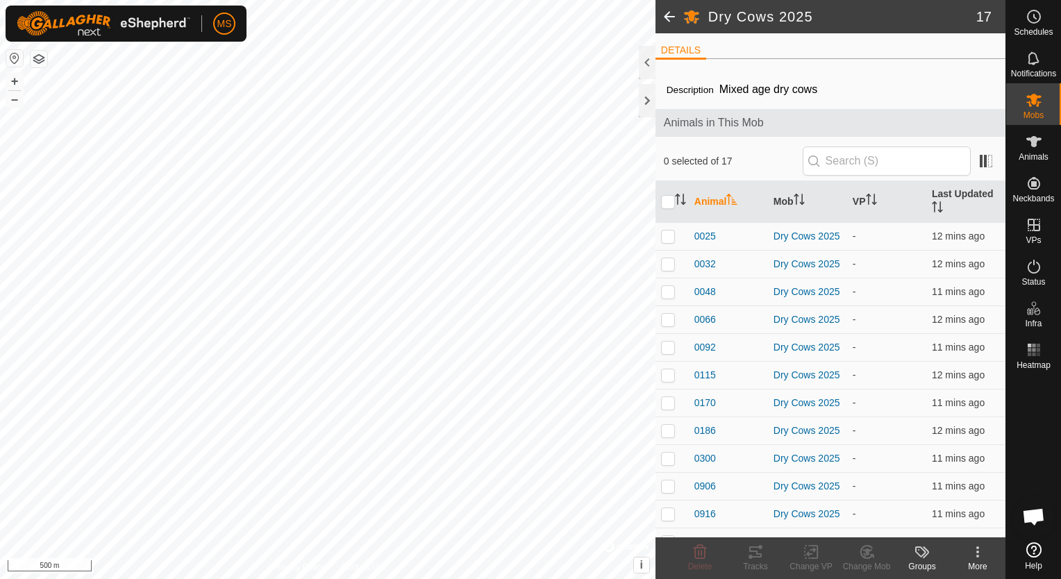
click at [728, 113] on div "Animals in This Mob" at bounding box center [831, 123] width 350 height 28
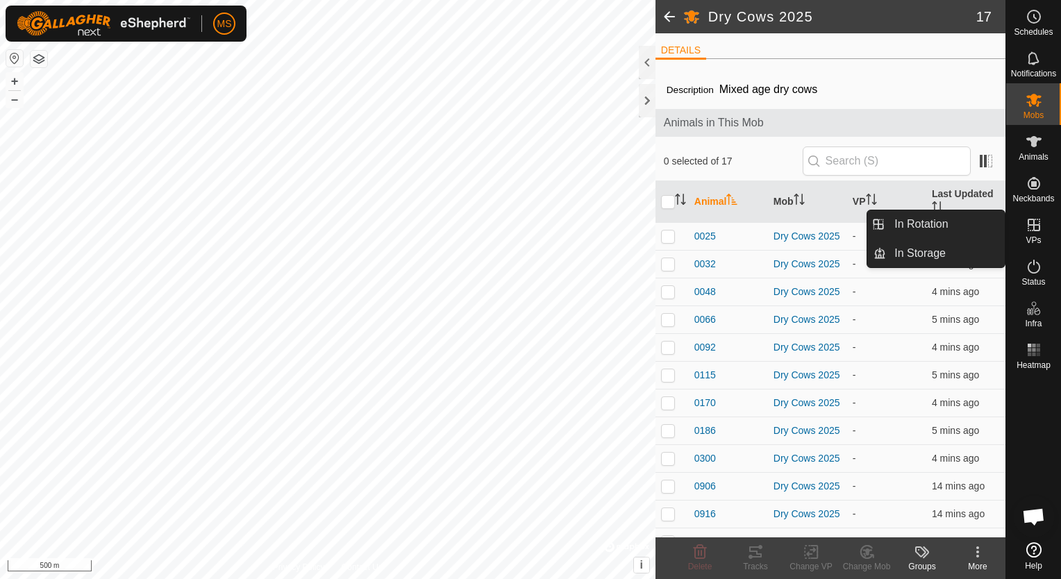
click at [1033, 236] on span "VPs" at bounding box center [1033, 240] width 15 height 8
click at [971, 226] on link "In Rotation" at bounding box center [945, 224] width 119 height 28
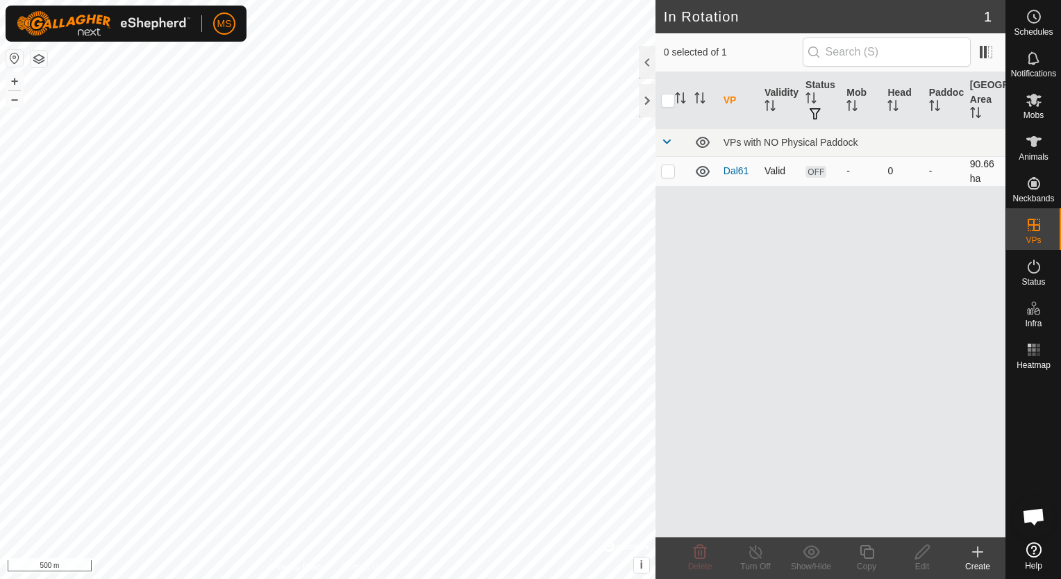
click at [669, 173] on p-checkbox at bounding box center [668, 170] width 14 height 11
checkbox input "true"
click at [669, 173] on p-checkbox at bounding box center [668, 170] width 14 height 11
checkbox input "false"
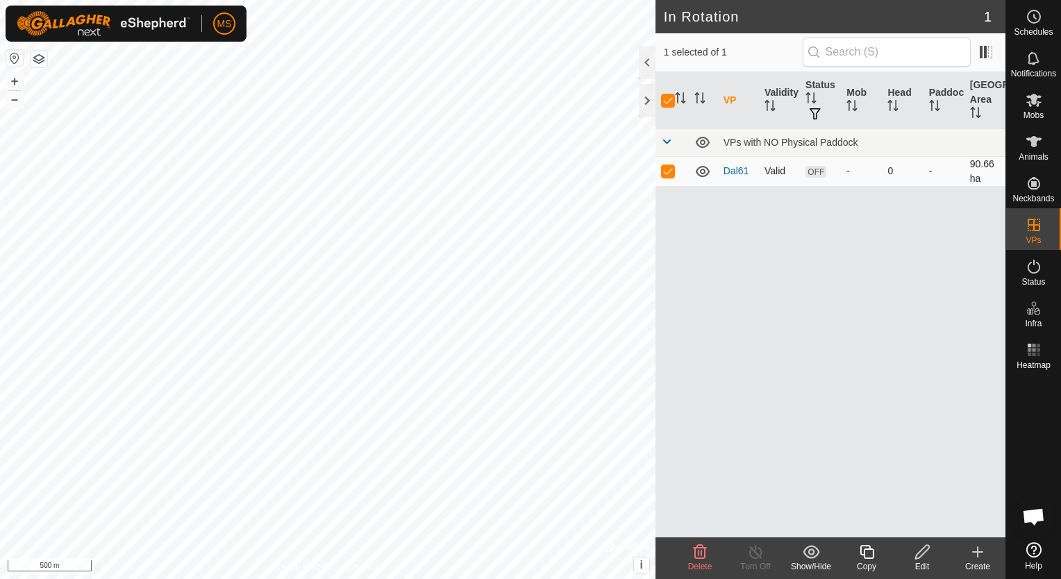
checkbox input "false"
click at [667, 171] on p-checkbox at bounding box center [668, 170] width 14 height 11
checkbox input "true"
click at [808, 485] on div "VP Validity Status Mob Head Paddock Grazing Area VPs with NO Physical Paddock D…" at bounding box center [831, 304] width 350 height 465
